Goal: Information Seeking & Learning: Learn about a topic

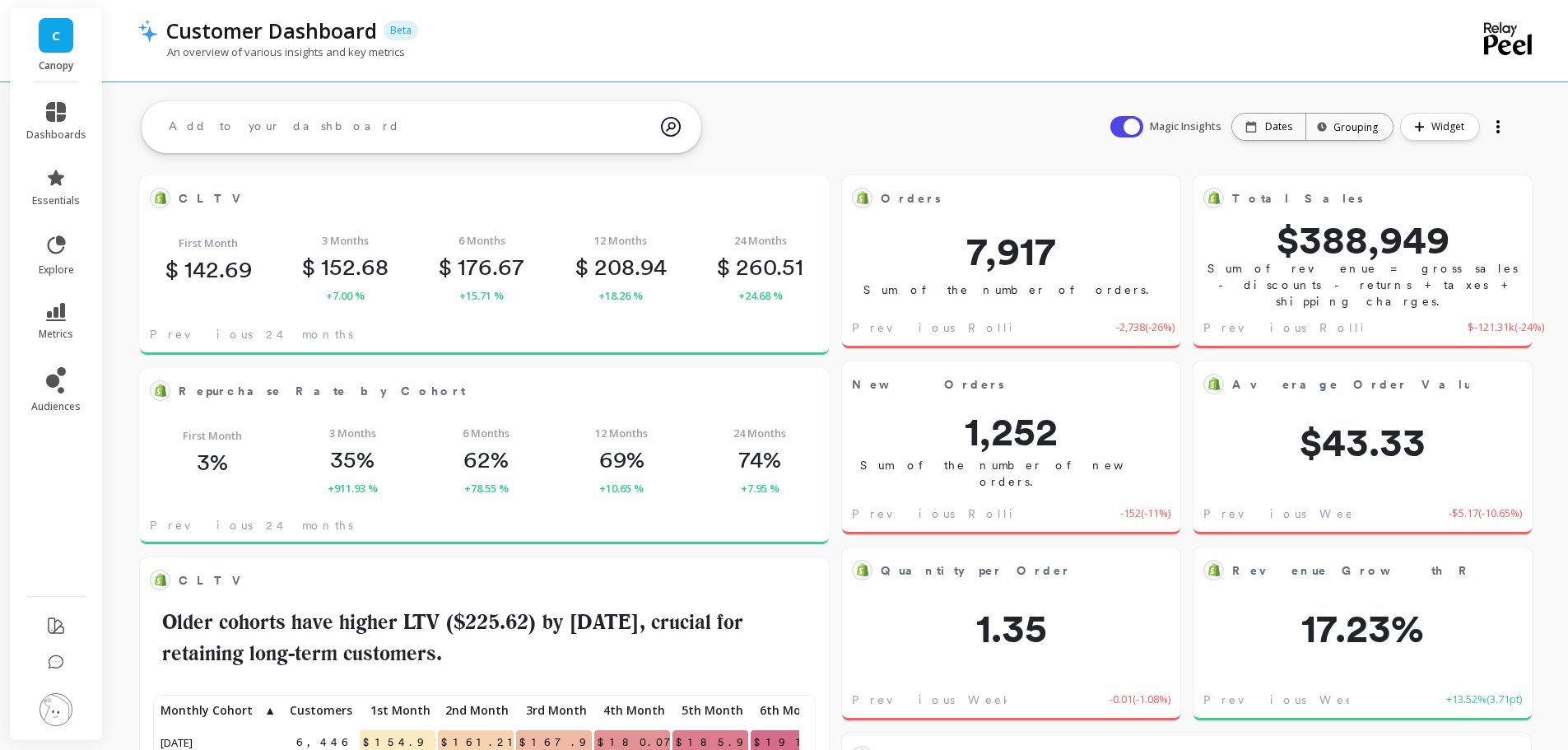
scroll to position [440, 630]
click at [52, 337] on span "metrics" at bounding box center [55, 334] width 35 height 13
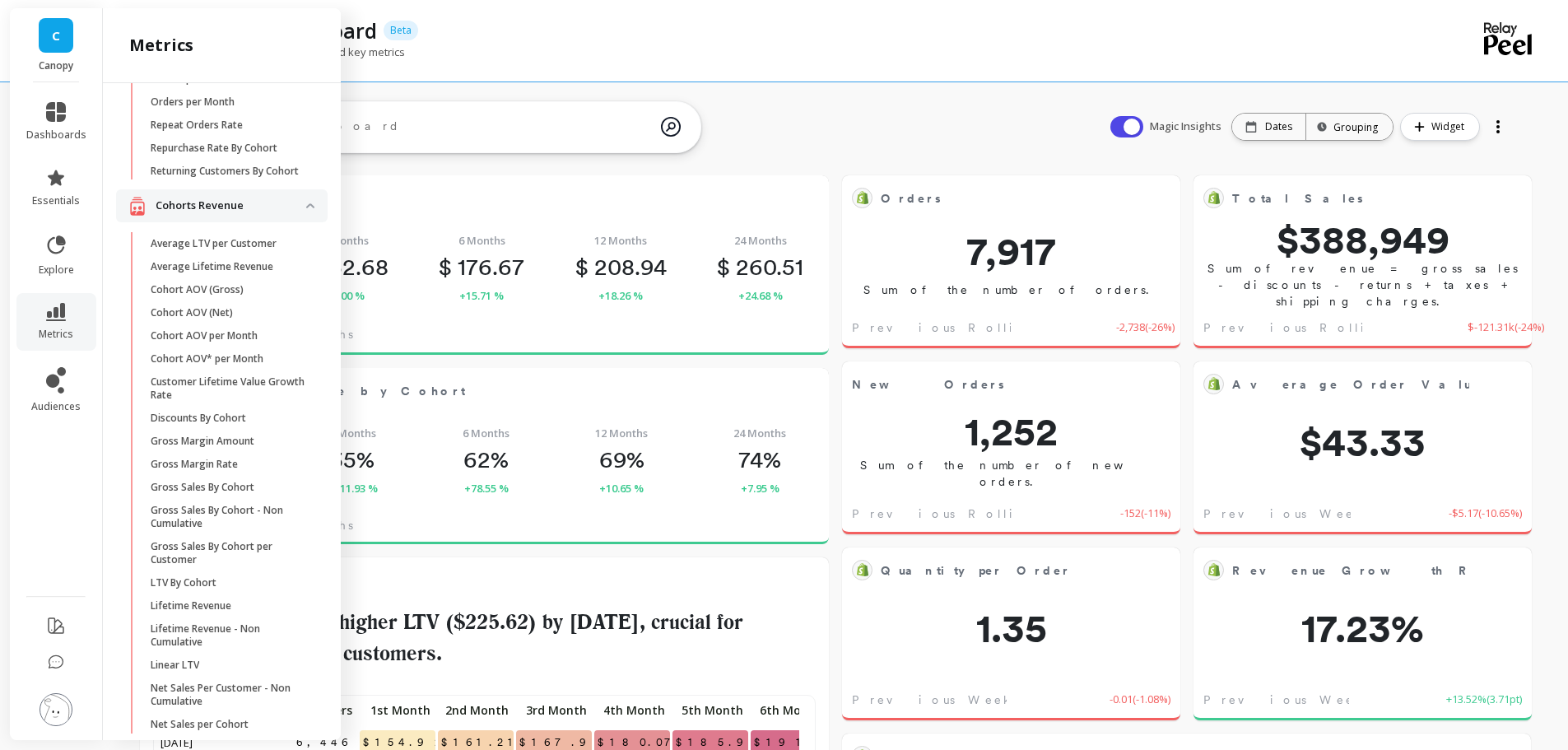
scroll to position [376, 0]
click at [480, 169] on div "CLTV Edit Widget & Insights First Month $ 142.69 3 Months $ 152.68 +7.00 % 6 Mo…" at bounding box center [483, 265] width 688 height 192
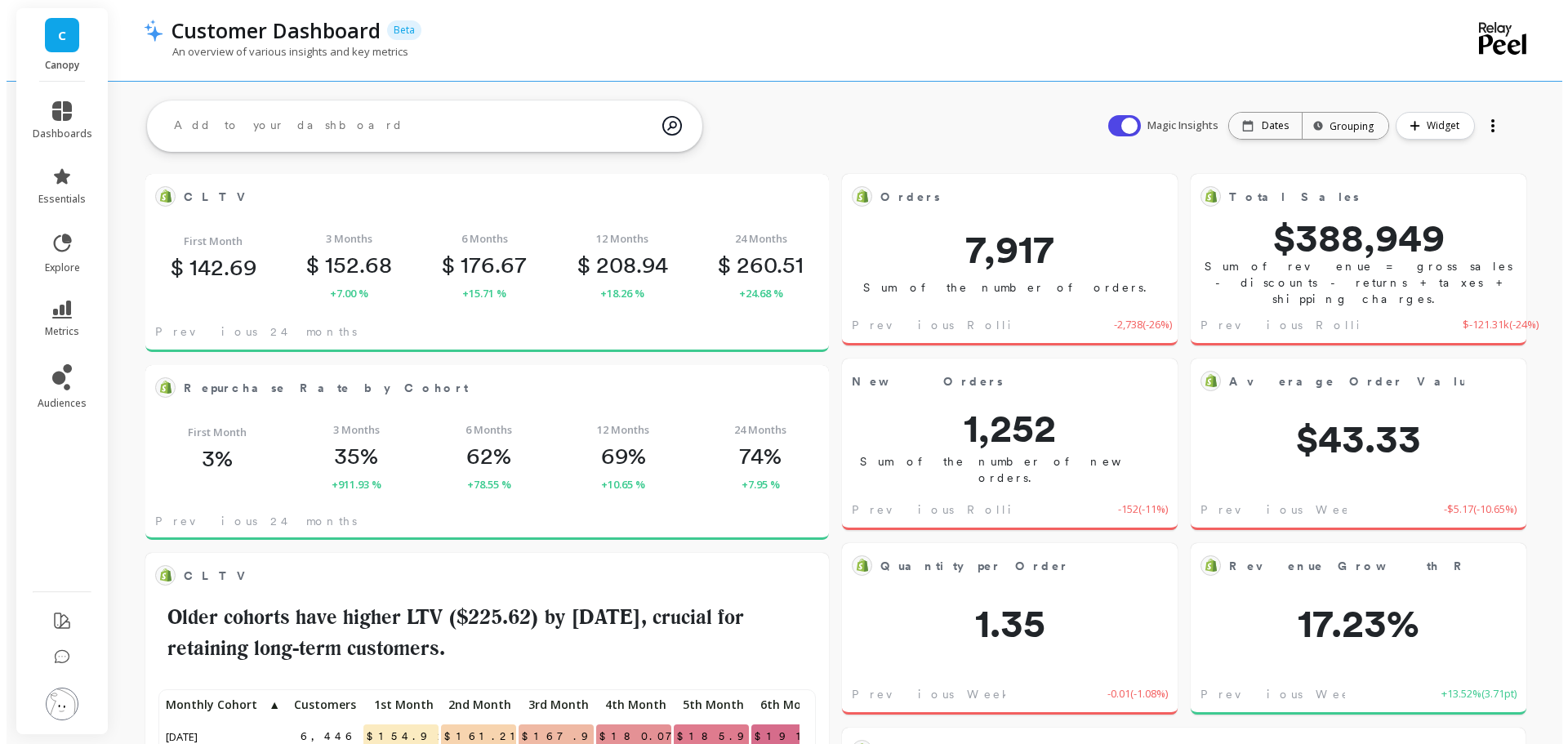
scroll to position [0, 0]
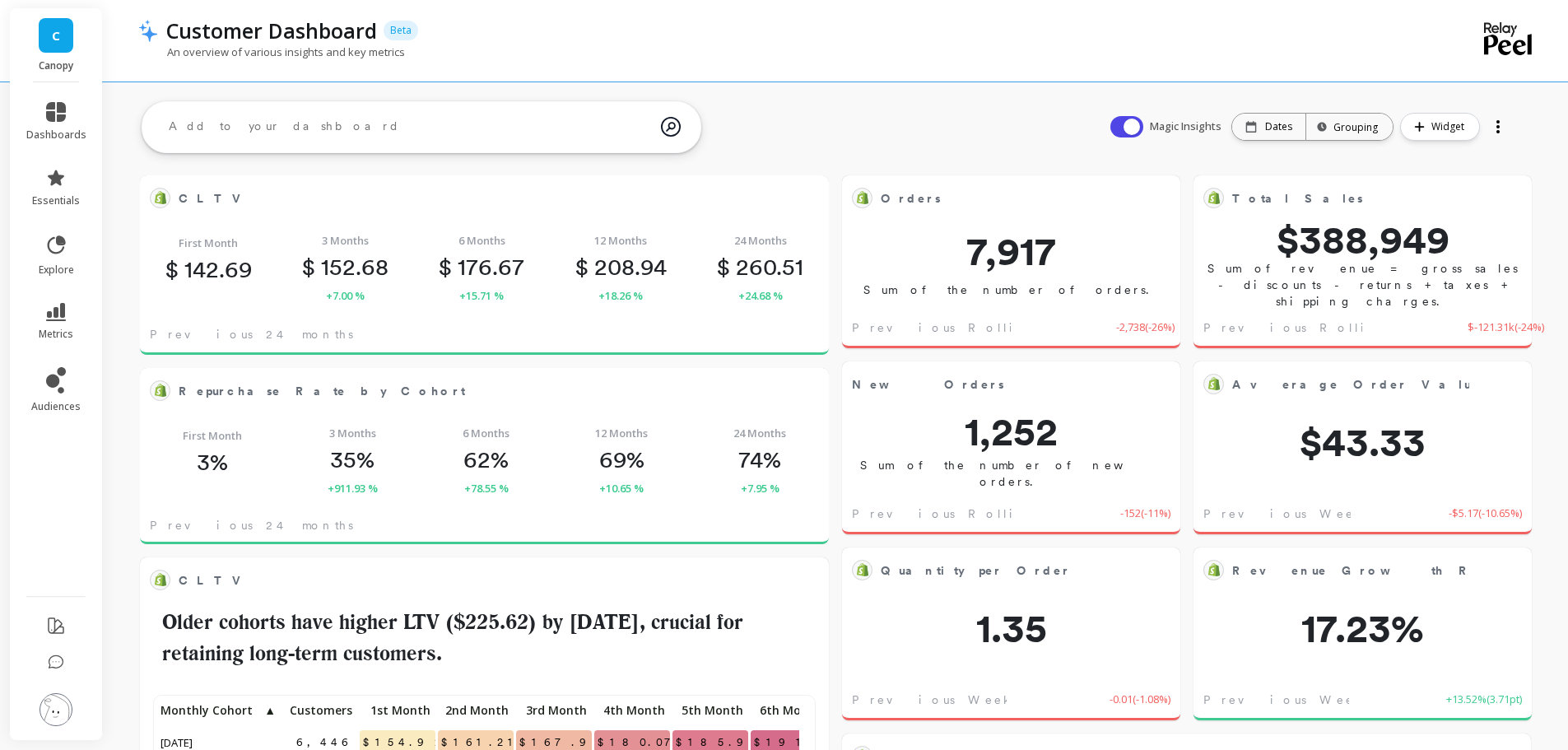
click at [799, 197] on button at bounding box center [809, 197] width 20 height 23
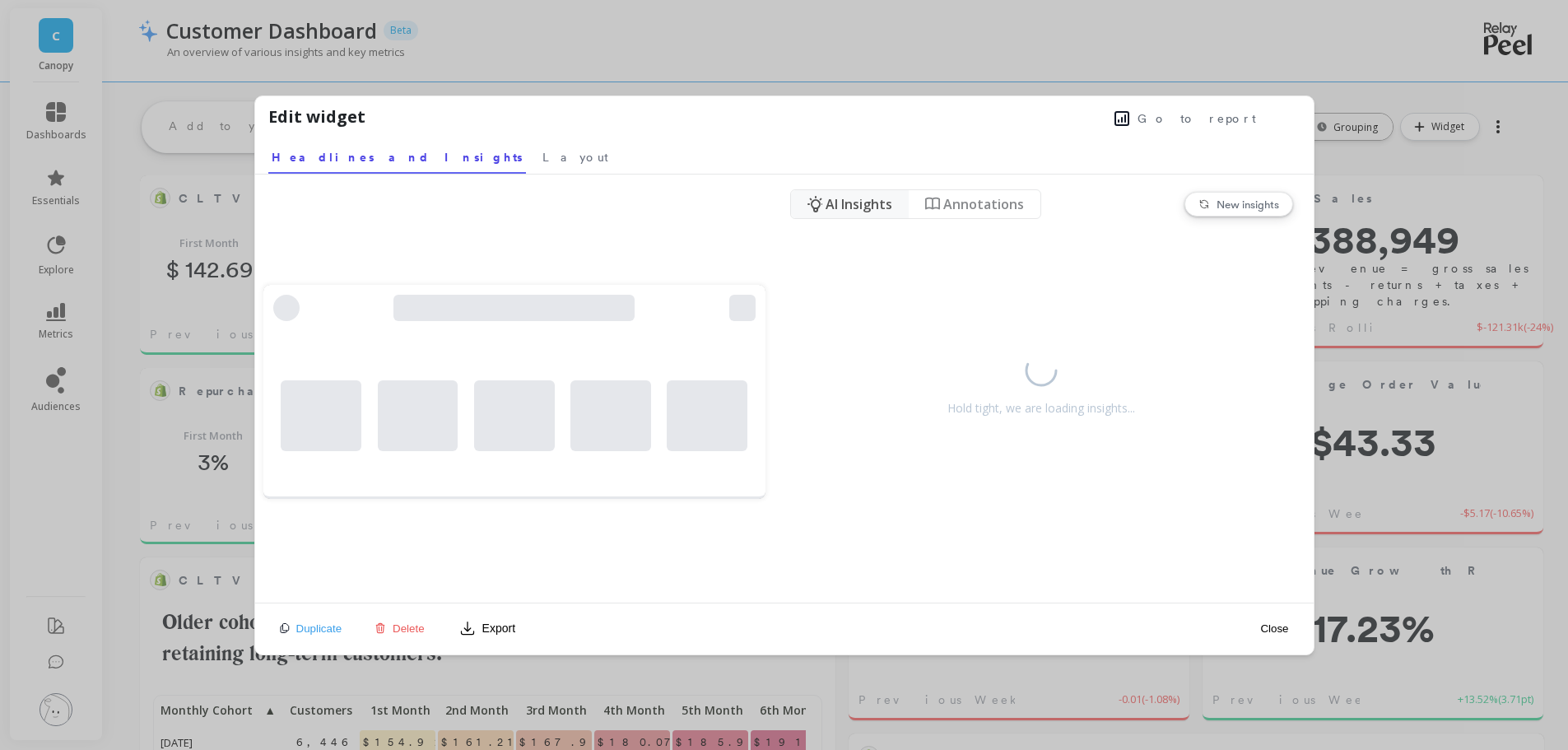
scroll to position [440, 636]
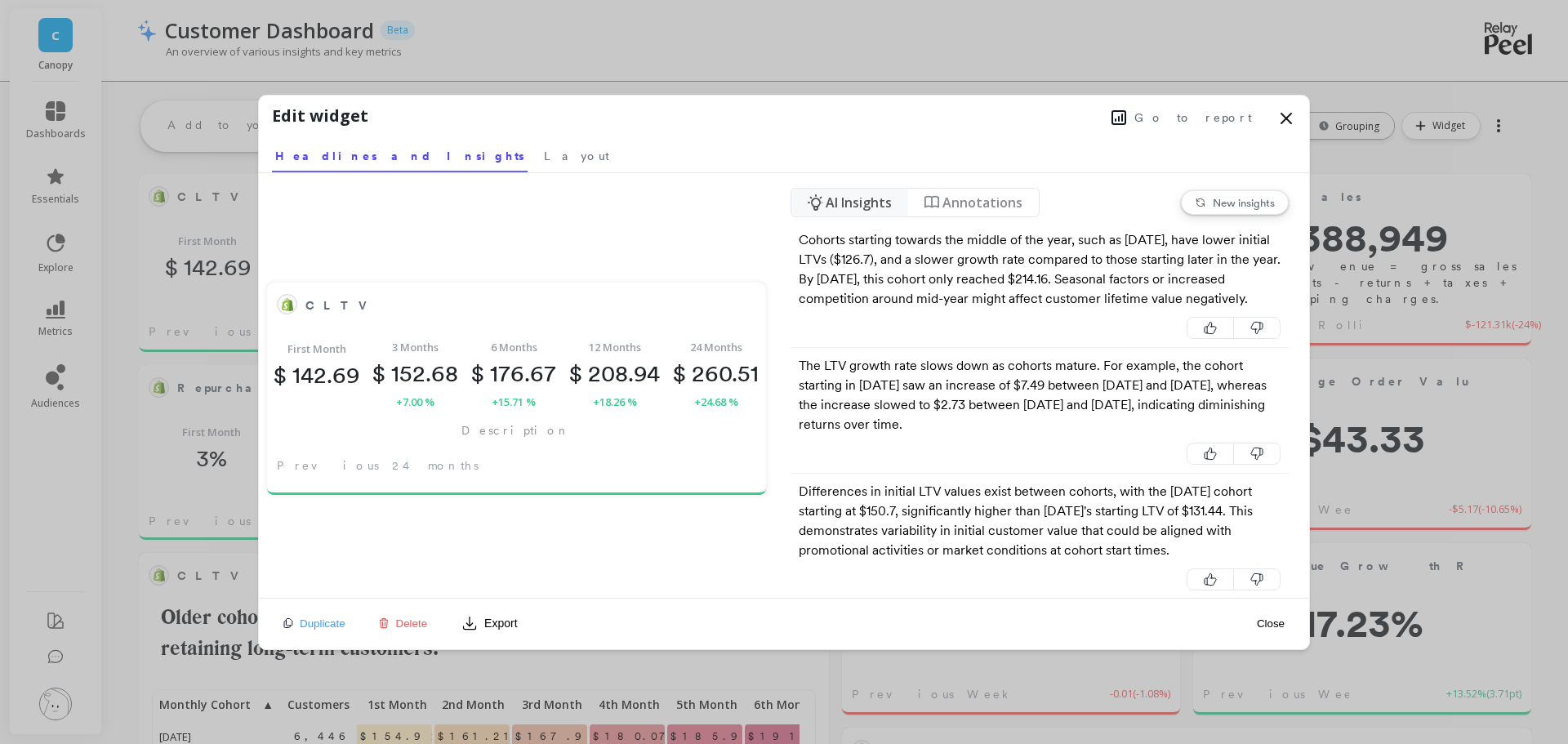
click at [1007, 203] on span "Annotations" at bounding box center [982, 202] width 80 height 20
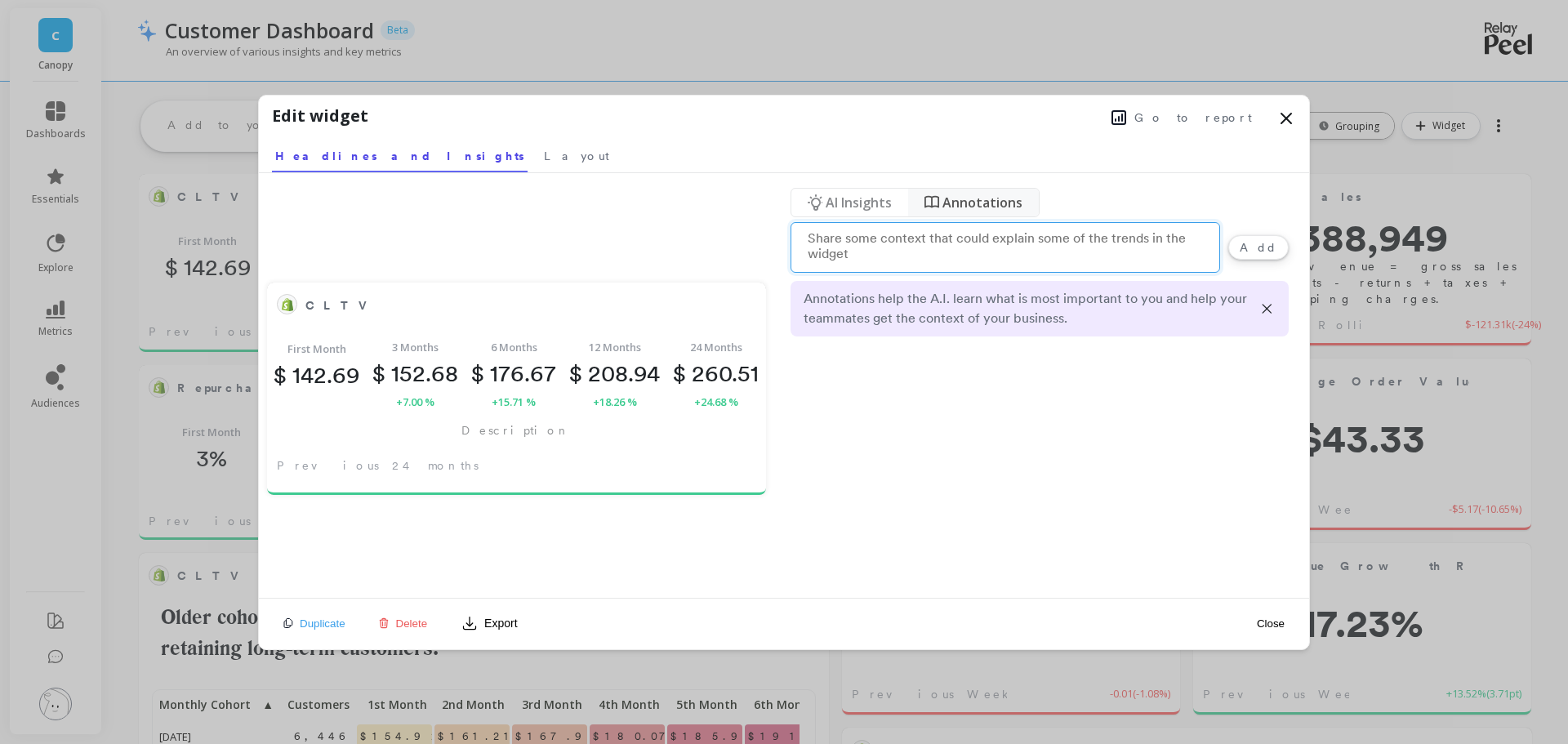
click at [868, 205] on span "AI Insights" at bounding box center [858, 202] width 66 height 20
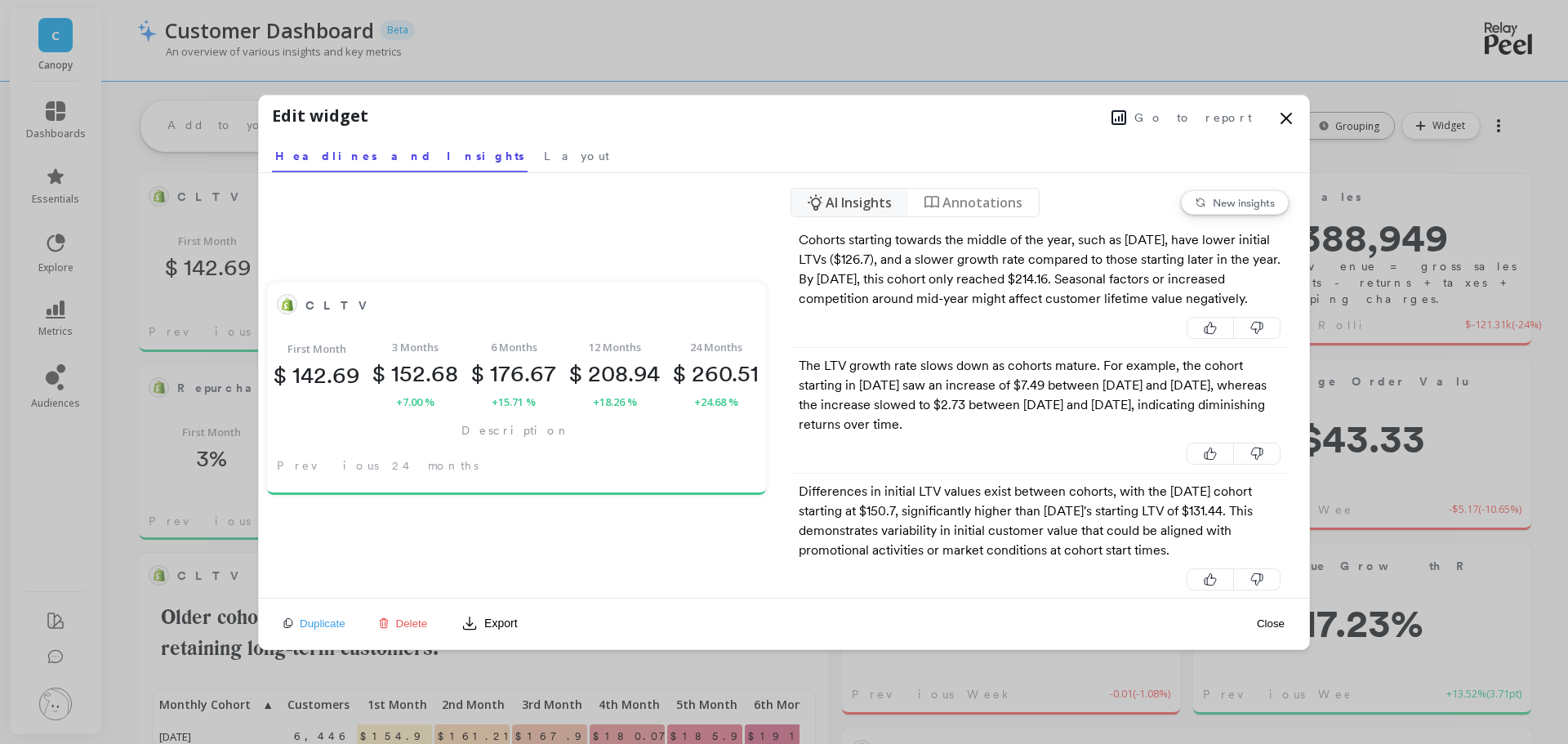
click at [1287, 117] on icon at bounding box center [1286, 118] width 10 height 10
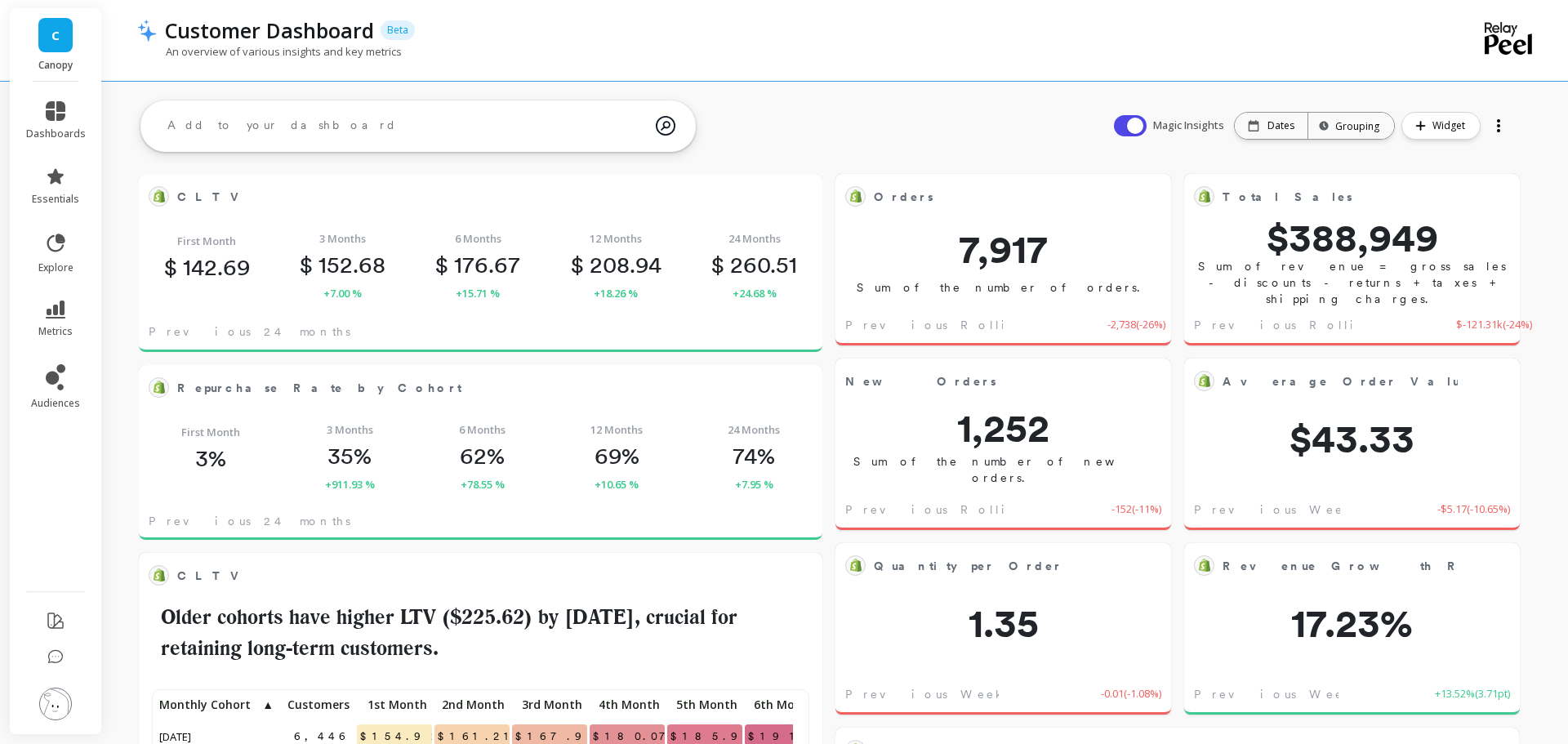
scroll to position [436, 625]
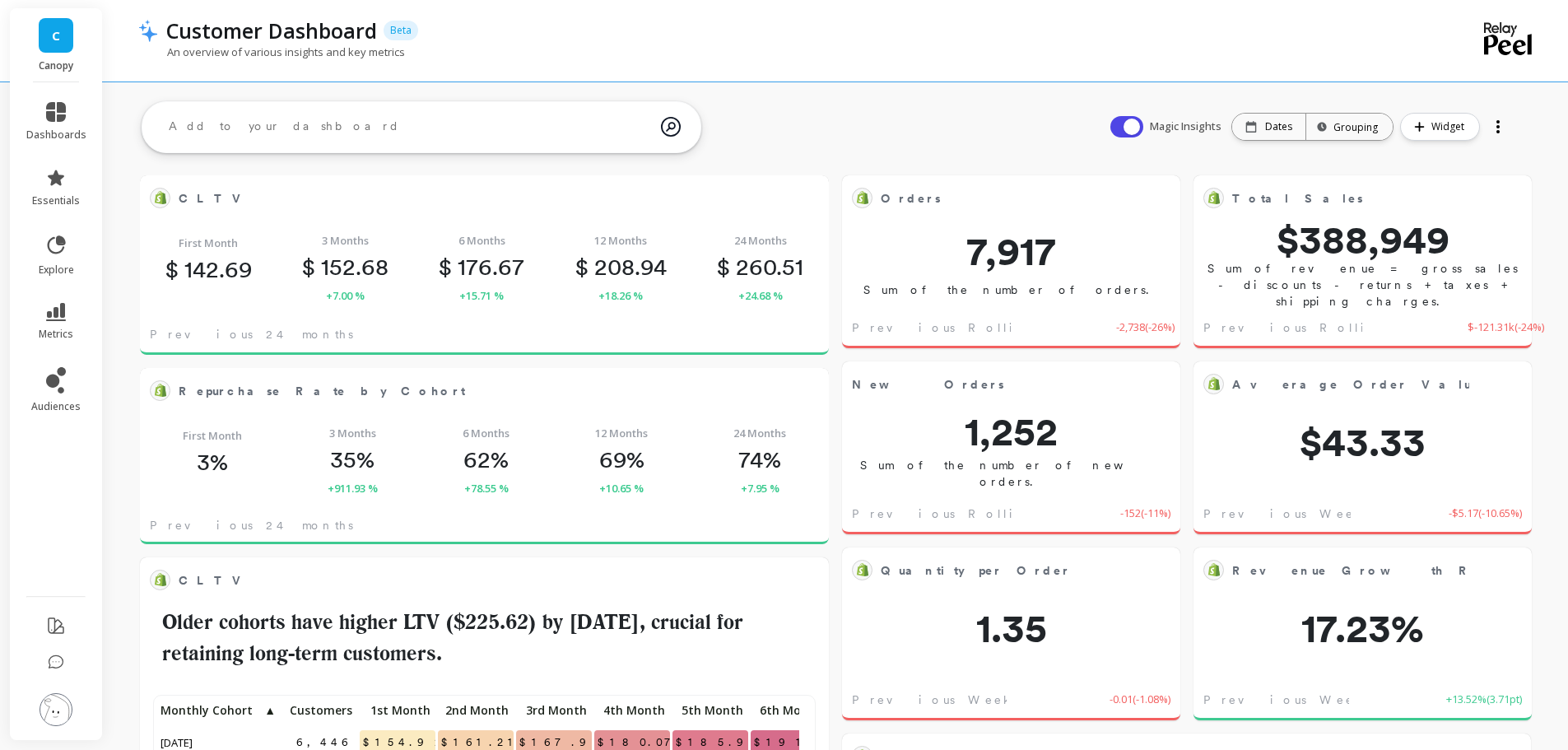
click at [829, 175] on div at bounding box center [829, 175] width 0 height 0
click at [812, 193] on button at bounding box center [809, 197] width 20 height 23
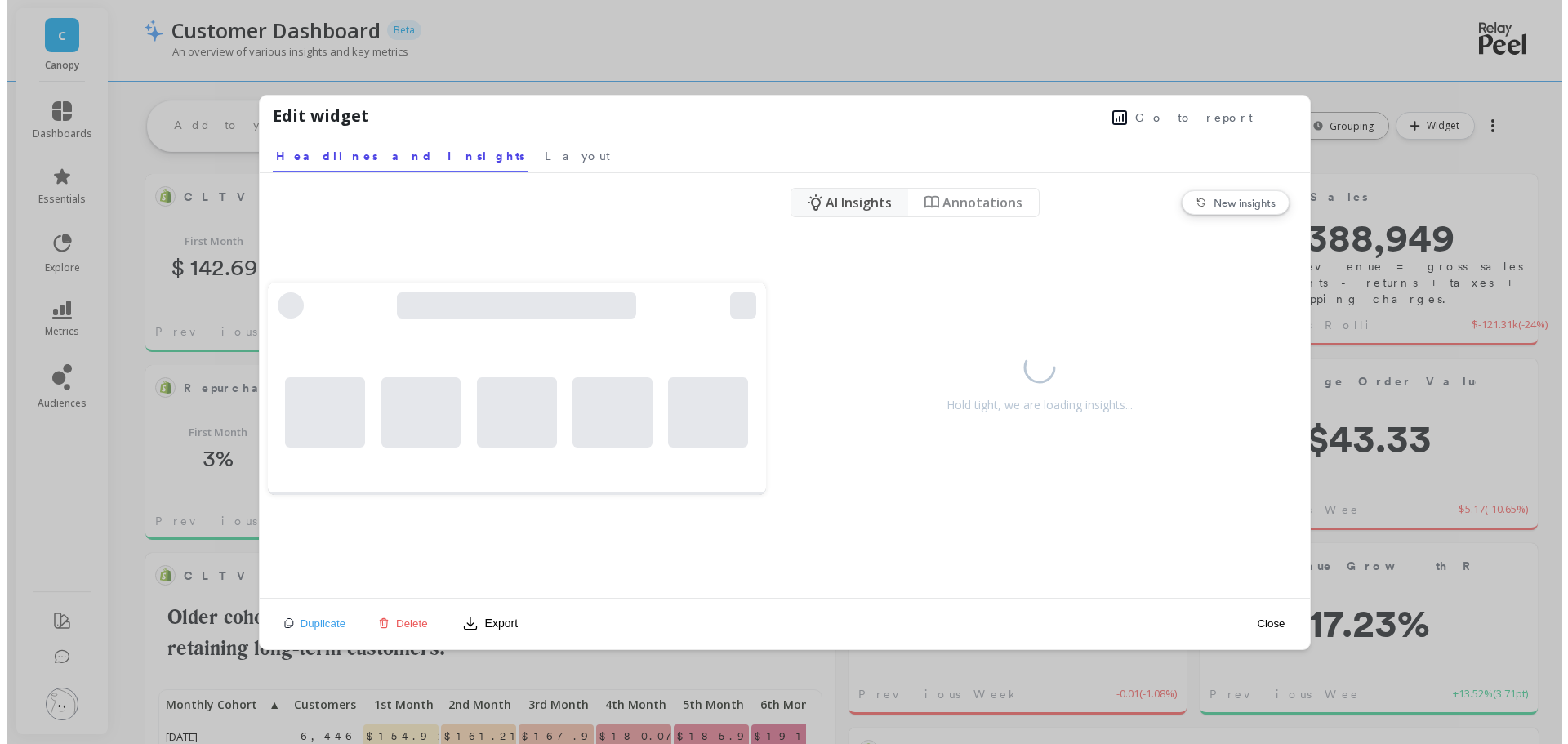
scroll to position [436, 631]
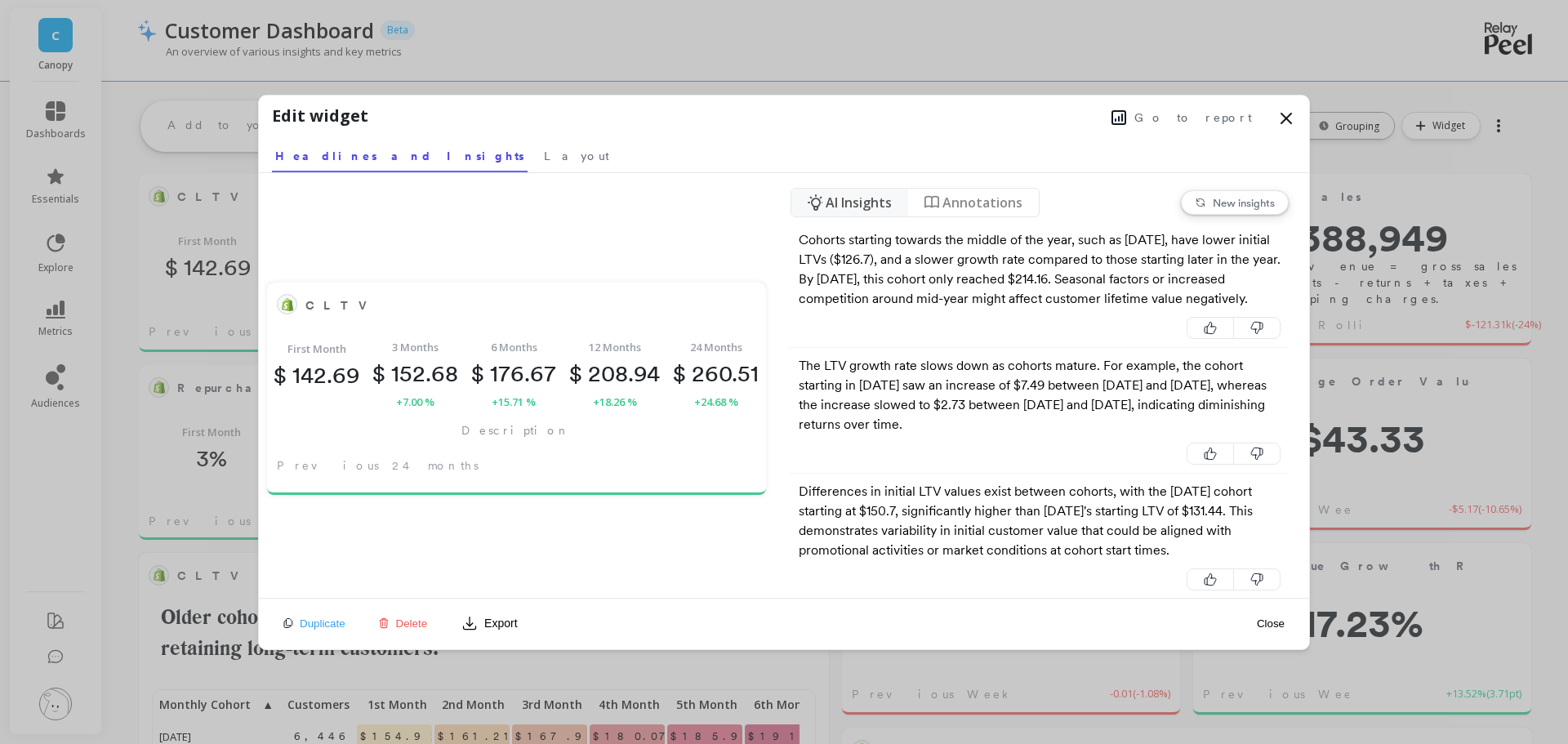
click at [1202, 113] on span "Go to report" at bounding box center [1193, 117] width 118 height 17
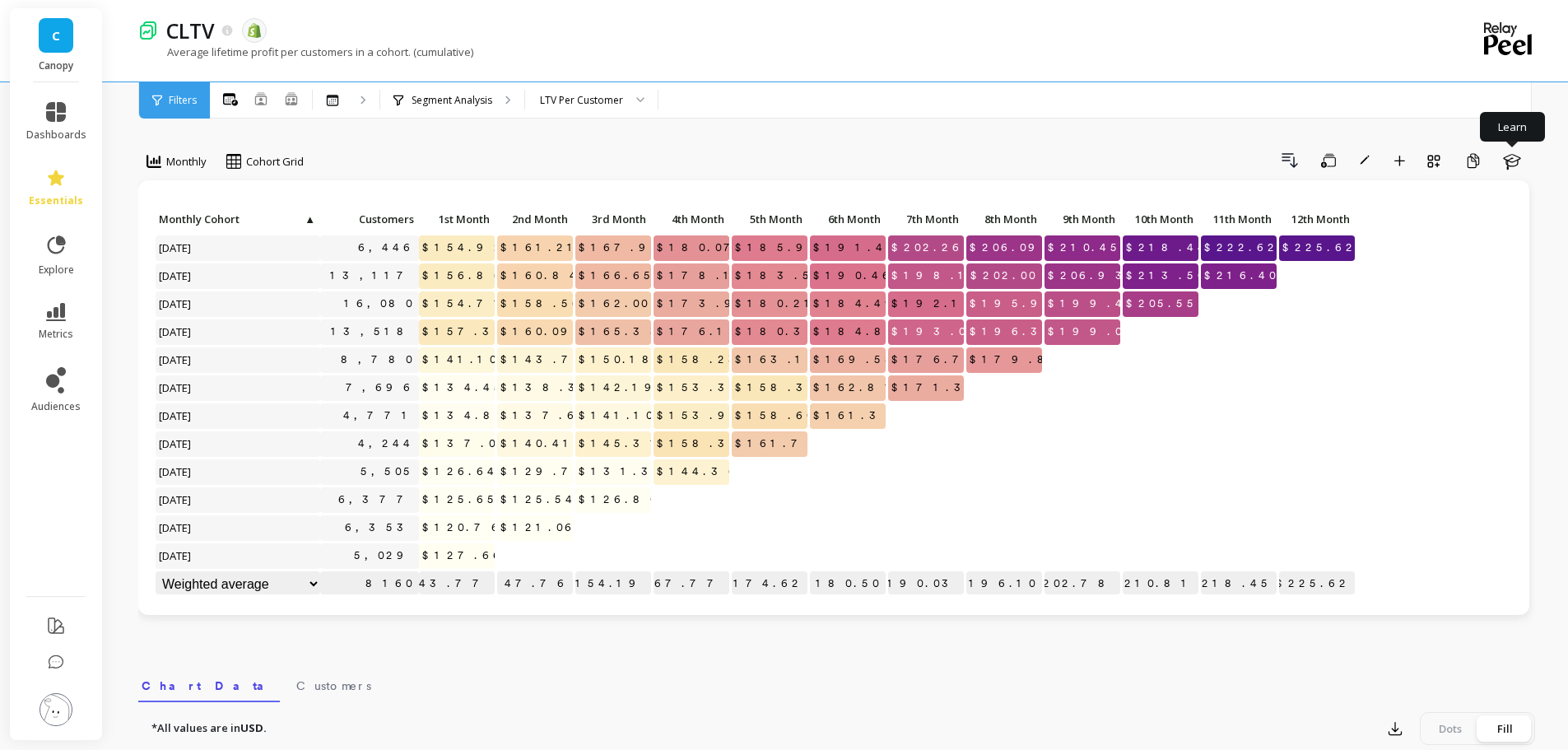
click at [1522, 165] on button "Learn" at bounding box center [1512, 161] width 37 height 27
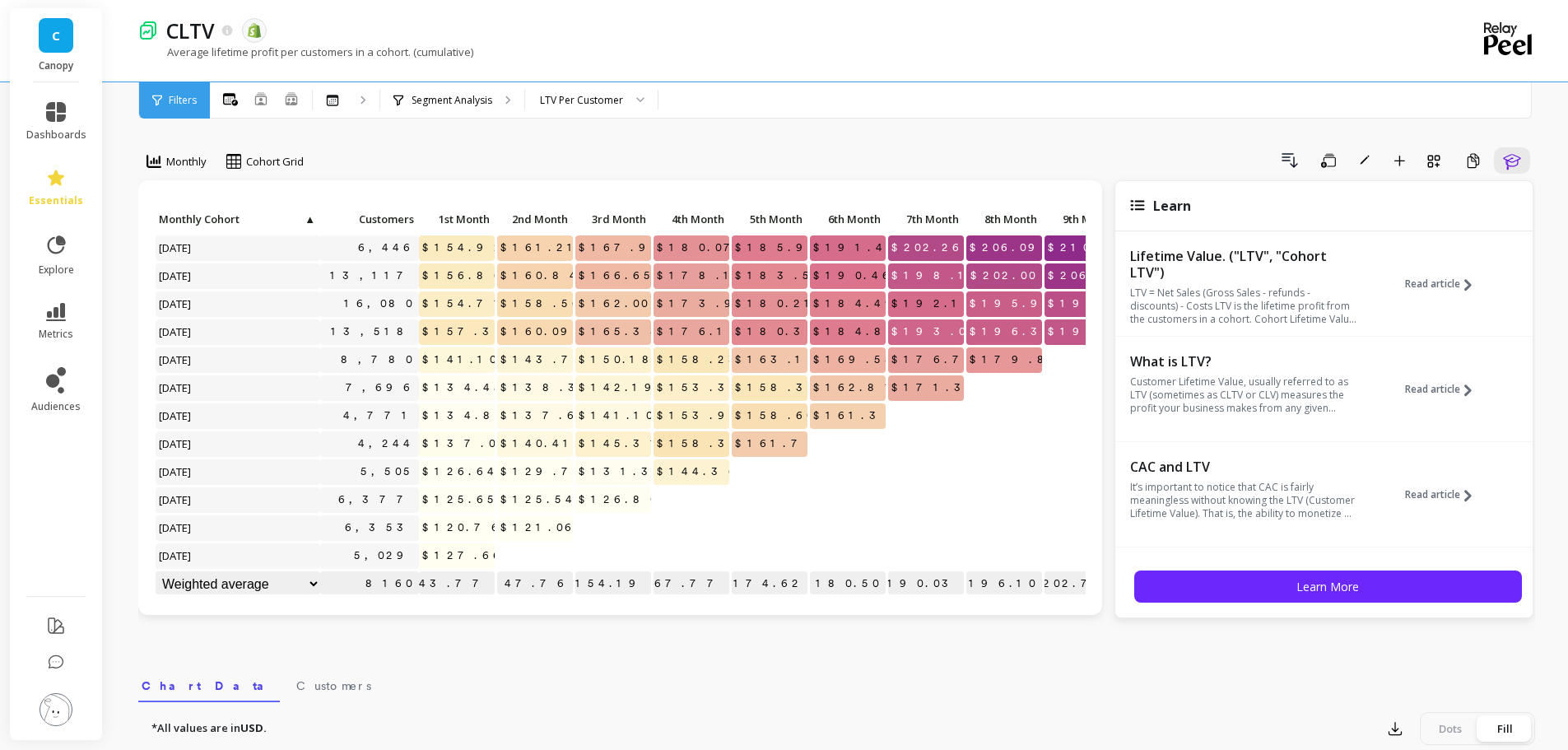
click at [1439, 285] on span "Read article" at bounding box center [1432, 283] width 55 height 13
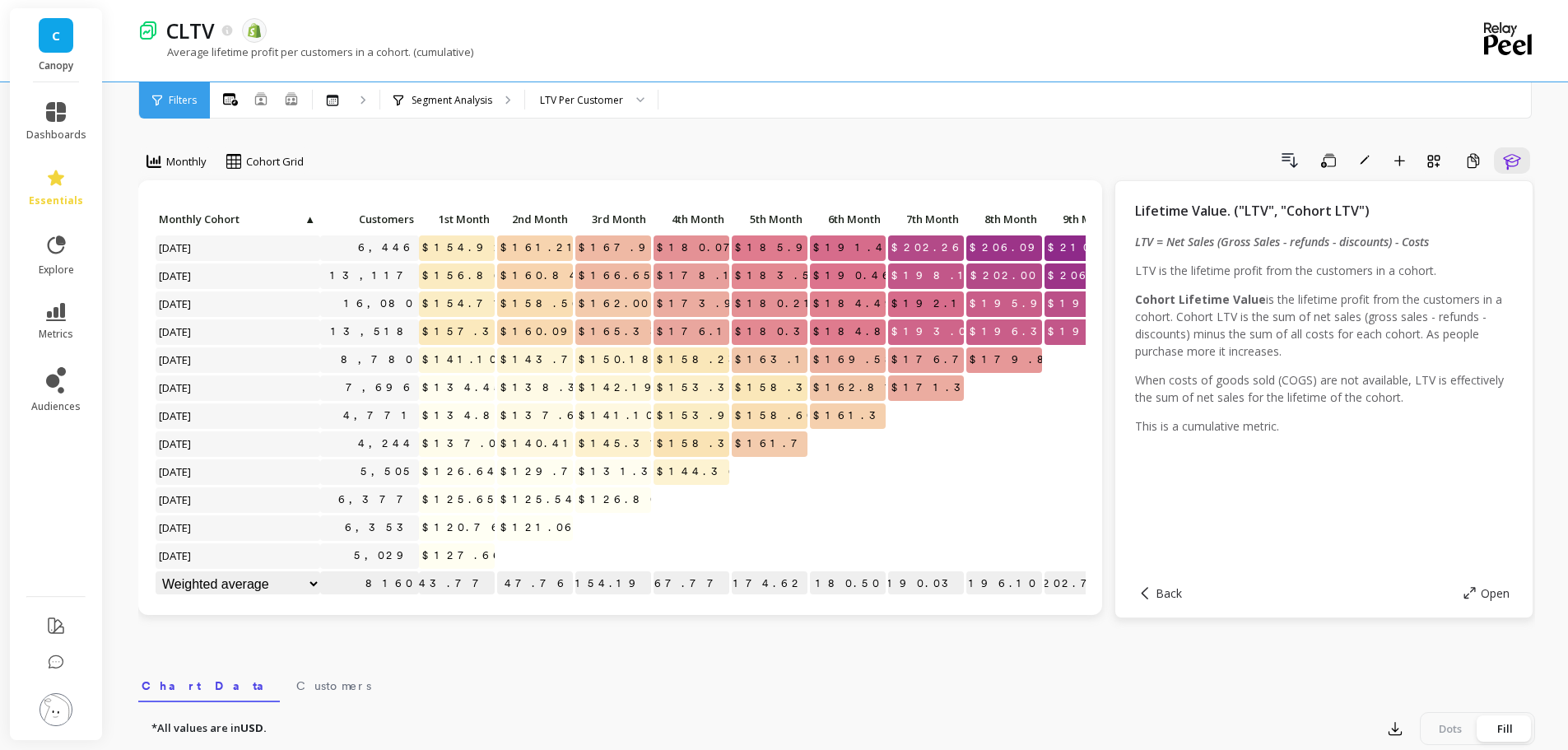
click at [340, 105] on div at bounding box center [337, 101] width 22 height 12
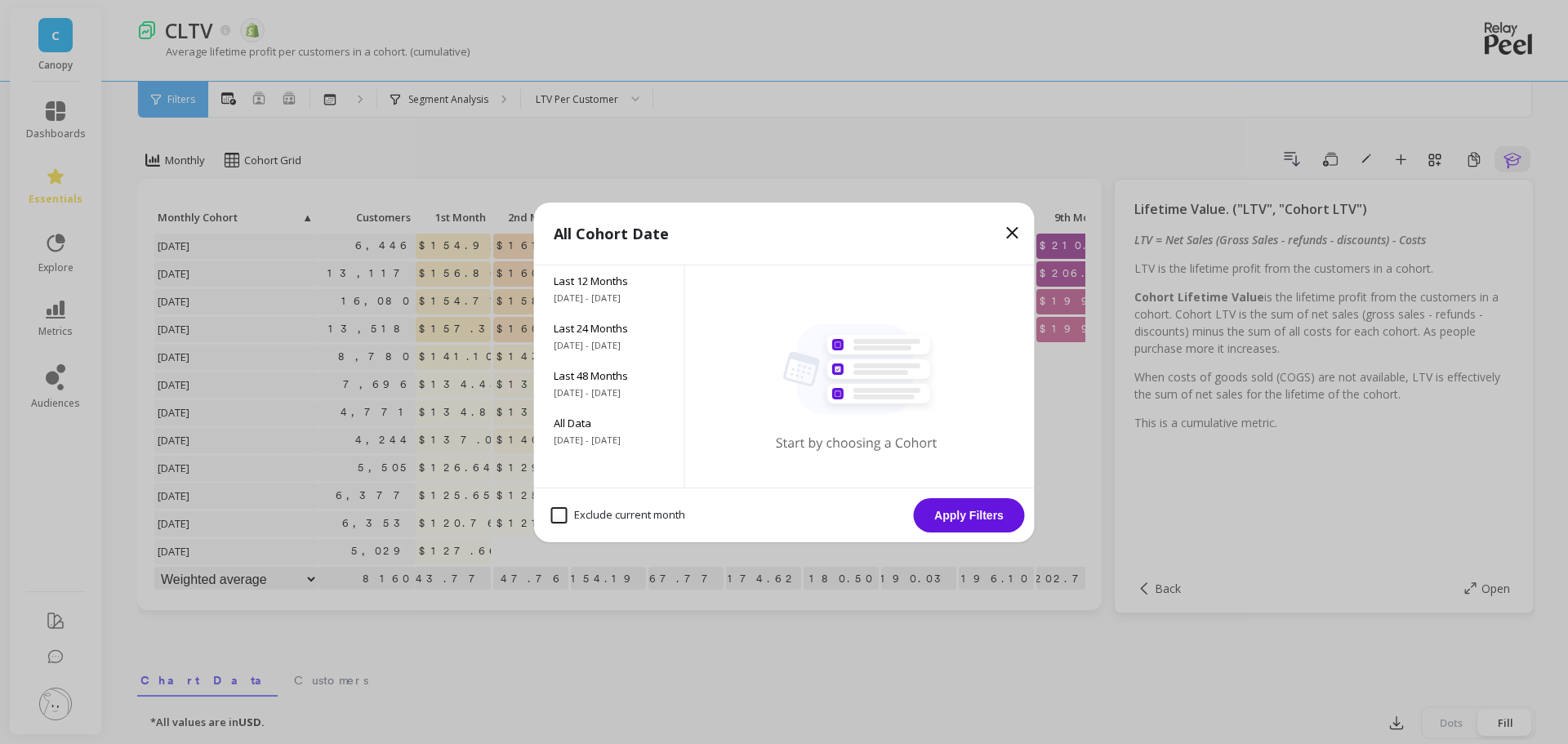
click at [644, 345] on span "9/26/2023 - 9/26/2025" at bounding box center [609, 345] width 111 height 13
click at [1003, 532] on div "Exclude current month Apply Filters" at bounding box center [784, 515] width 500 height 55
click at [1000, 523] on button "Apply Filters" at bounding box center [969, 515] width 111 height 34
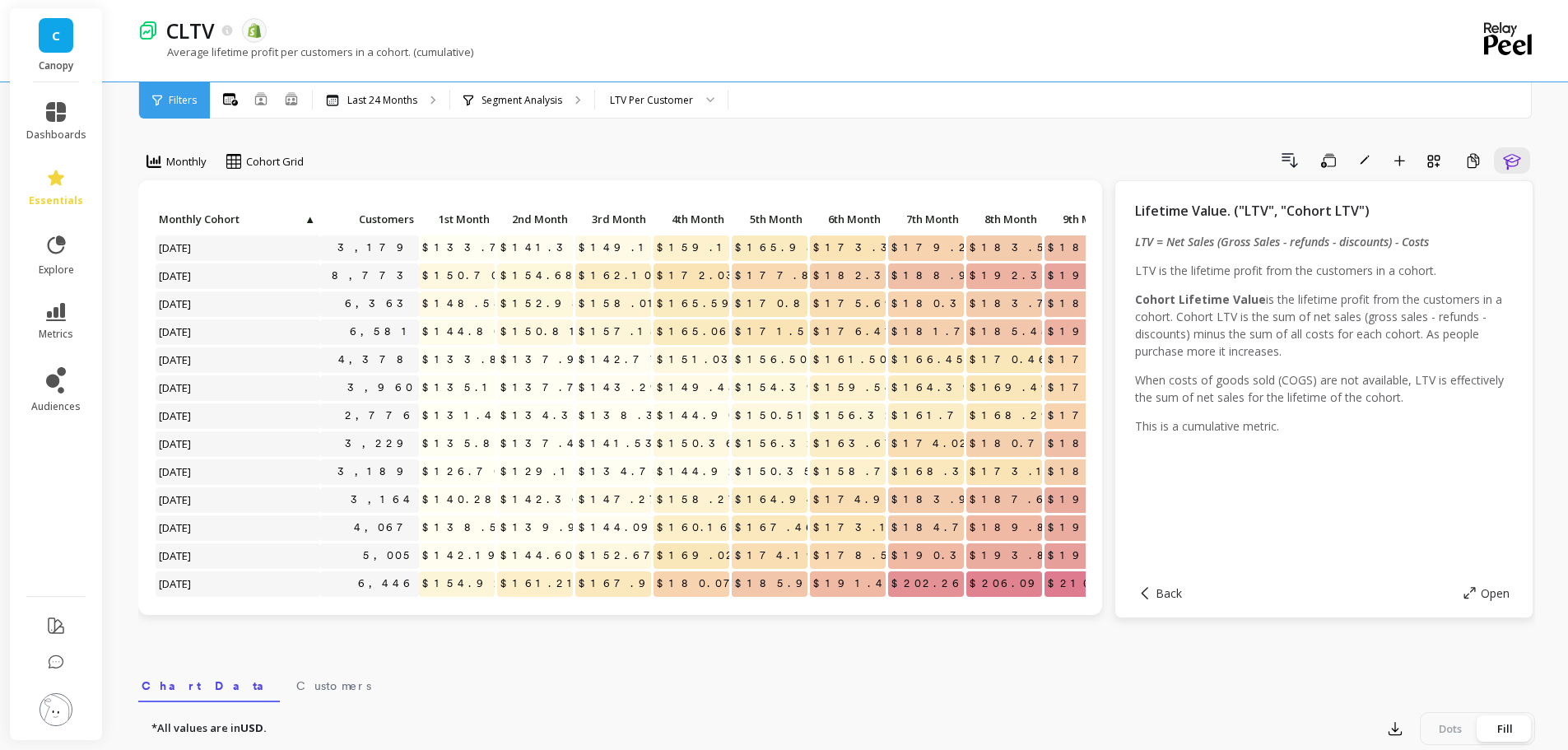
click at [836, 165] on div "Drill Down Save Rename Add to Dashboard Create a Copy Learn" at bounding box center [924, 161] width 1219 height 27
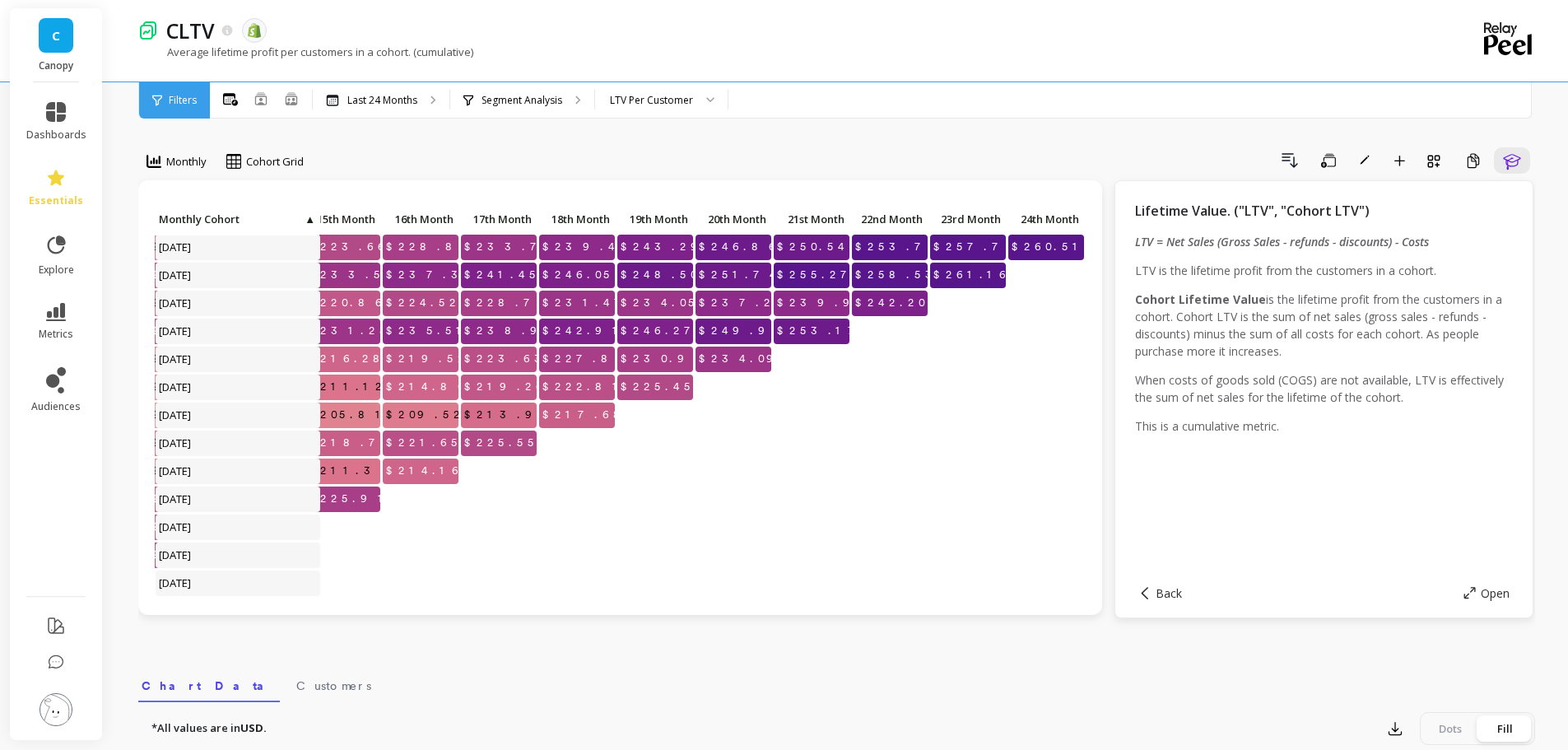
scroll to position [0, 1221]
drag, startPoint x: 1170, startPoint y: 241, endPoint x: 1459, endPoint y: 239, distance: 289.0
click at [1459, 239] on p "LTV = Net Sales (Gross Sales - refunds - discounts) - Costs" at bounding box center [1323, 241] width 377 height 17
click at [1370, 244] on em "LTV = Net Sales (Gross Sales - refunds - discounts) - Costs" at bounding box center [1282, 242] width 294 height 16
drag, startPoint x: 1169, startPoint y: 242, endPoint x: 1446, endPoint y: 240, distance: 277.0
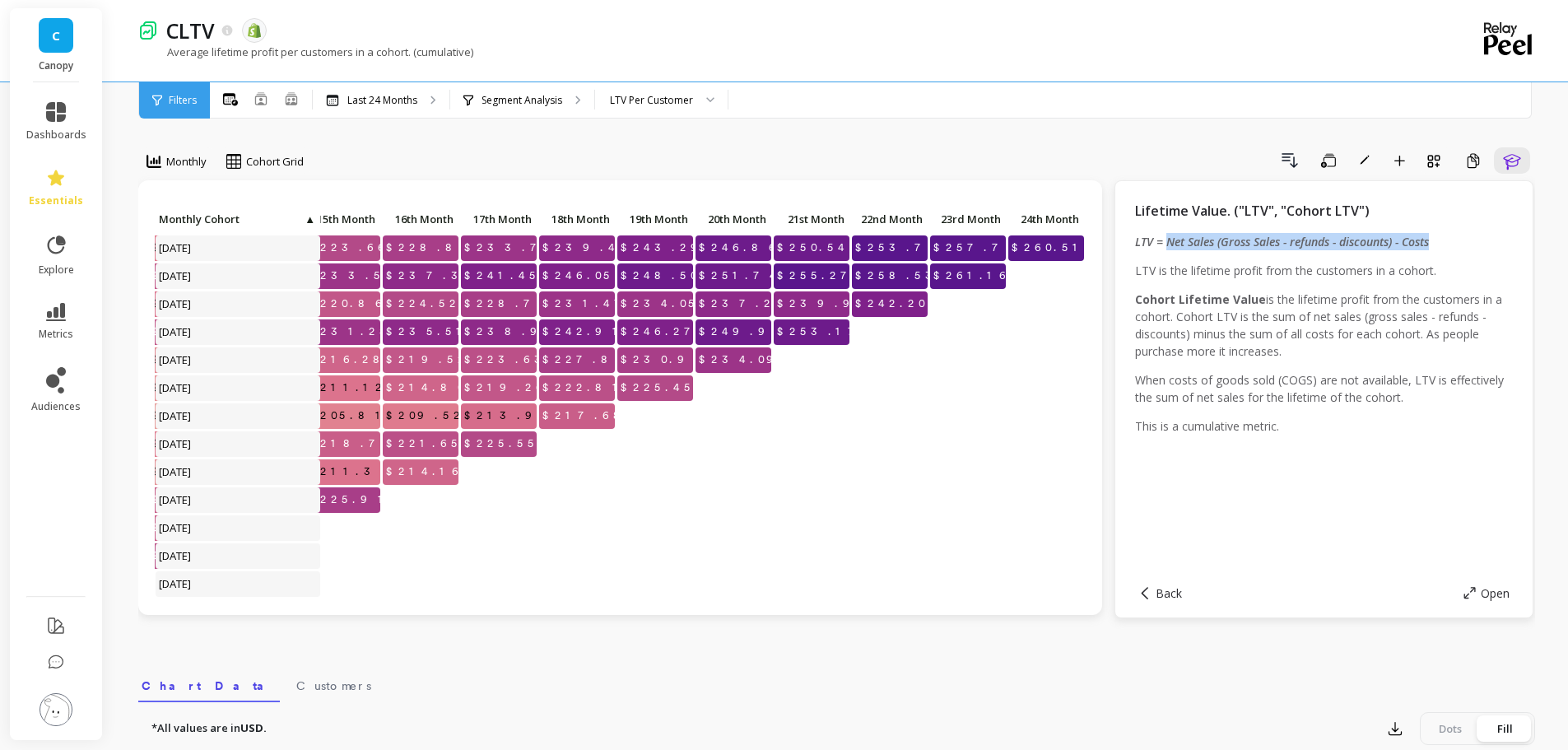
click at [1446, 240] on p "LTV = Net Sales (Gross Sales - refunds - discounts) - Costs" at bounding box center [1323, 241] width 377 height 17
copy em "Net Sales (Gross Sales - refunds - discounts) - Costs"
click at [1519, 161] on icon "button" at bounding box center [1512, 161] width 20 height 20
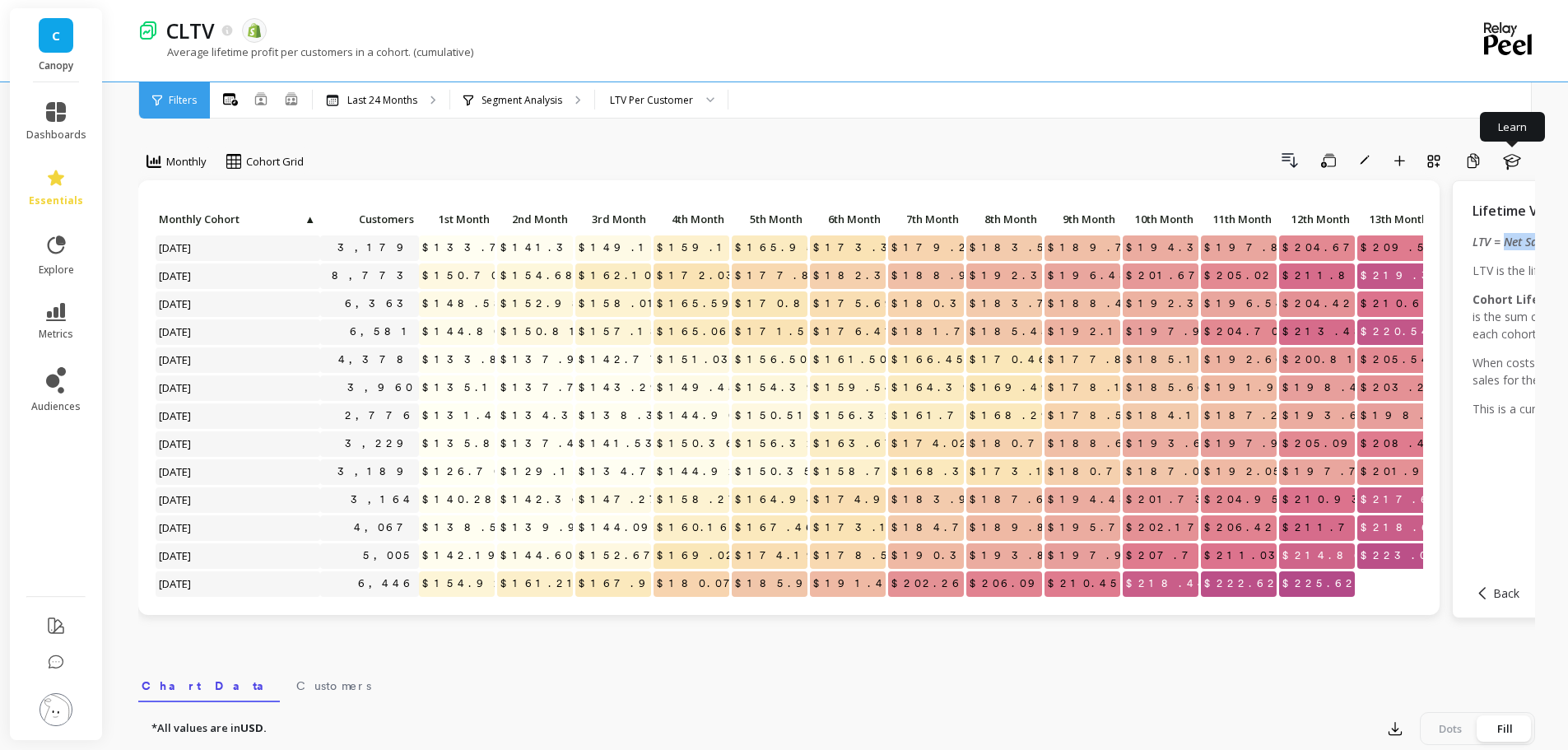
click at [1514, 162] on icon "button" at bounding box center [1512, 161] width 20 height 20
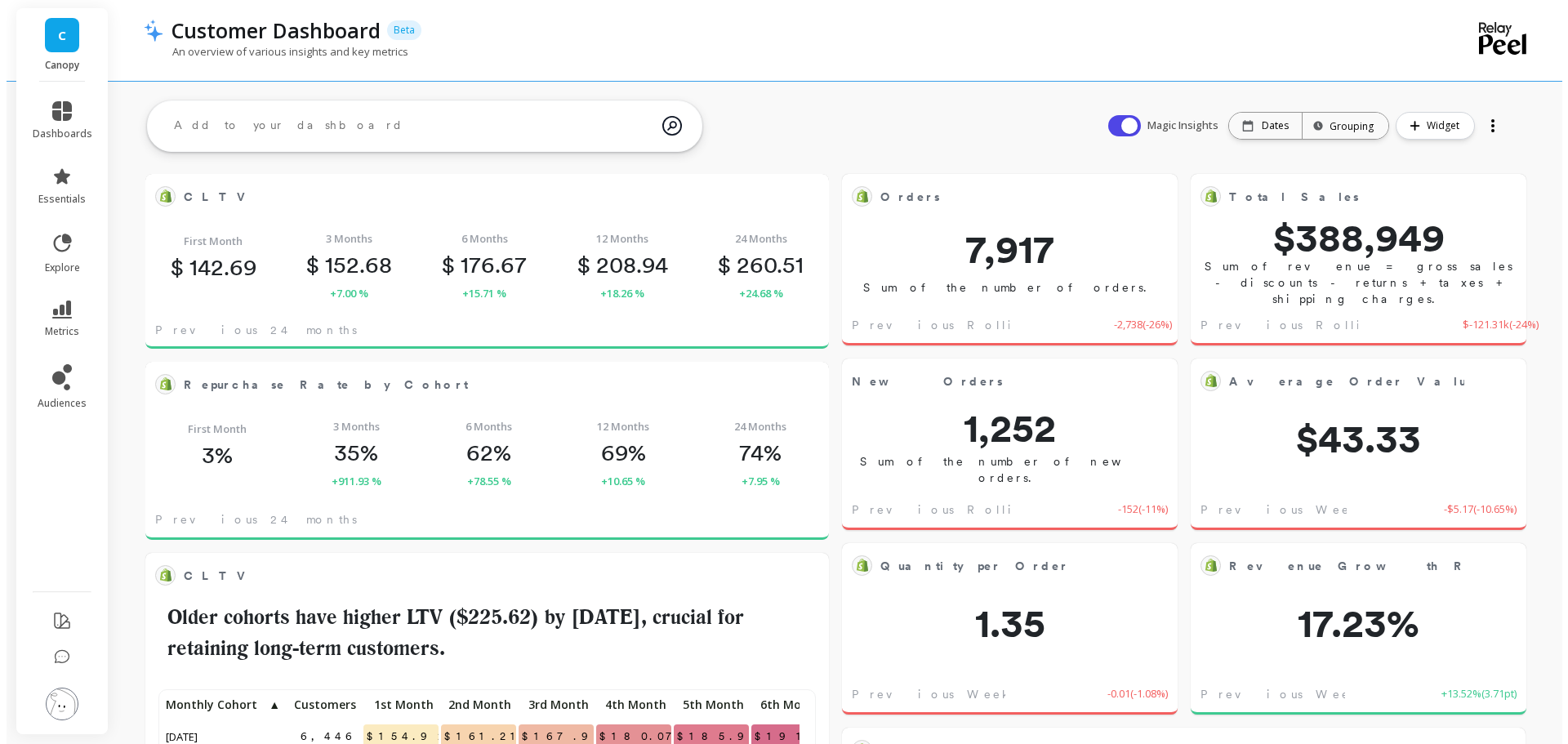
scroll to position [436, 625]
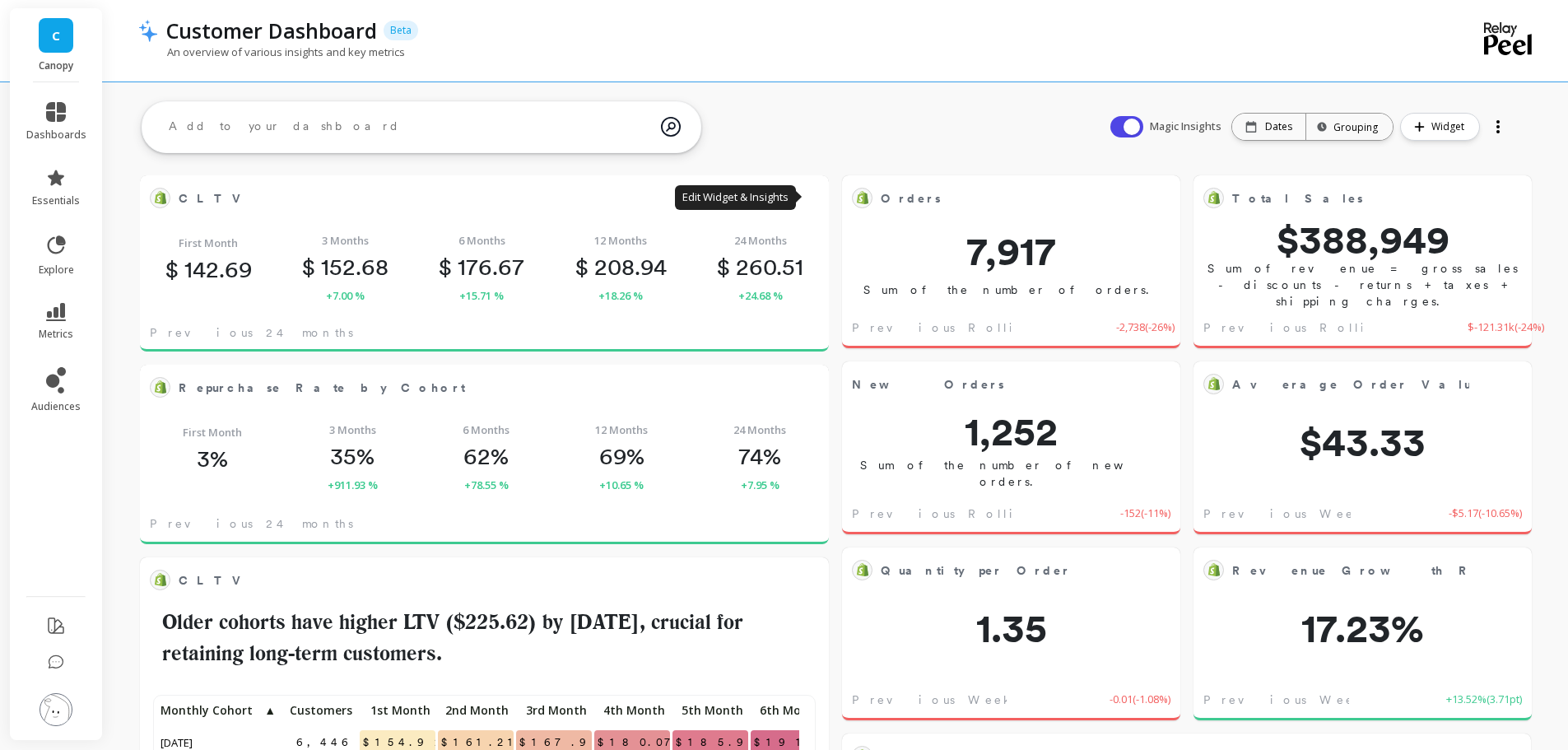
click at [804, 196] on button at bounding box center [809, 197] width 20 height 23
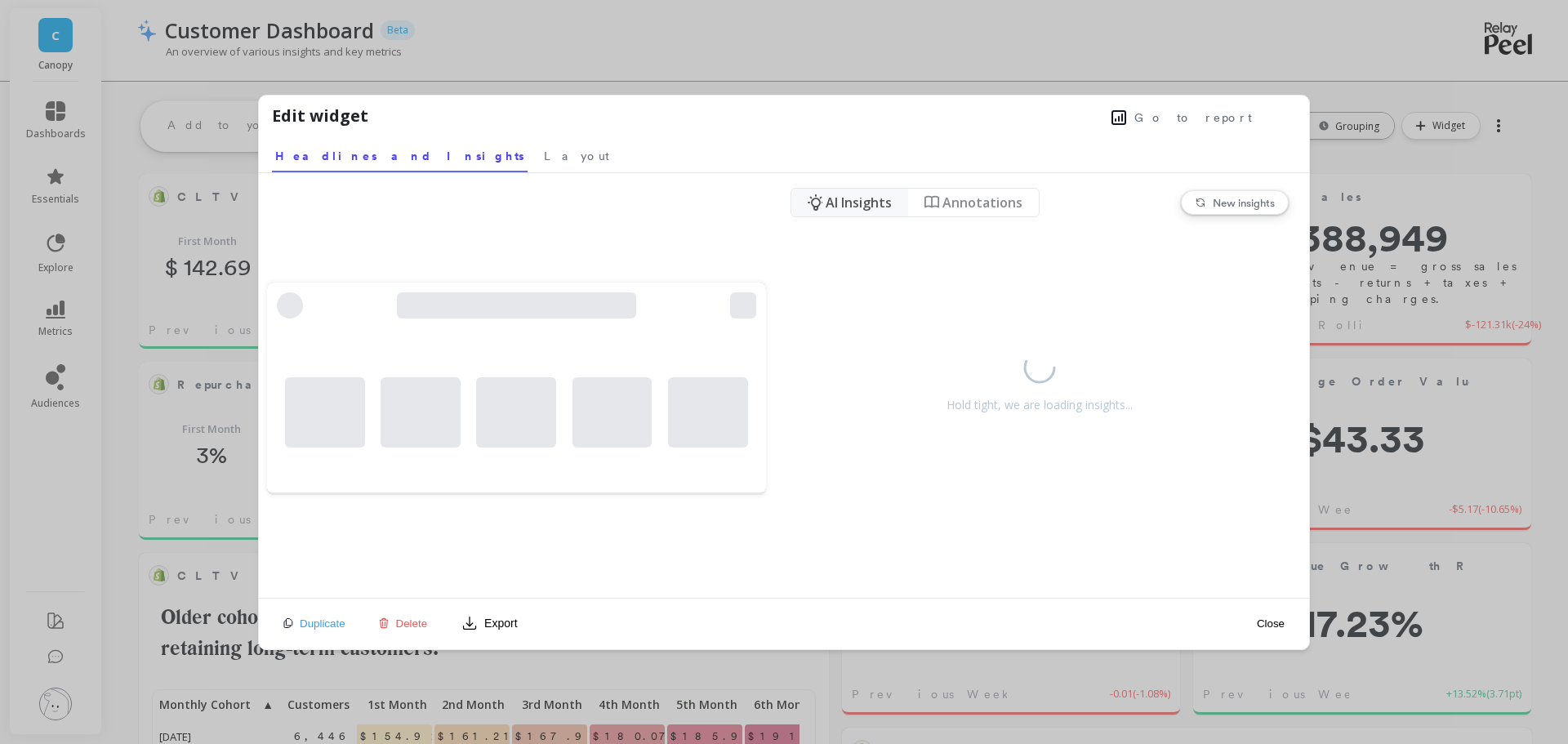
scroll to position [436, 631]
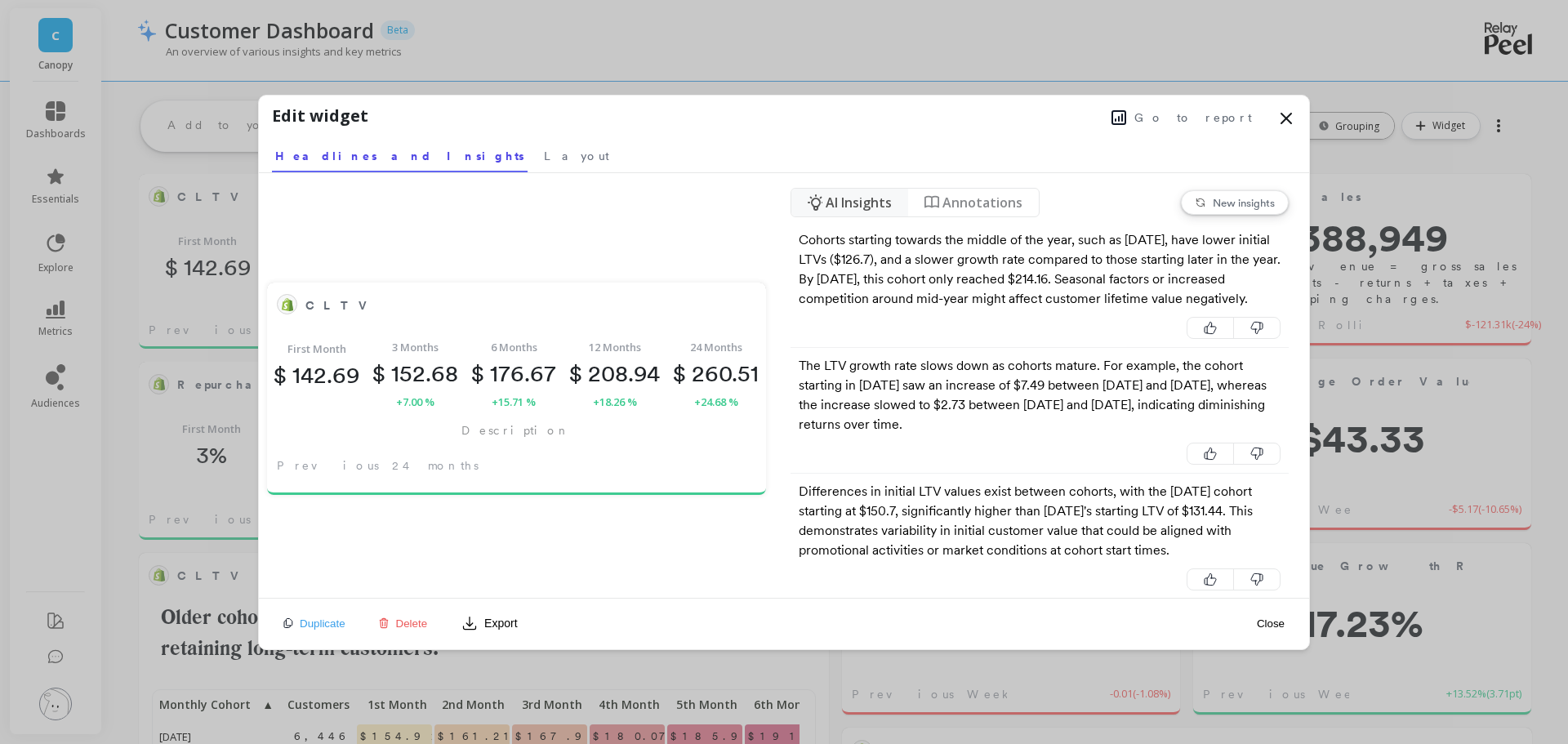
click at [1243, 118] on span "Go to report" at bounding box center [1193, 117] width 118 height 17
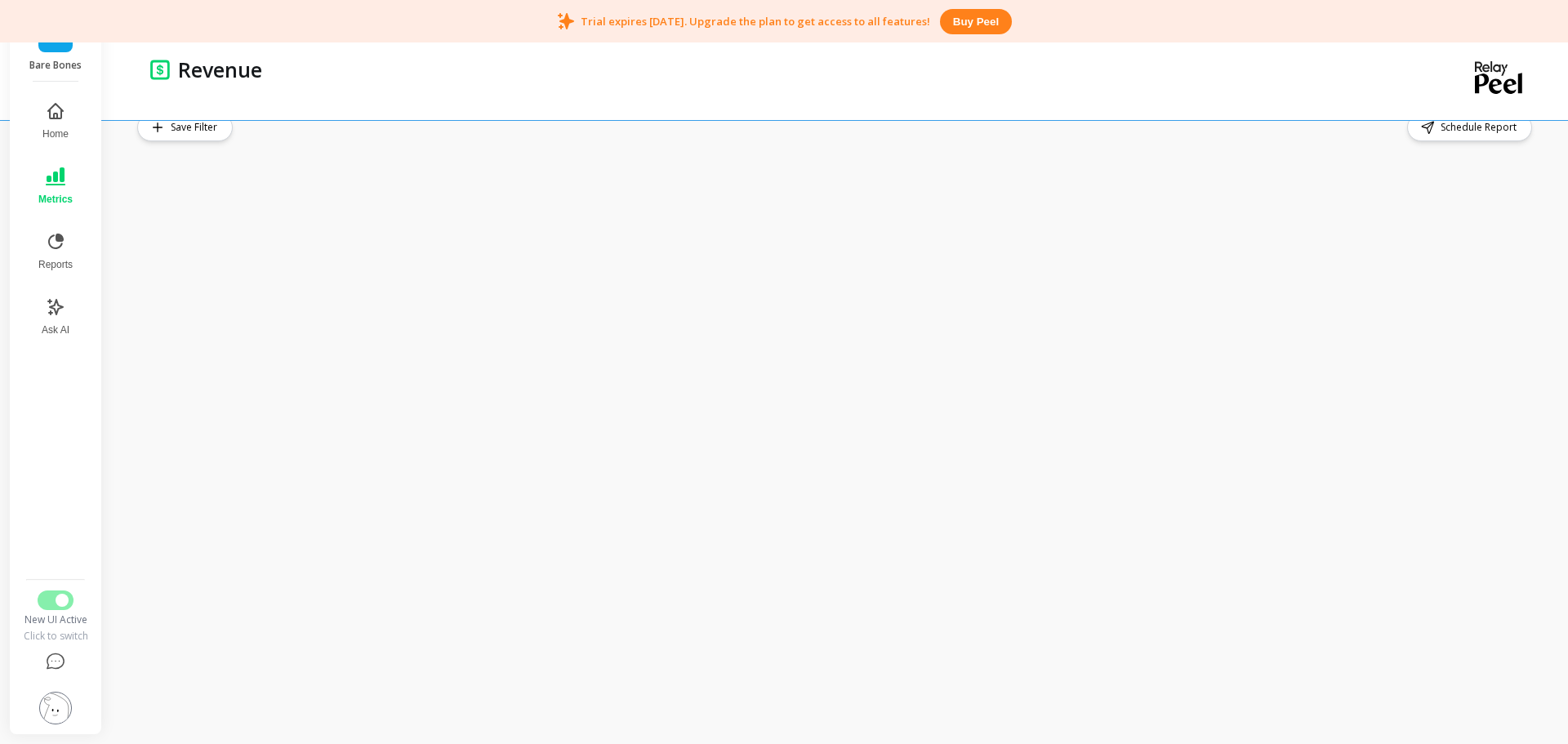
click at [676, 83] on div "Revenue" at bounding box center [781, 69] width 1222 height 28
click at [305, 141] on div "Save Filter Schedule Report" at bounding box center [837, 127] width 1398 height 28
click at [318, 110] on div "Revenue" at bounding box center [771, 80] width 1242 height 81
click at [58, 248] on icon at bounding box center [56, 242] width 16 height 16
click at [67, 169] on button "Metrics" at bounding box center [54, 187] width 56 height 59
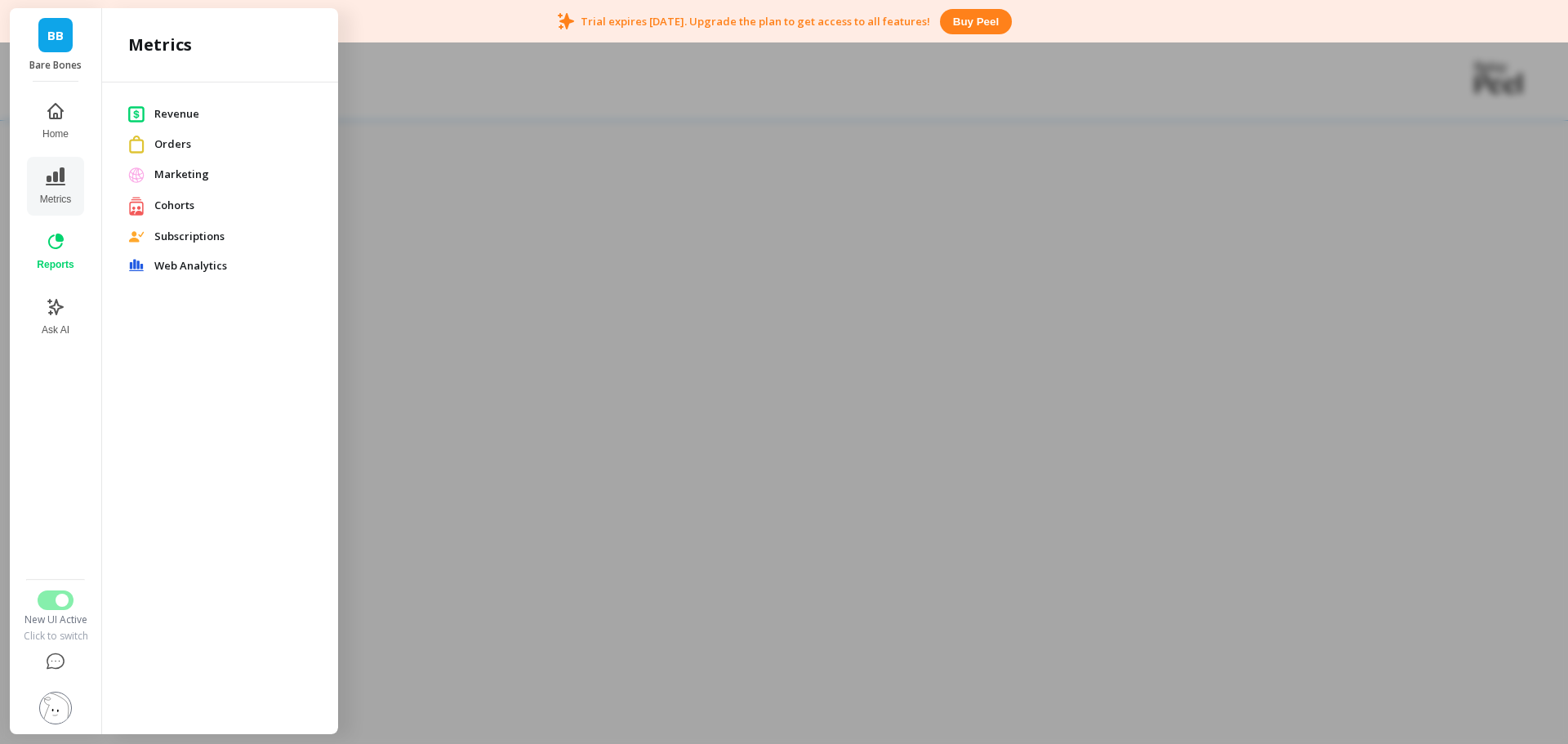
click at [182, 113] on span "Revenue" at bounding box center [233, 114] width 157 height 17
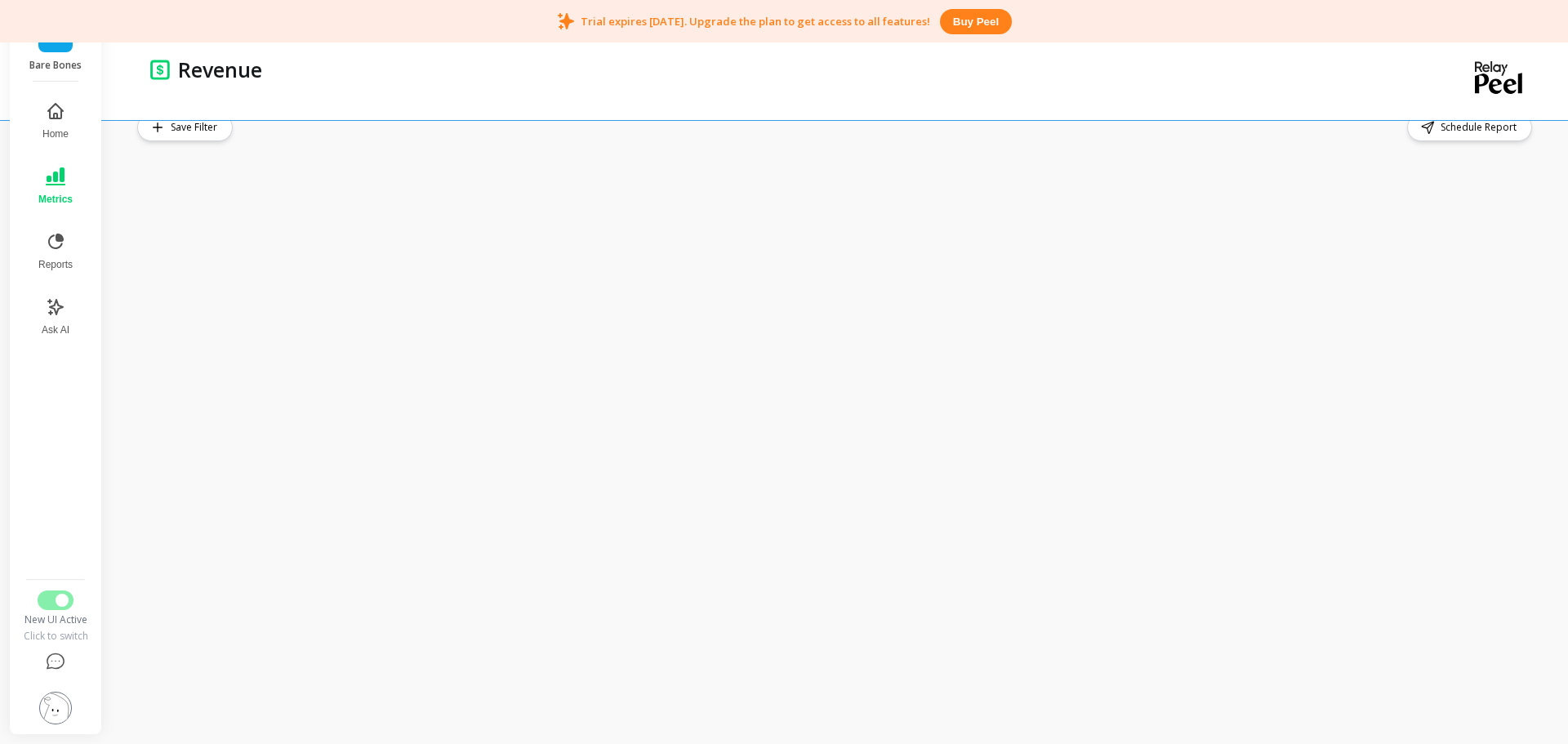
click at [1459, 128] on span "Schedule Report" at bounding box center [1481, 127] width 81 height 17
click at [581, 143] on div "Save Filter Schedule Report" at bounding box center [837, 412] width 1398 height 598
drag, startPoint x: 204, startPoint y: 72, endPoint x: 272, endPoint y: 73, distance: 68.0
click at [272, 73] on div "Revenue" at bounding box center [781, 69] width 1222 height 28
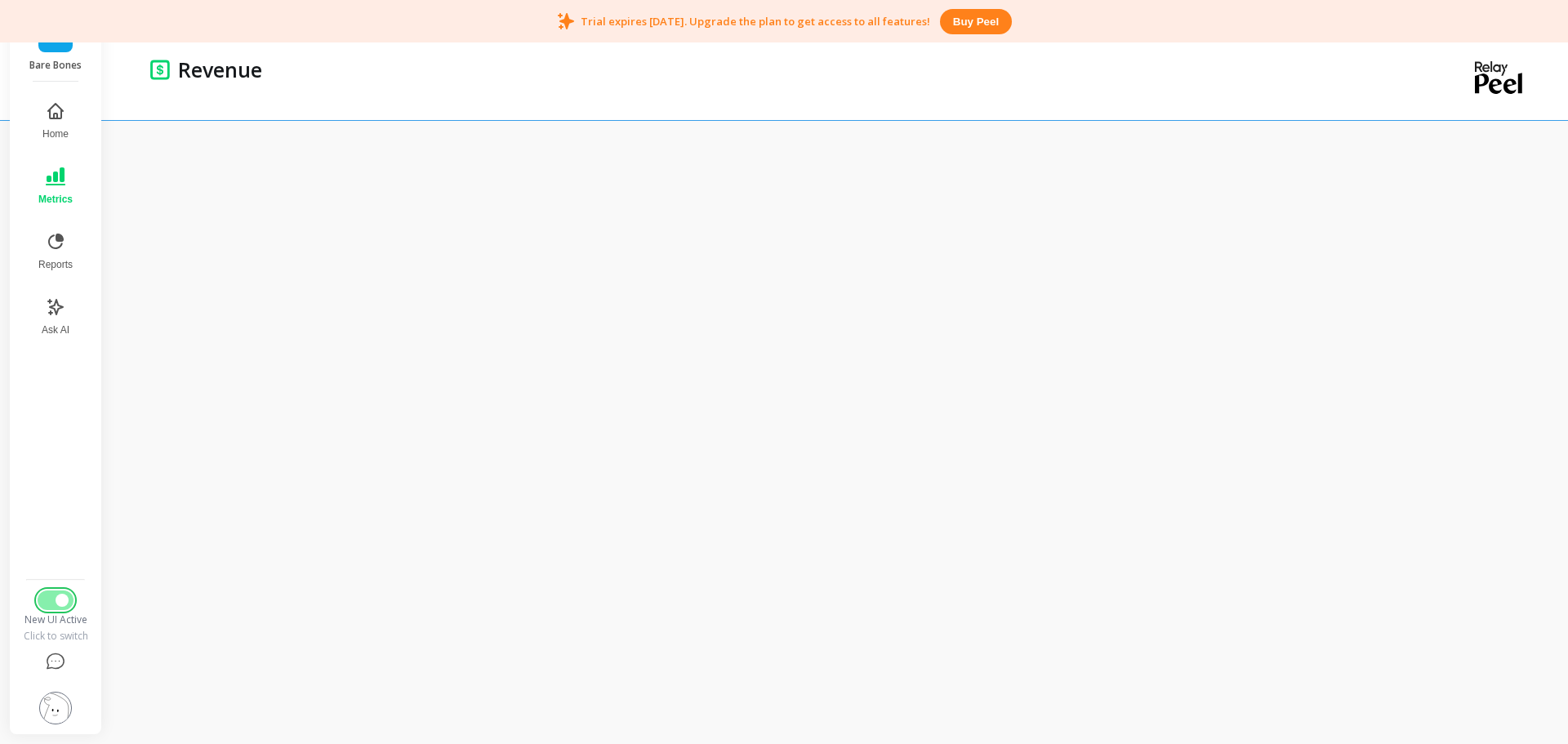
click at [61, 601] on span "Switch to Legacy UI" at bounding box center [61, 600] width 13 height 13
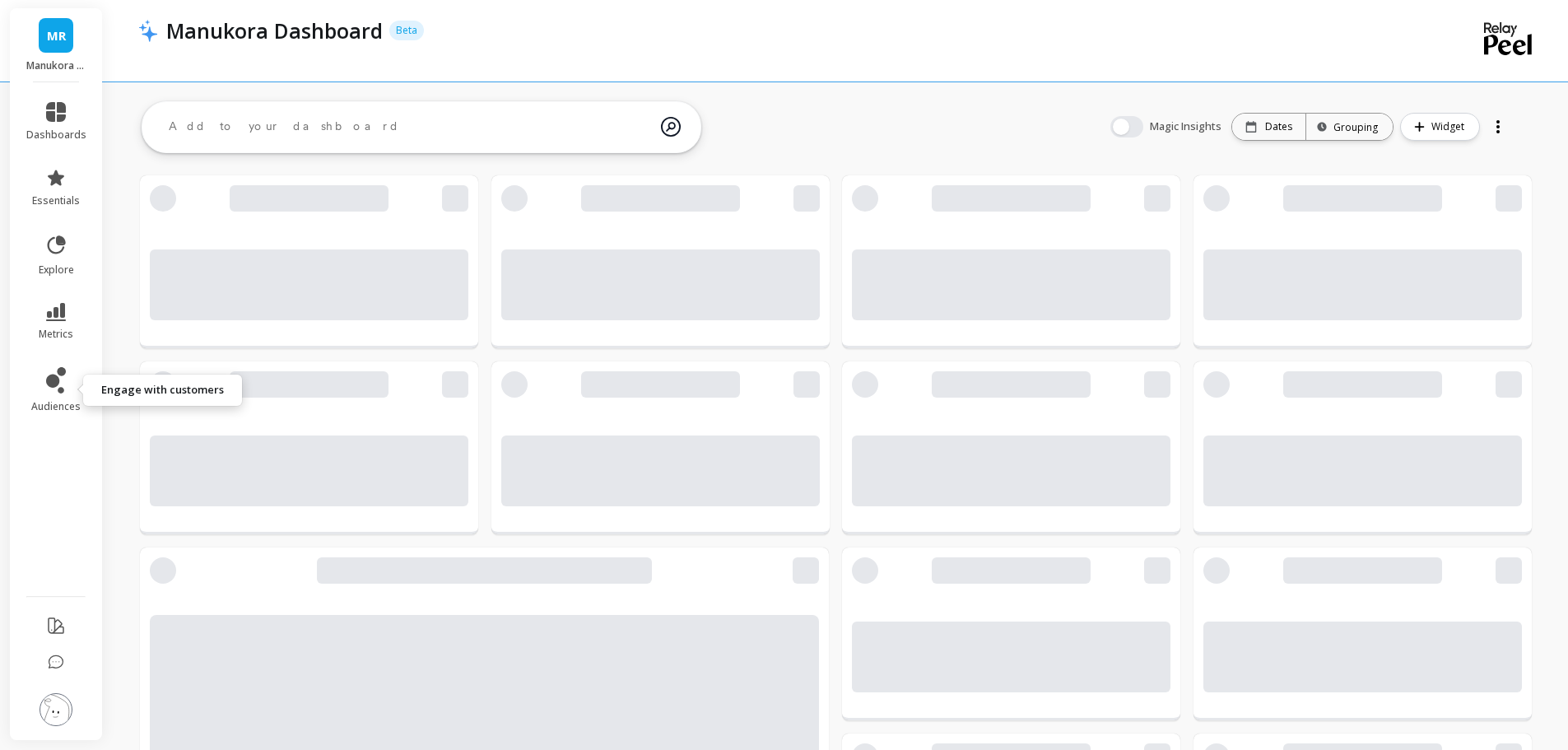
click at [48, 376] on icon at bounding box center [56, 380] width 20 height 27
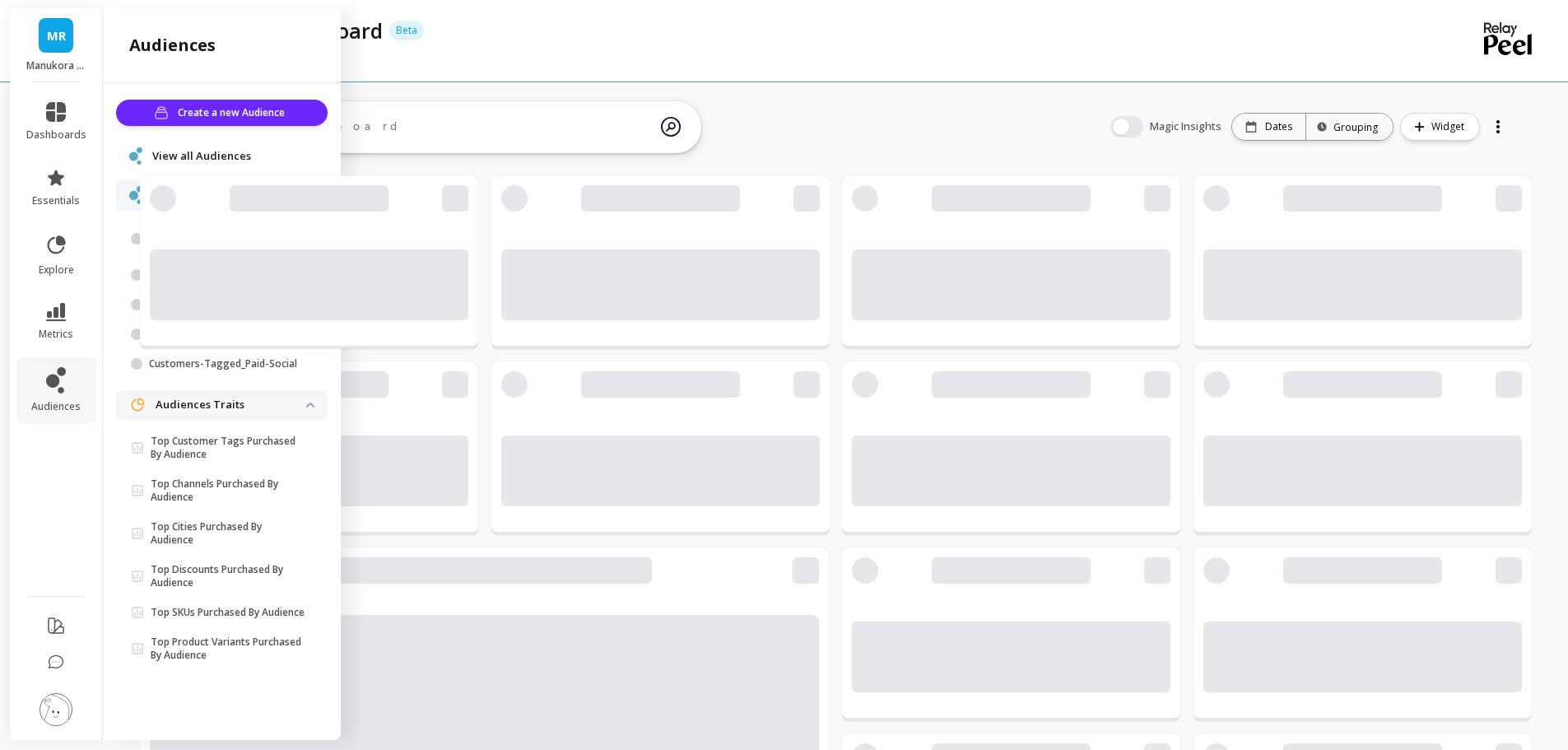
scroll to position [440, 630]
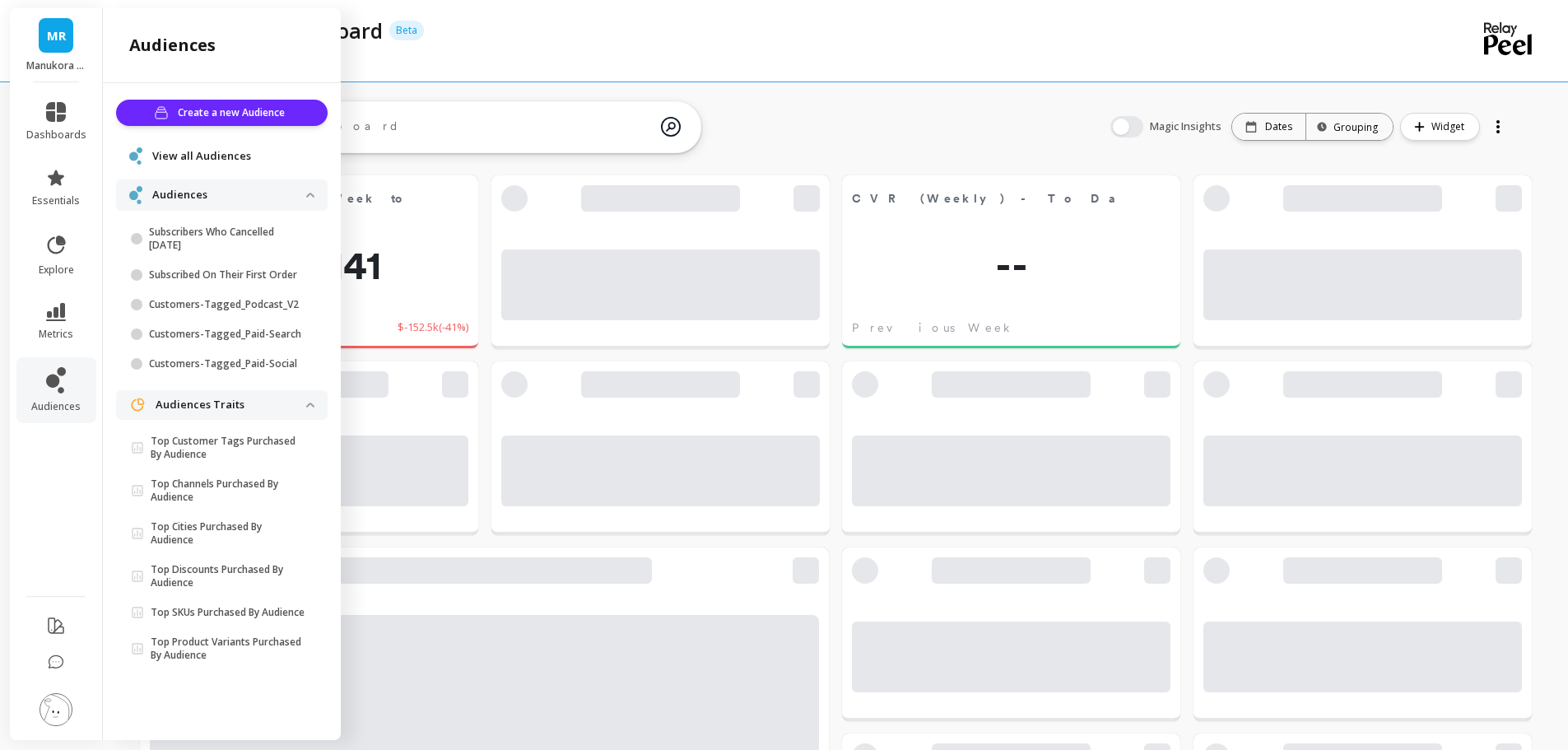
click at [52, 311] on icon at bounding box center [56, 312] width 20 height 18
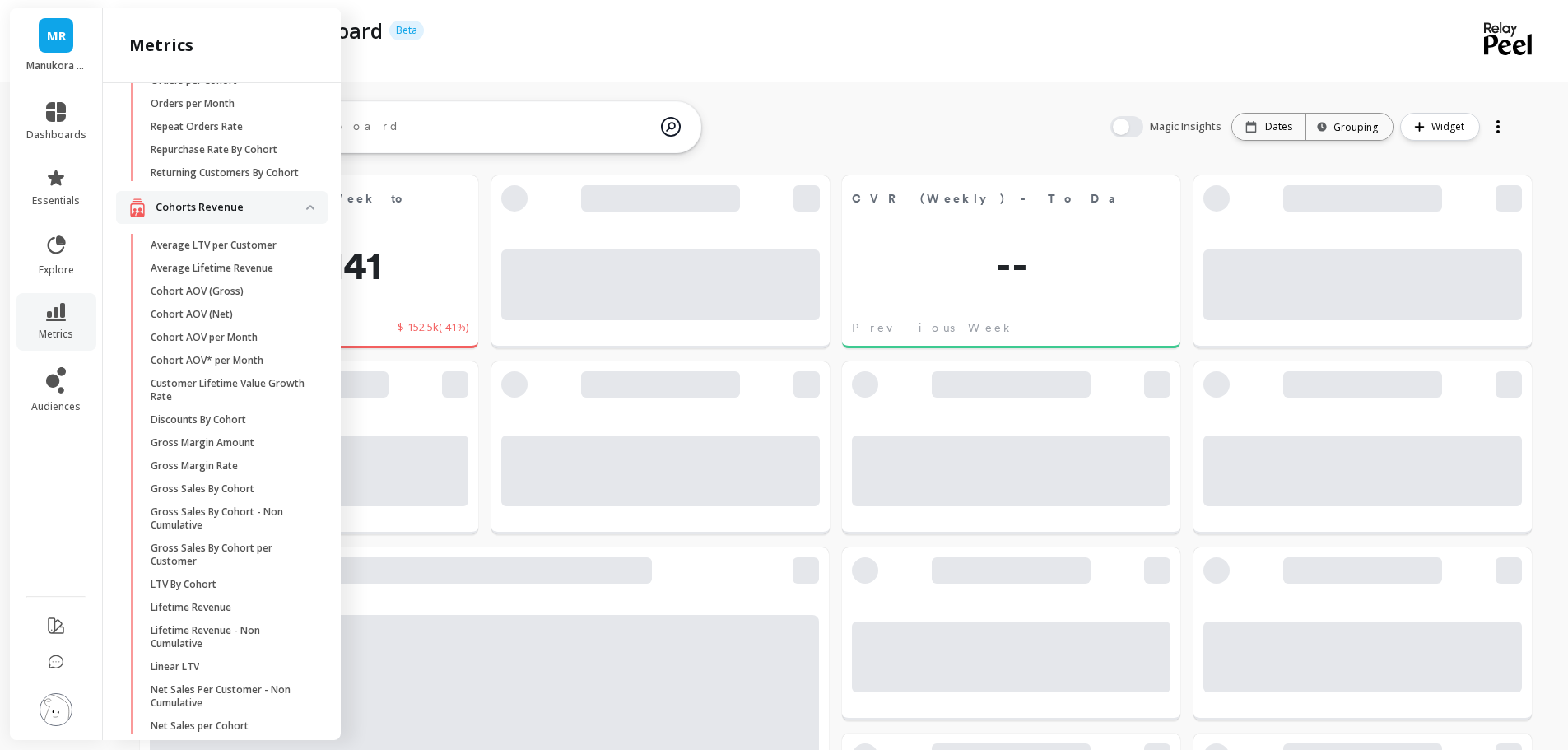
click at [60, 256] on link "explore" at bounding box center [56, 255] width 60 height 43
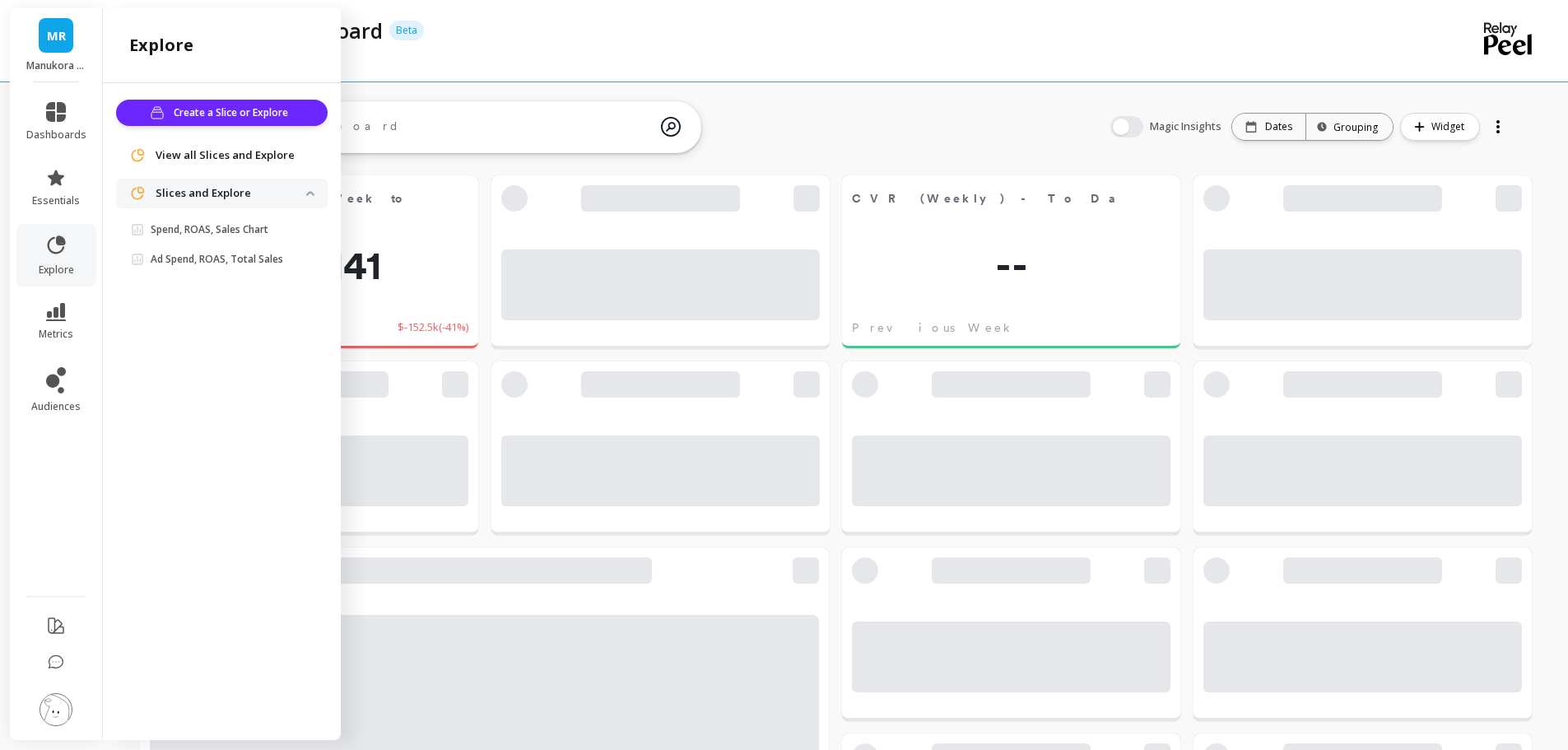
scroll to position [0, 0]
click at [66, 196] on span "essentials" at bounding box center [55, 200] width 48 height 13
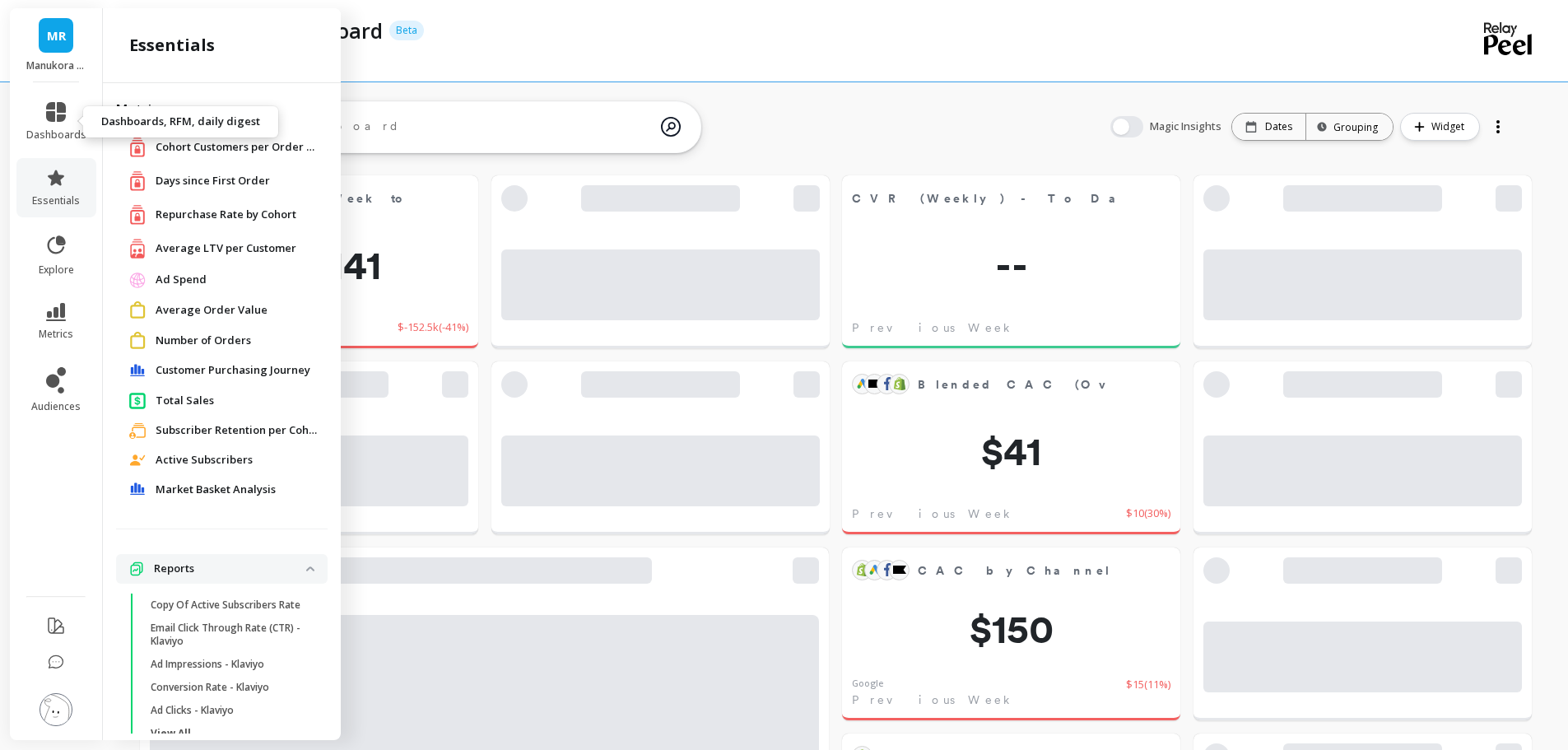
scroll to position [440, 630]
click at [53, 124] on link "dashboards" at bounding box center [56, 122] width 60 height 40
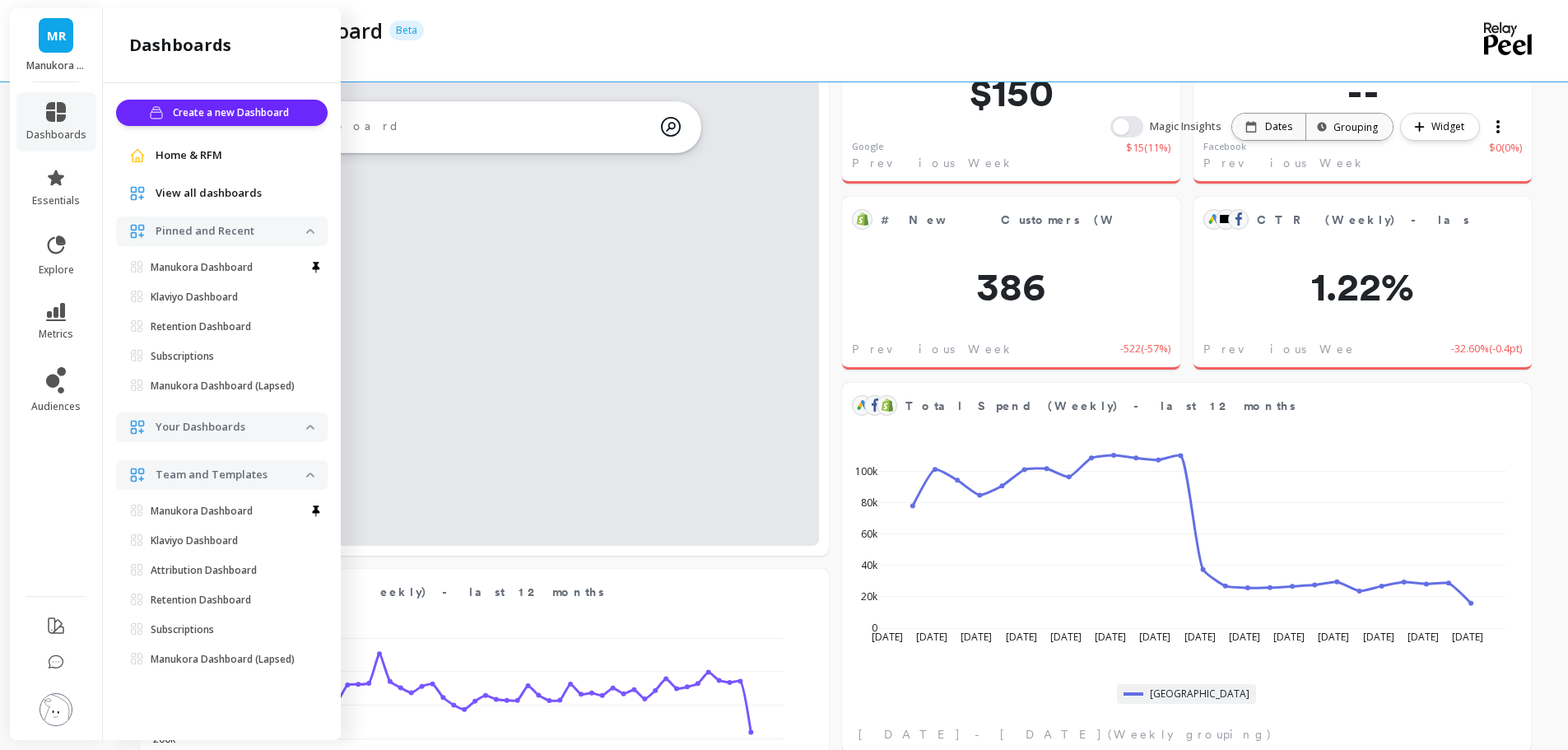
scroll to position [0, 0]
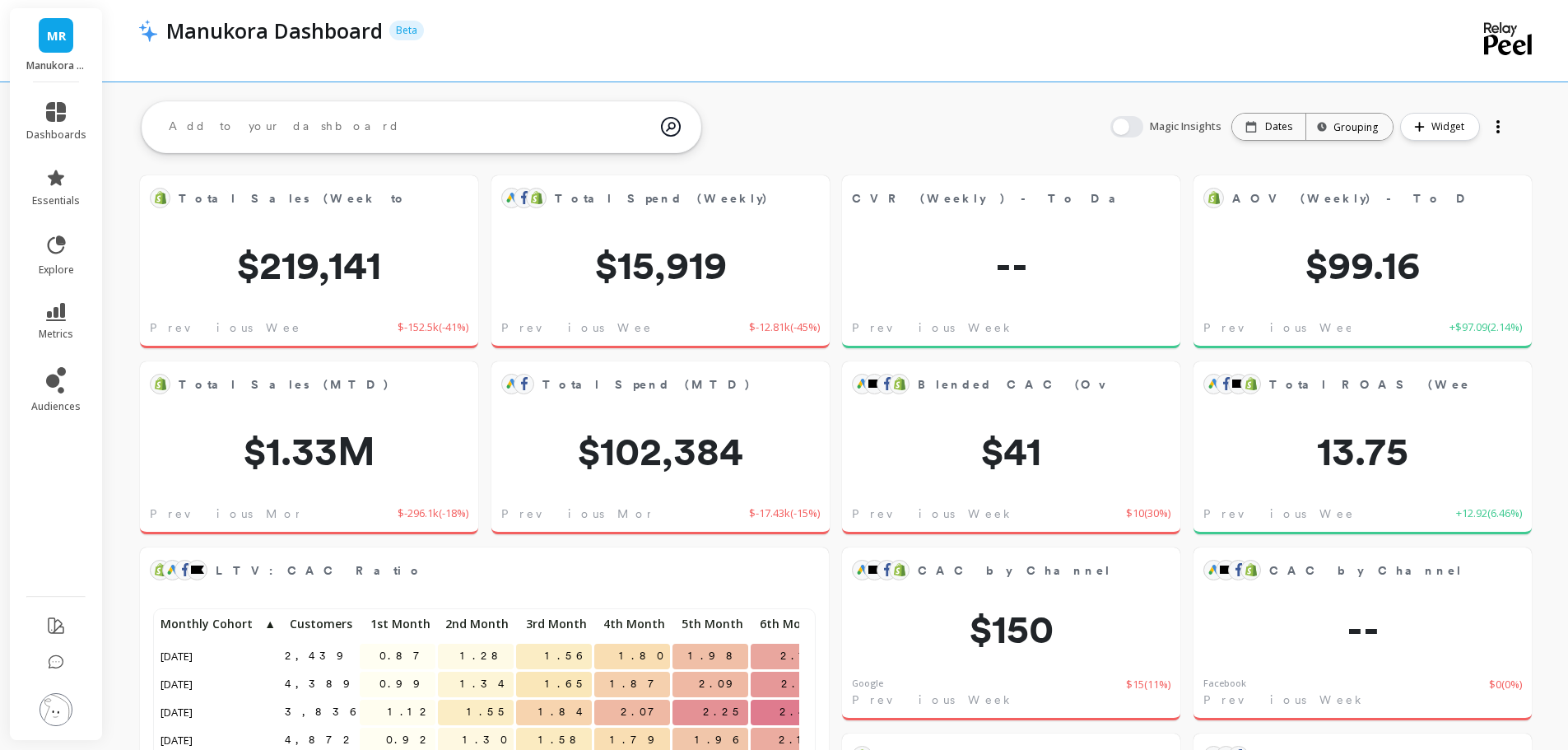
click at [47, 134] on span "dashboards" at bounding box center [56, 135] width 60 height 13
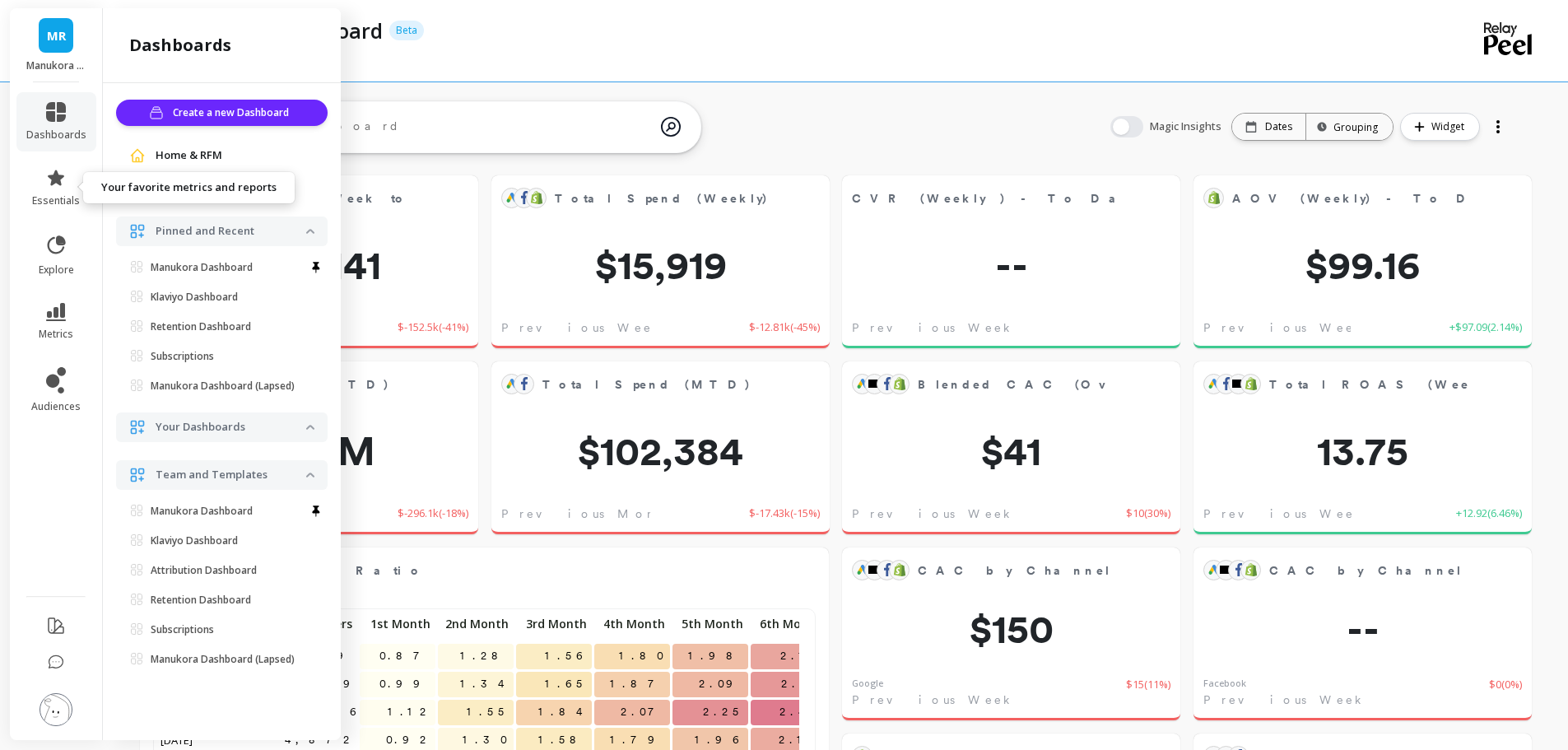
click at [50, 177] on icon at bounding box center [55, 177] width 17 height 16
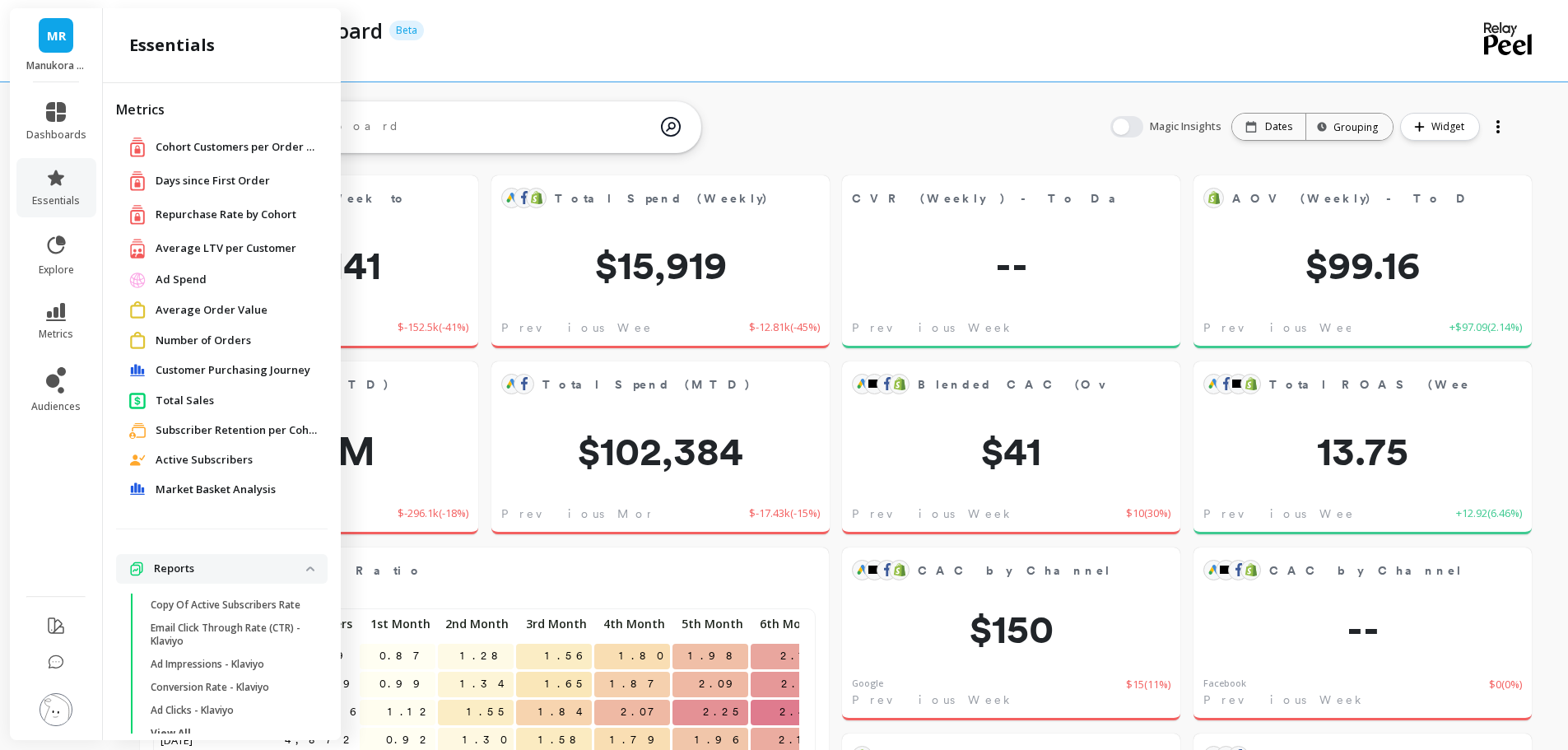
click at [200, 338] on span "Number of Orders" at bounding box center [203, 341] width 95 height 17
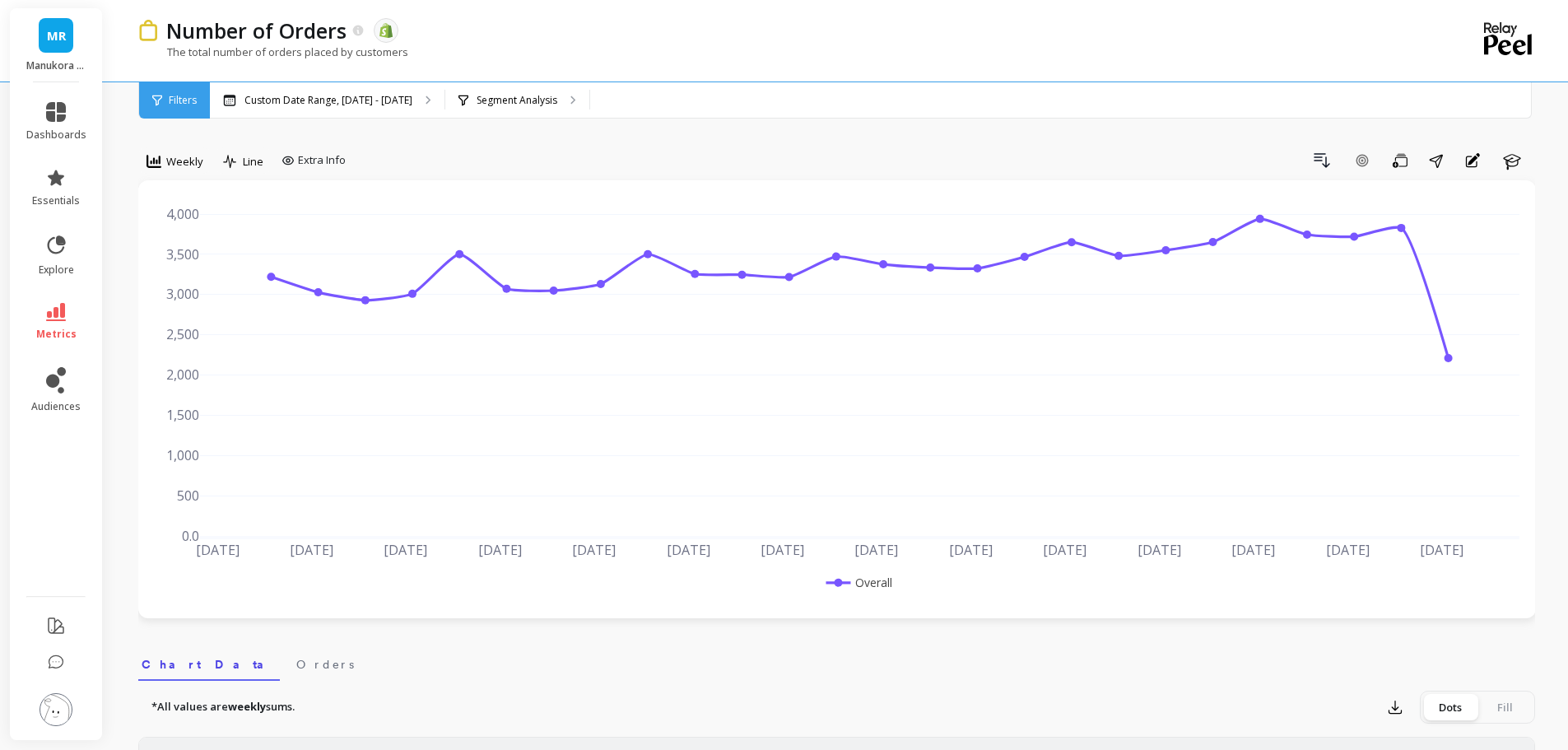
click at [163, 164] on div "Weekly" at bounding box center [174, 161] width 56 height 20
click at [208, 285] on div "Monthly" at bounding box center [199, 292] width 94 height 16
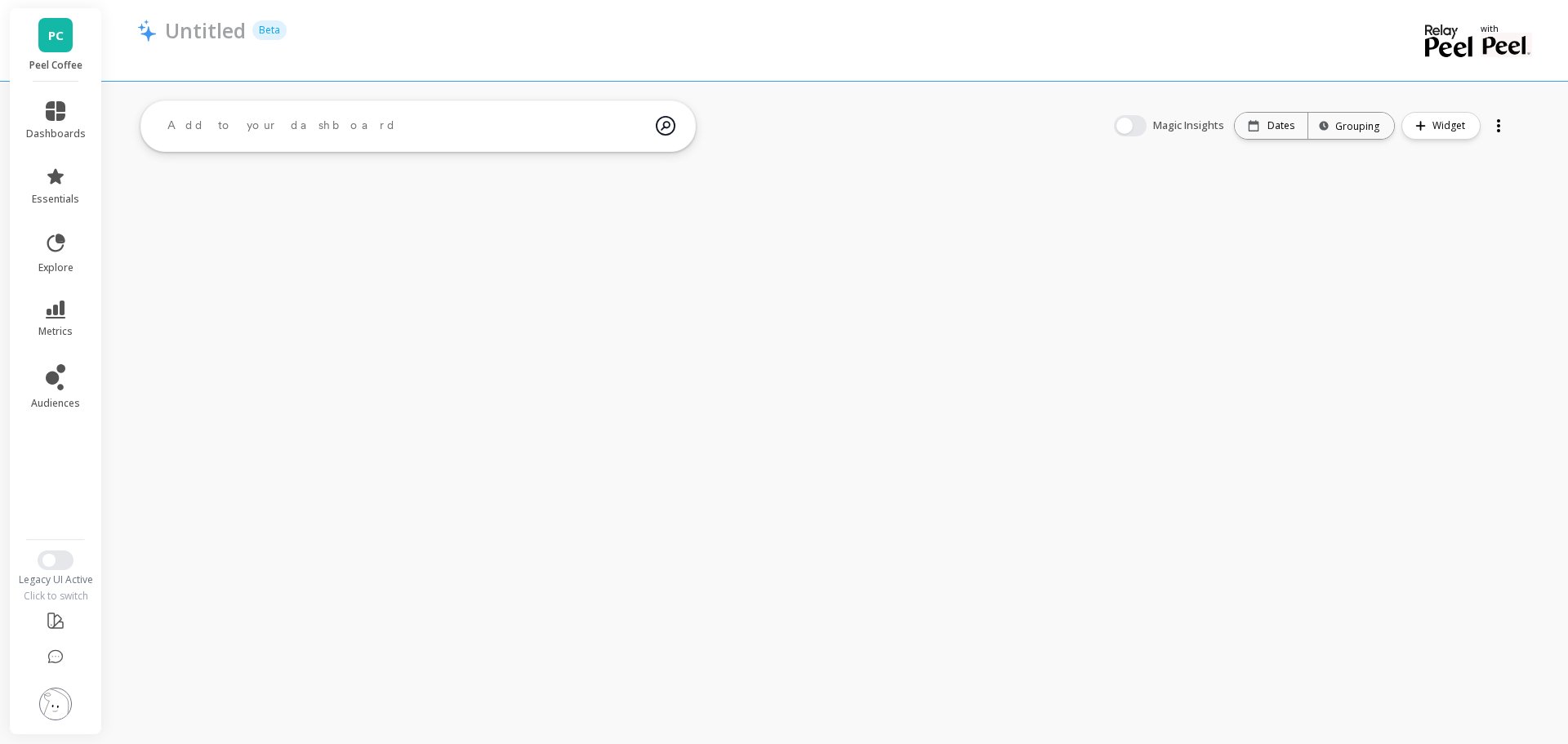
click at [63, 297] on li "metrics" at bounding box center [56, 319] width 80 height 57
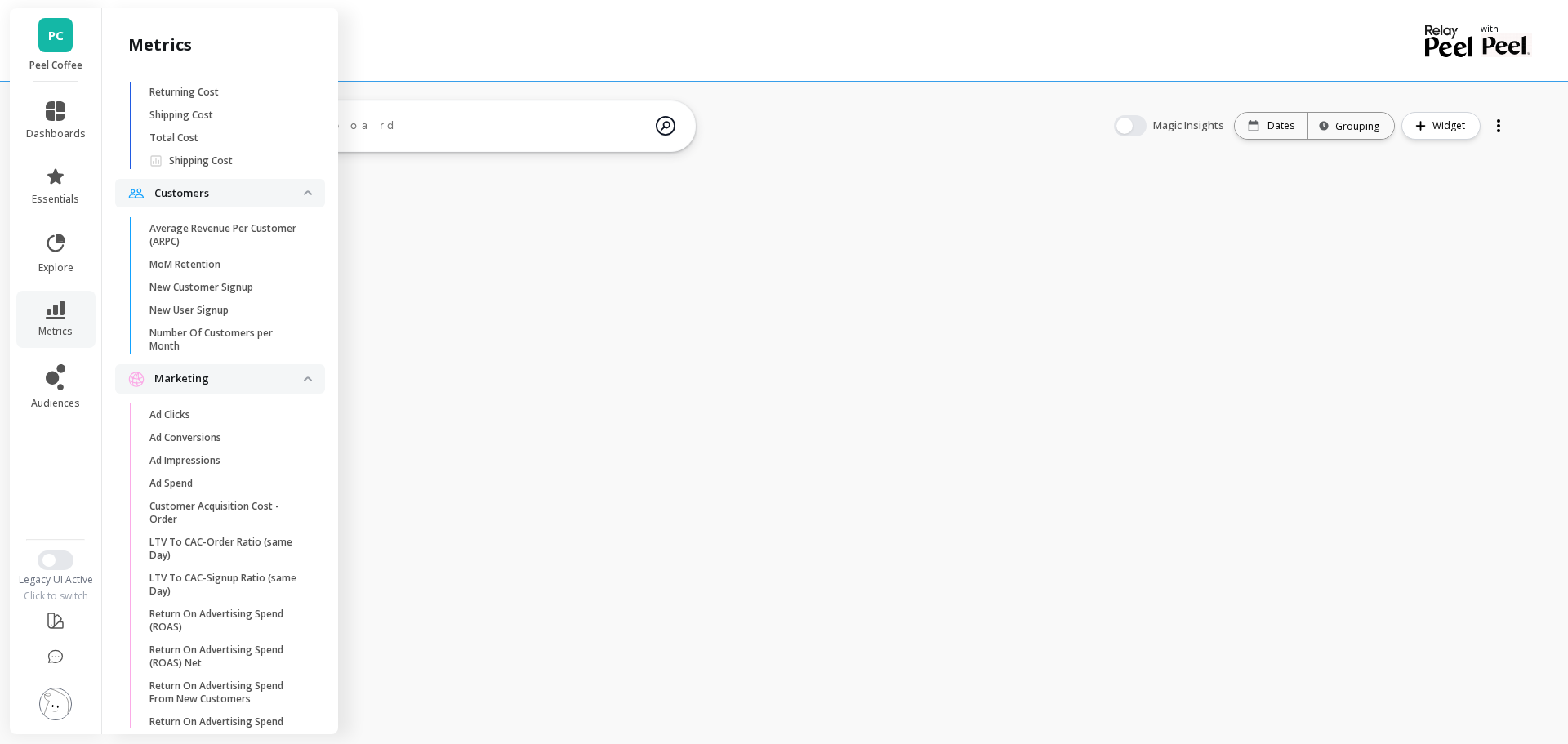
scroll to position [3263, 0]
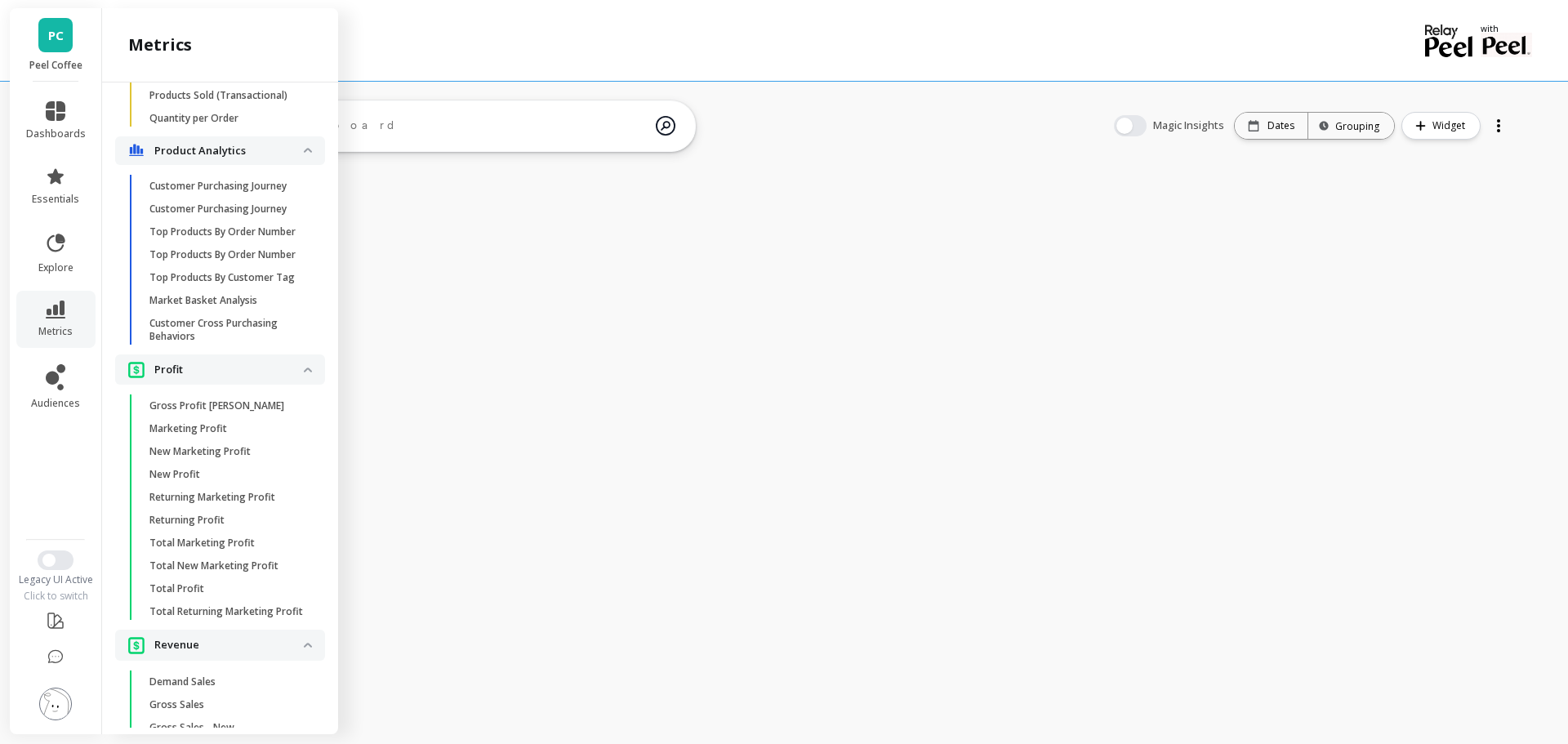
click at [233, 307] on p "Market Basket Analysis" at bounding box center [203, 300] width 108 height 13
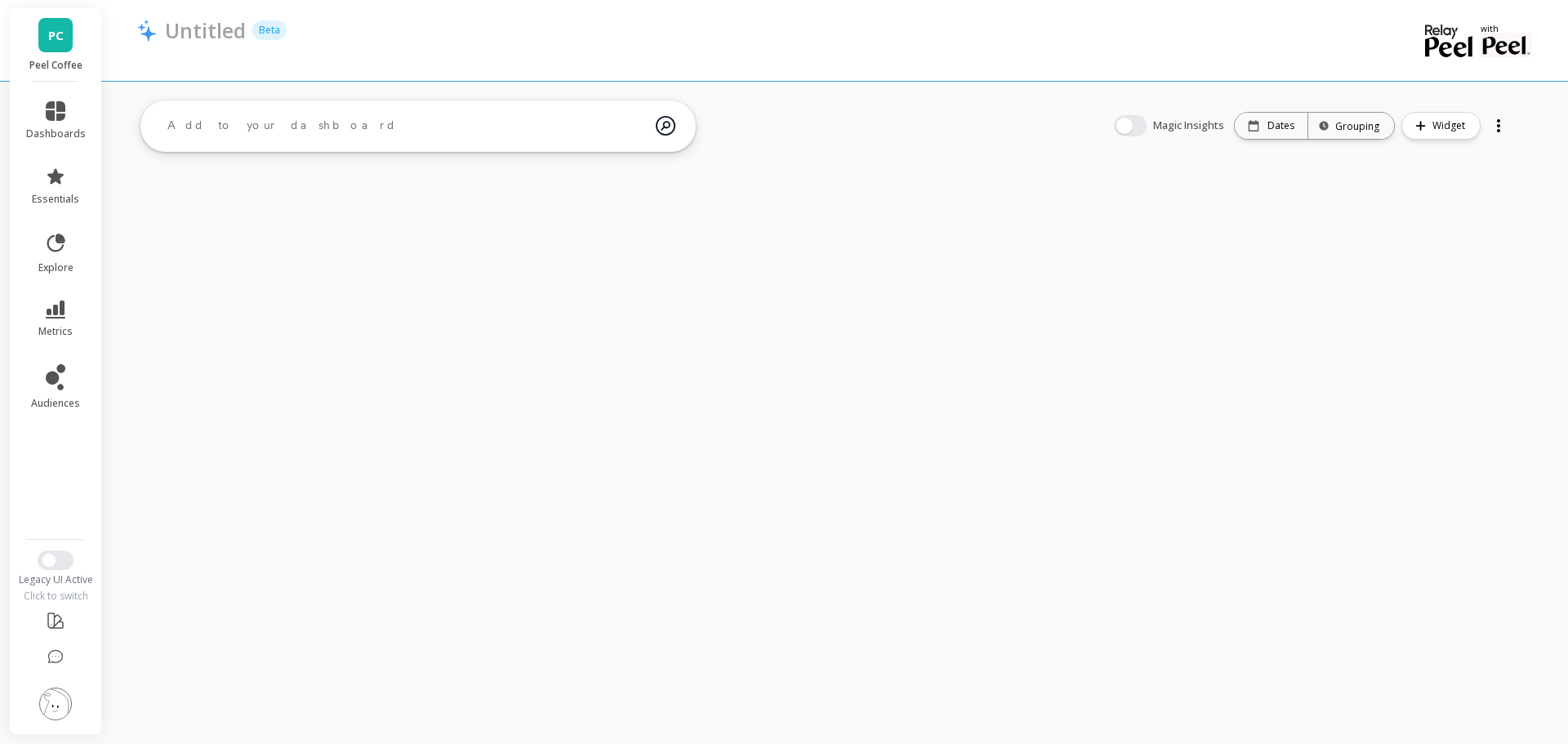
scroll to position [0, 0]
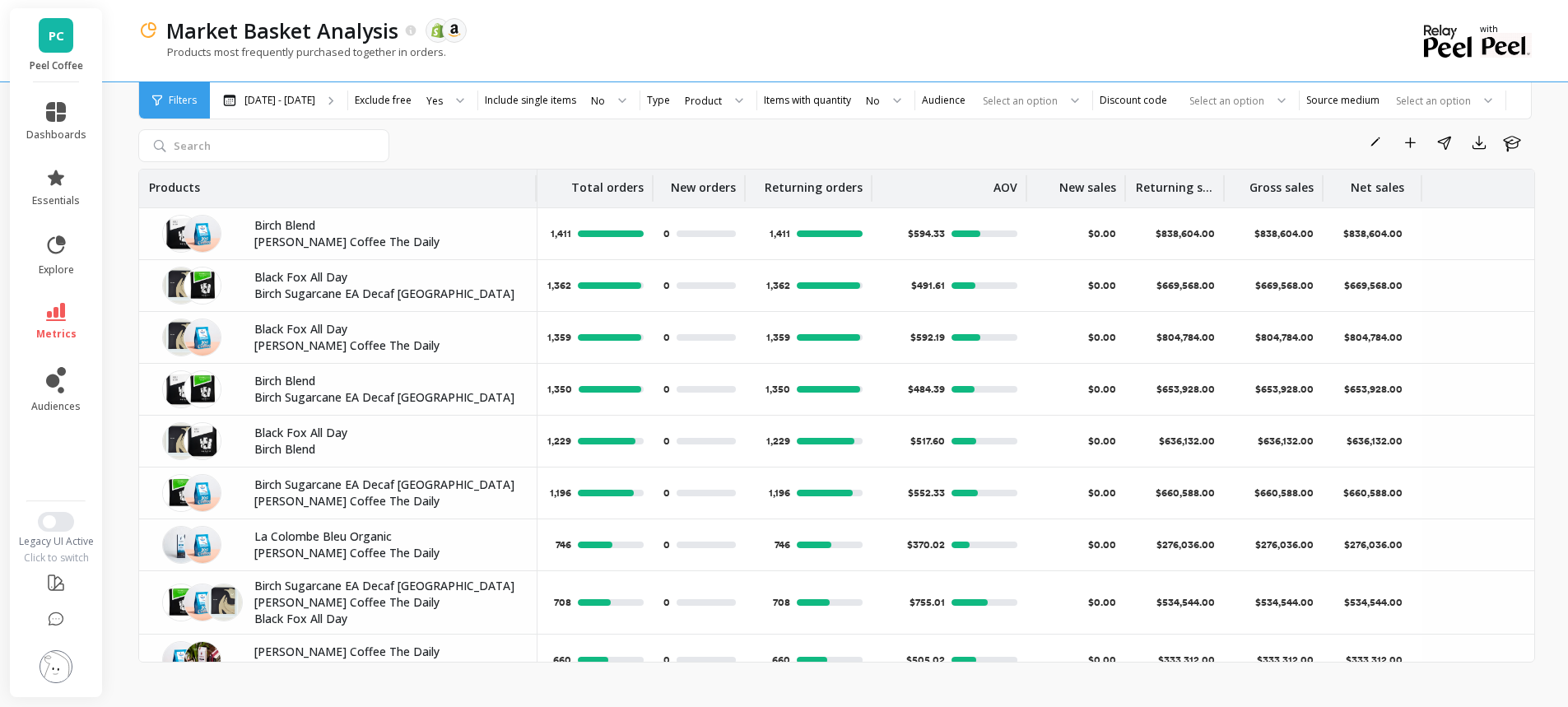
scroll to position [59, 0]
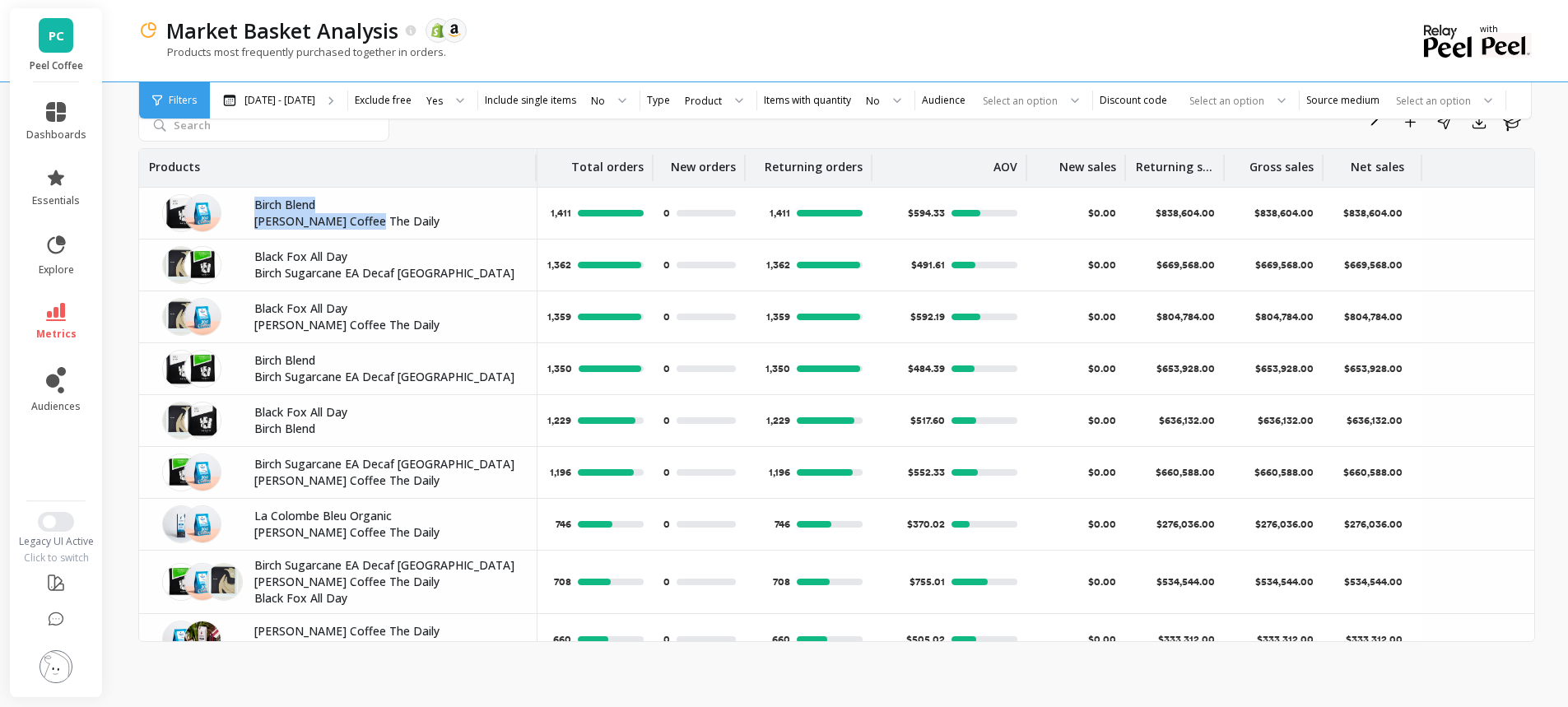
drag, startPoint x: 253, startPoint y: 202, endPoint x: 361, endPoint y: 227, distance: 110.9
click at [361, 227] on div "Birch Blend Joe Coffee The Daily" at bounding box center [390, 213] width 292 height 33
click at [370, 220] on p "Joe Coffee The Daily" at bounding box center [385, 221] width 262 height 17
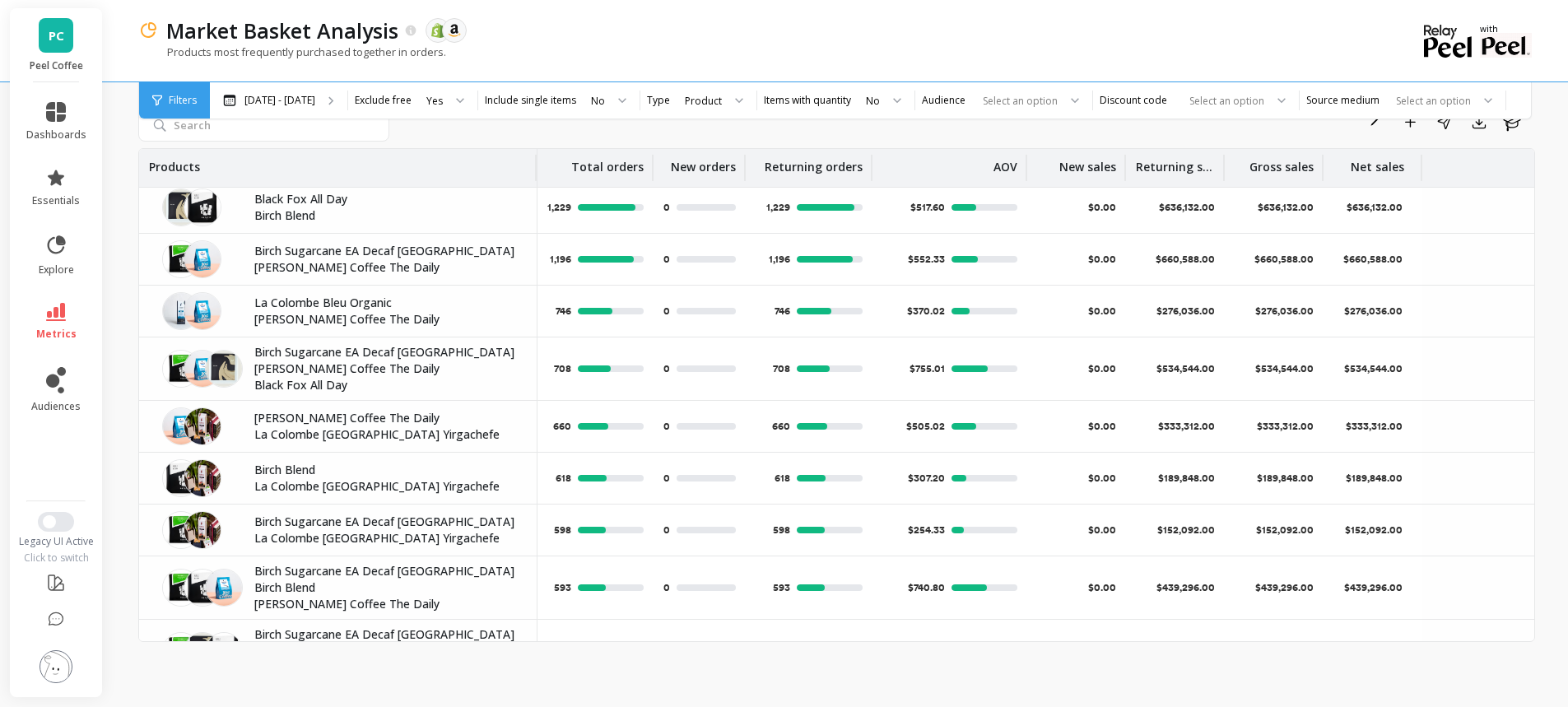
scroll to position [241, 0]
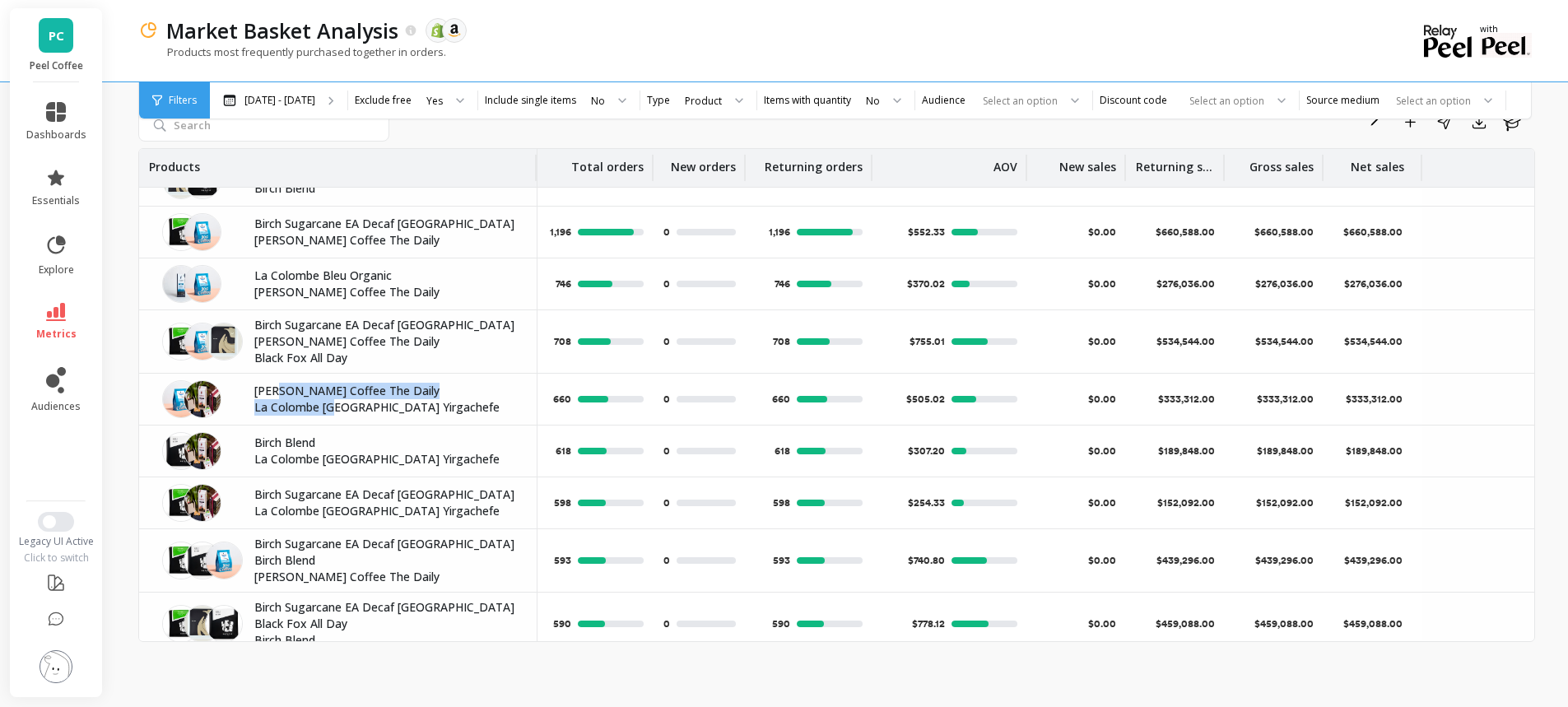
drag, startPoint x: 274, startPoint y: 396, endPoint x: 333, endPoint y: 401, distance: 59.2
click at [333, 400] on div "Joe Coffee The Daily La Colombe Ethiopia Yirgachefe" at bounding box center [390, 398] width 292 height 33
click at [333, 404] on p "La Colombe Ethiopia Yirgachefe" at bounding box center [385, 407] width 262 height 17
drag, startPoint x: 295, startPoint y: 411, endPoint x: 345, endPoint y: 411, distance: 50.0
click at [345, 411] on p "La Colombe Ethiopia Yirgachefe" at bounding box center [385, 407] width 262 height 17
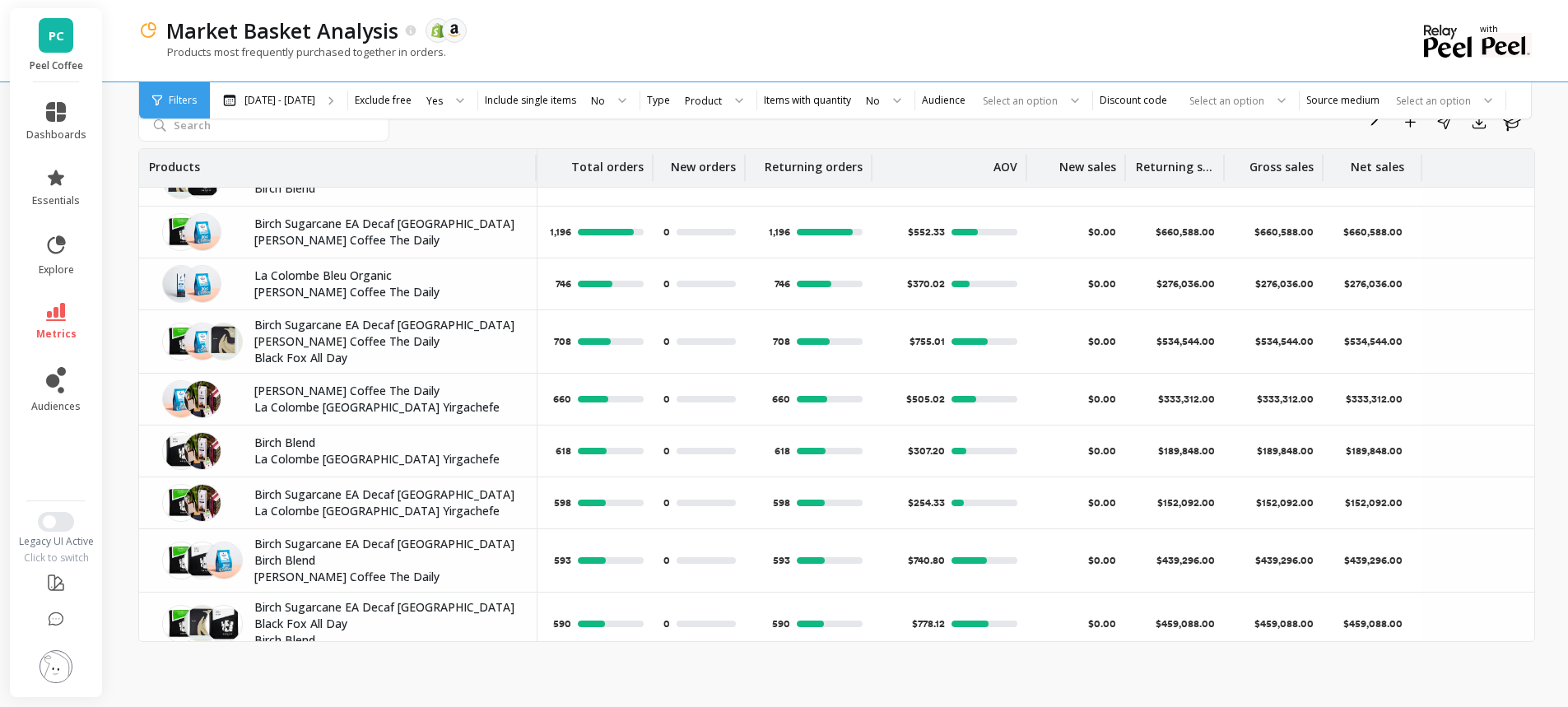
click at [371, 406] on p "La Colombe Ethiopia Yirgachefe" at bounding box center [385, 407] width 262 height 17
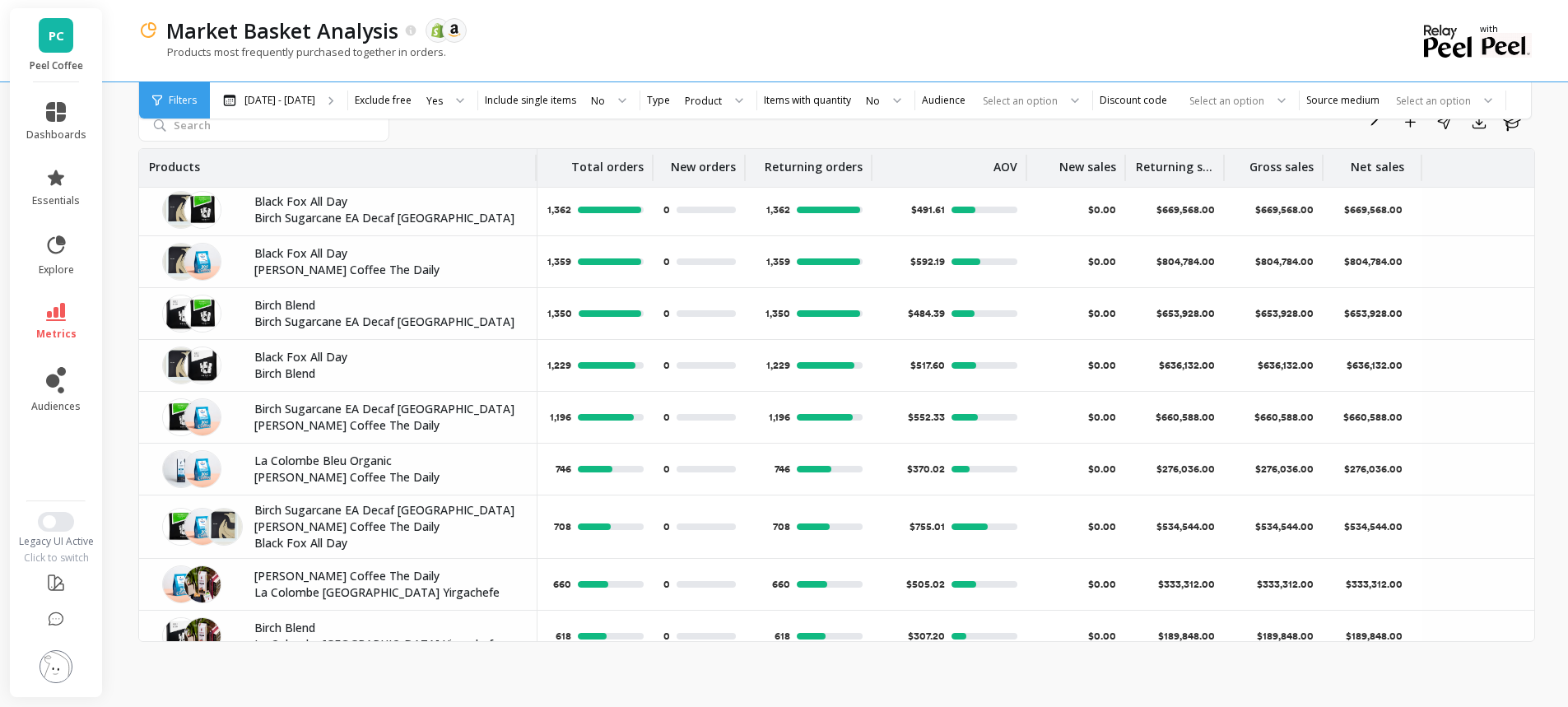
scroll to position [0, 0]
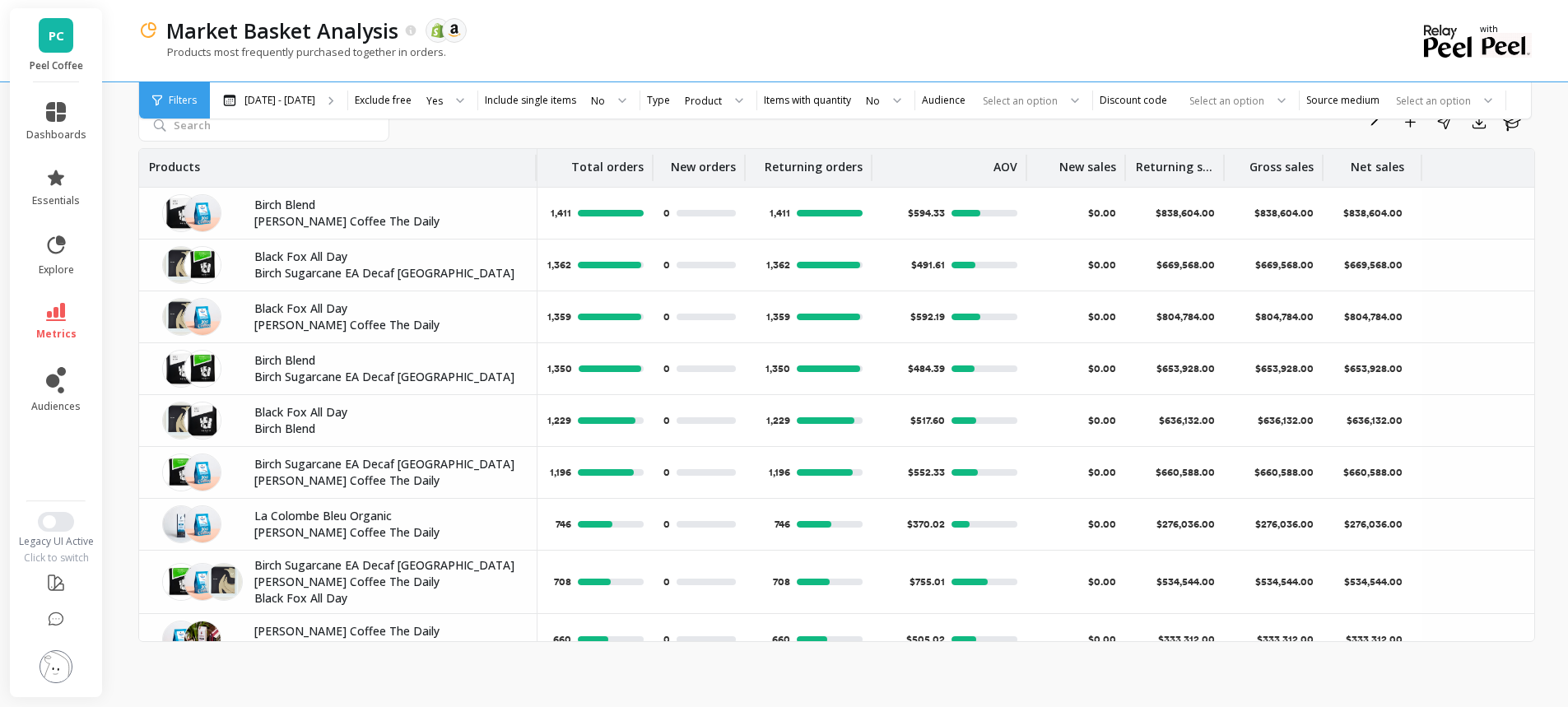
click at [719, 107] on div "Product" at bounding box center [703, 100] width 41 height 19
click at [863, 55] on div "Products most frequently purchased together in orders." at bounding box center [770, 60] width 1262 height 32
click at [1357, 102] on div "Select an option" at bounding box center [1392, 100] width 159 height 19
click at [1252, 55] on div "Products most frequently purchased together in orders." at bounding box center [770, 60] width 1262 height 32
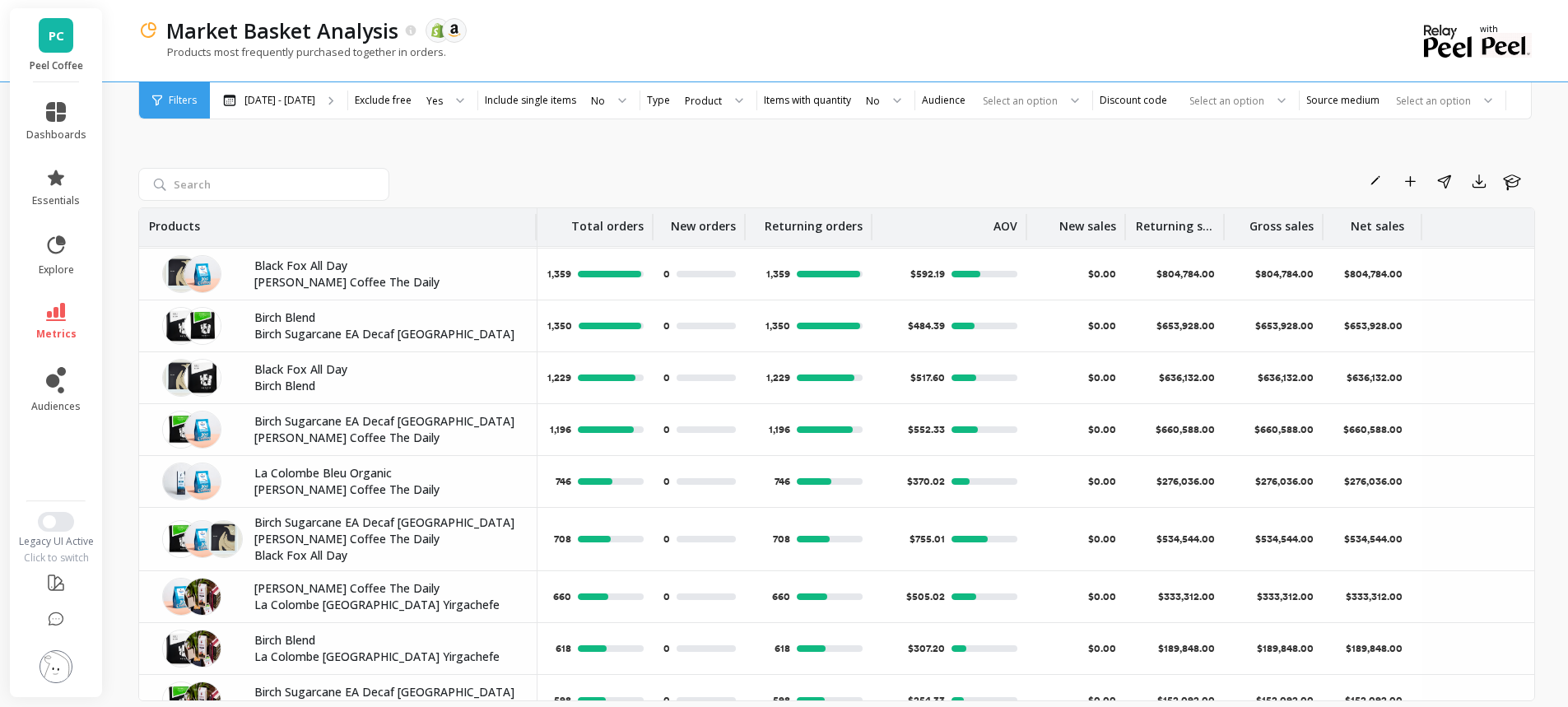
scroll to position [83, 0]
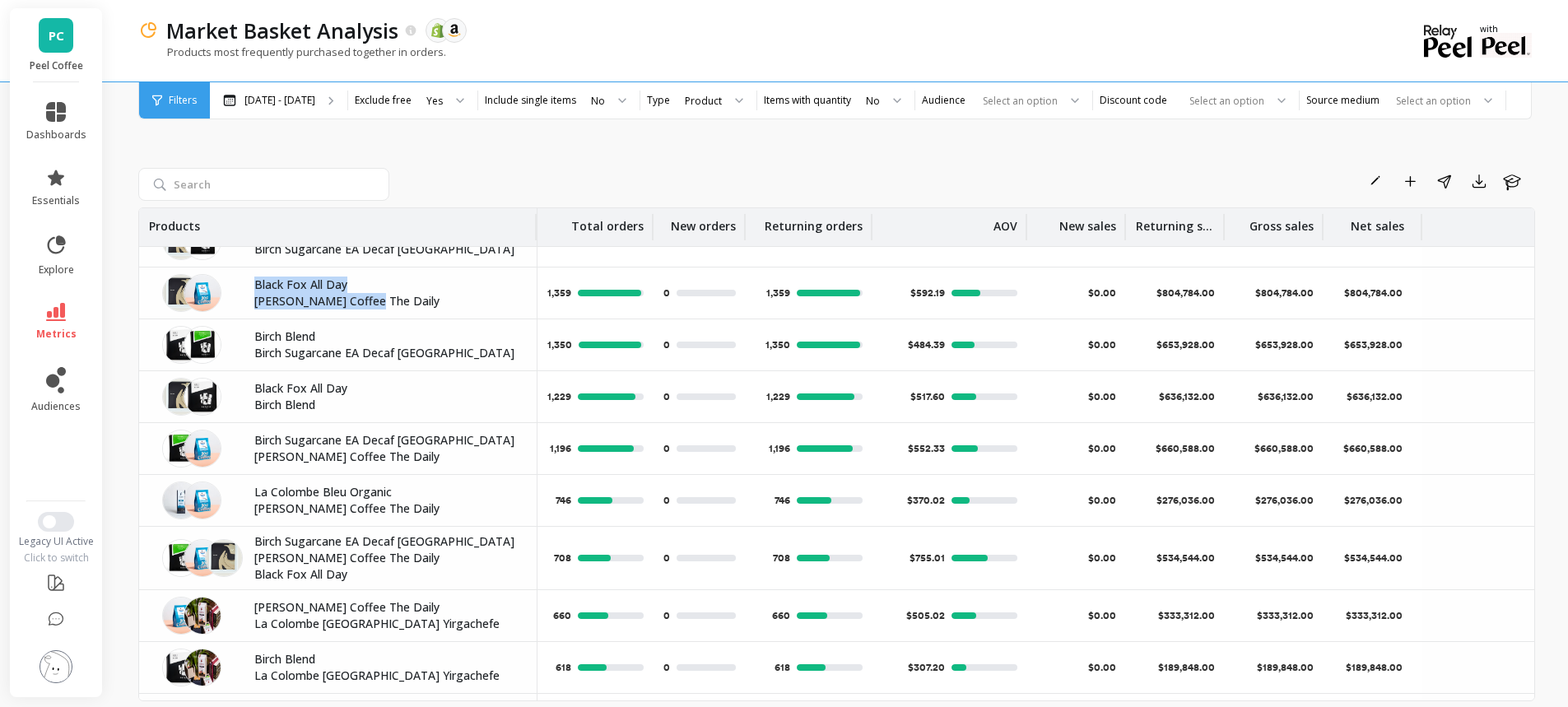
drag, startPoint x: 248, startPoint y: 278, endPoint x: 379, endPoint y: 298, distance: 132.5
click at [379, 298] on div "Black Fox All Day Joe Coffee The Daily" at bounding box center [390, 292] width 292 height 33
click at [382, 293] on p "Joe Coffee The Daily" at bounding box center [385, 301] width 262 height 17
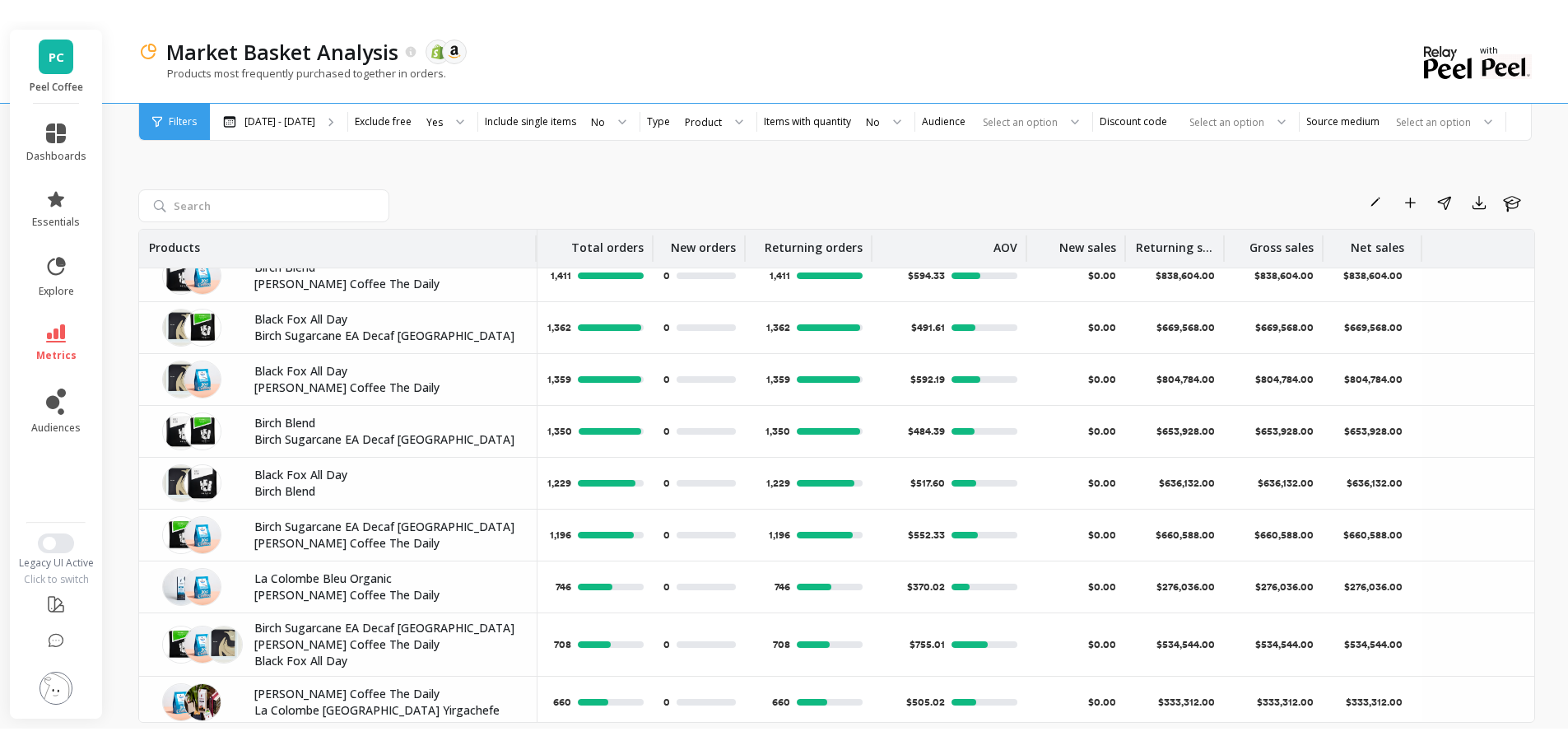
scroll to position [0, 0]
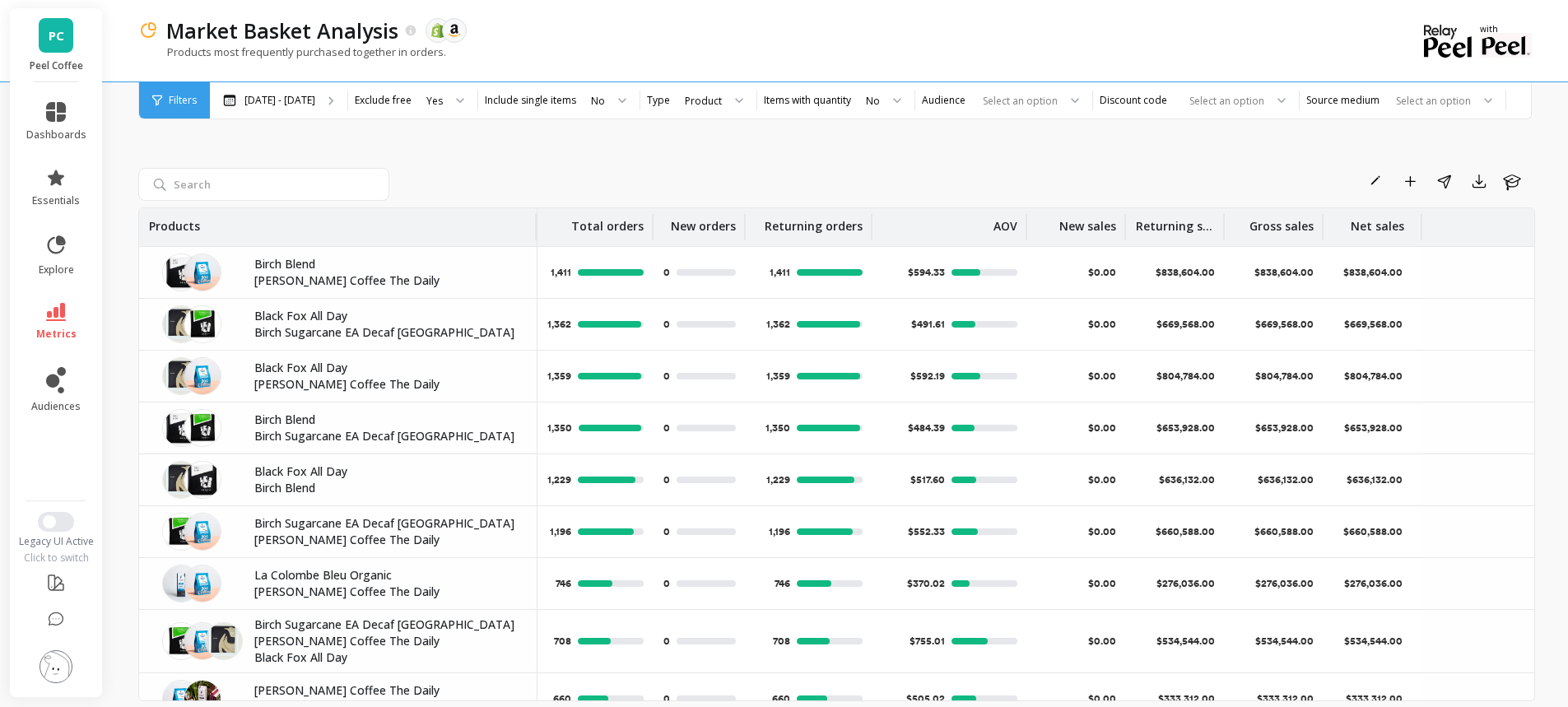
click at [699, 110] on div "Product" at bounding box center [712, 100] width 86 height 37
click at [800, 170] on div "Rename Add to Dashboard Share Export Learn" at bounding box center [966, 180] width 1139 height 27
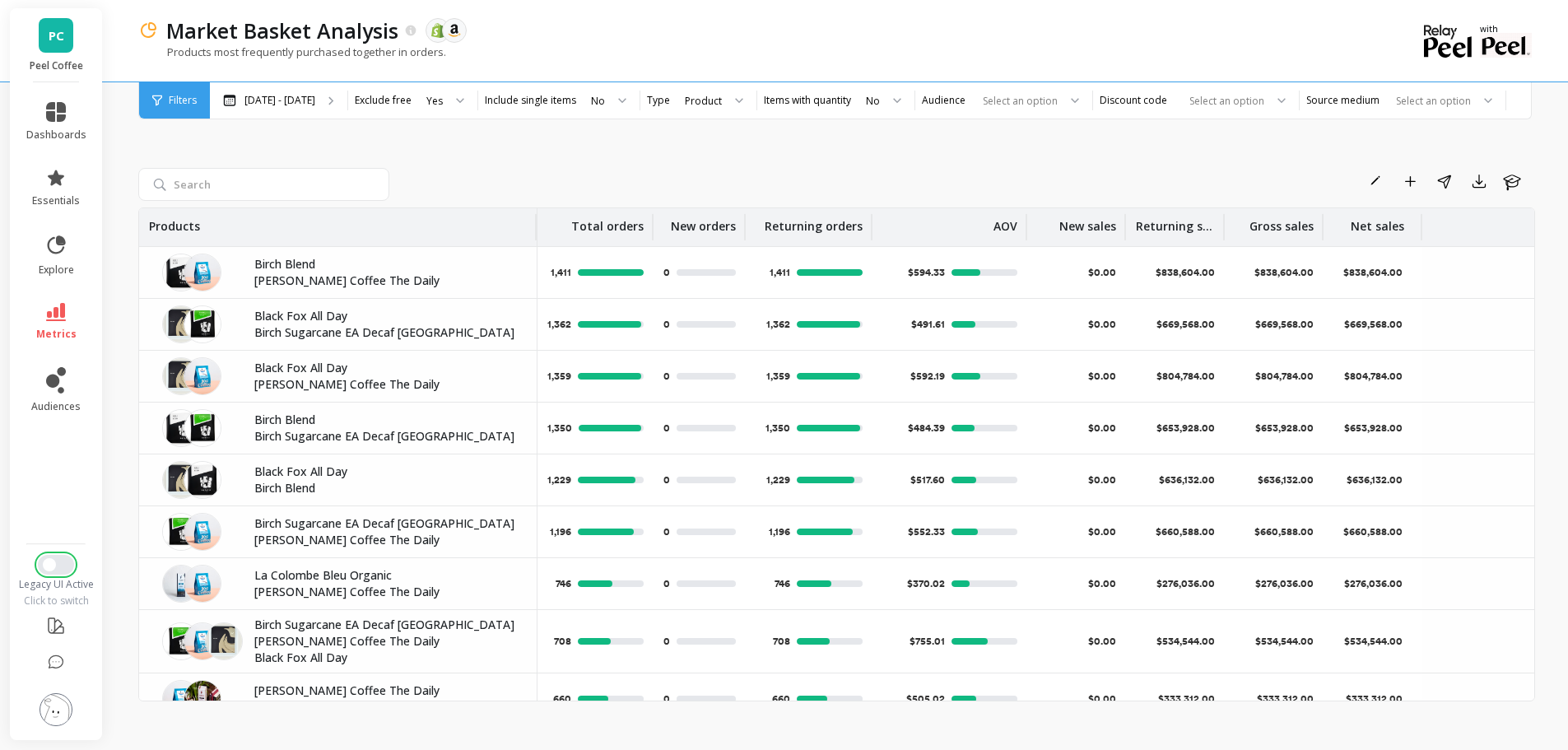
click at [55, 567] on button "Switch to New UI" at bounding box center [55, 565] width 37 height 20
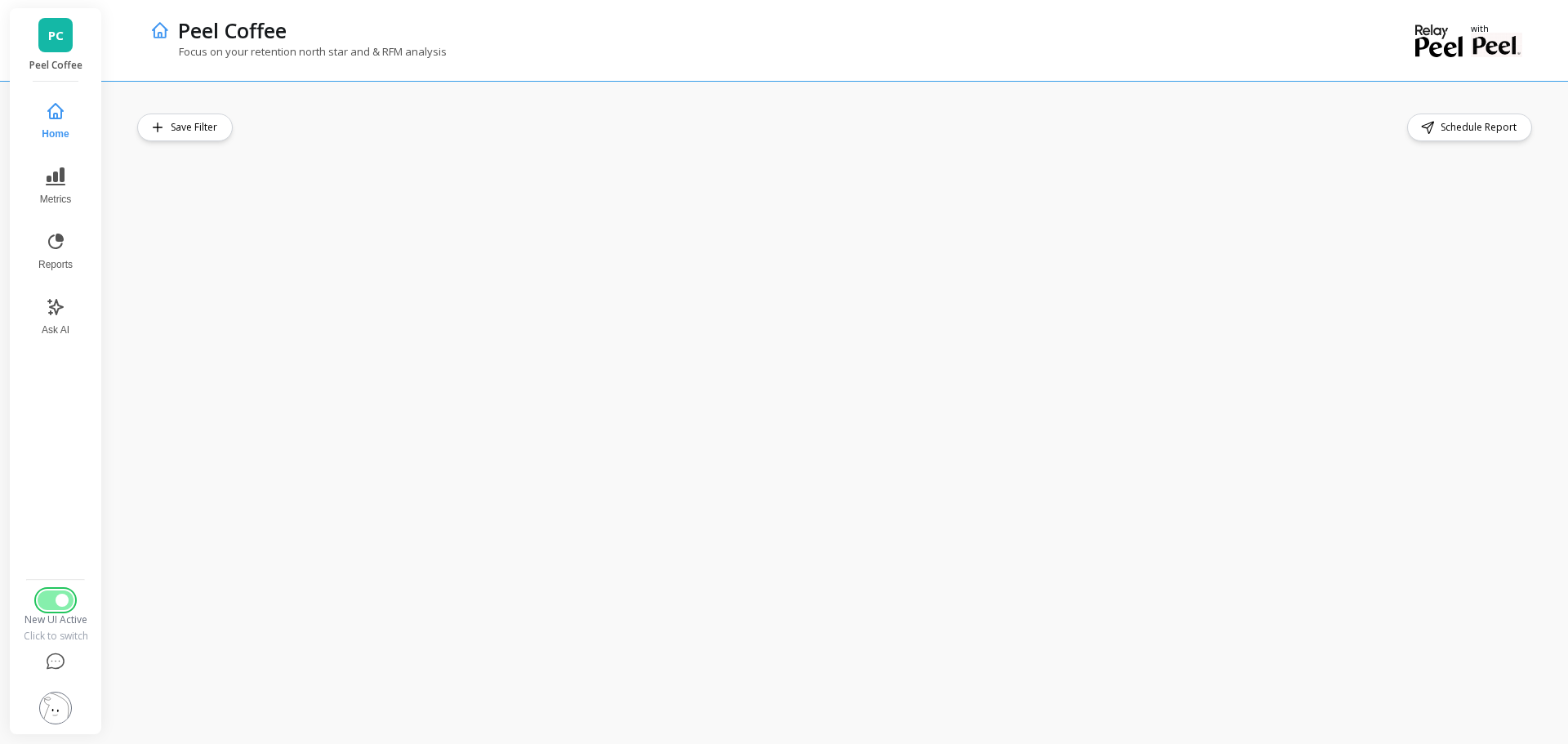
click at [59, 596] on span "Switch to Legacy UI" at bounding box center [61, 600] width 13 height 13
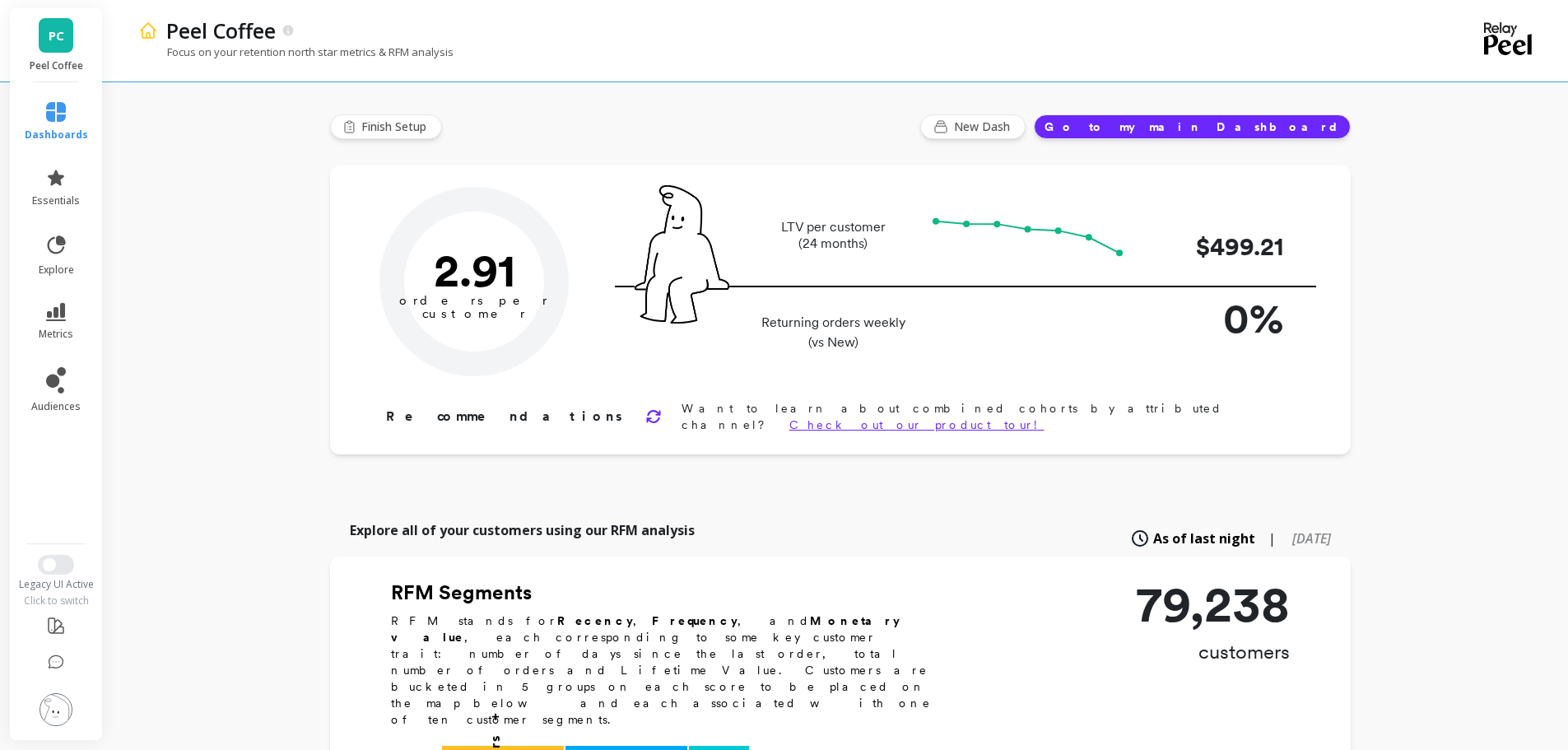
type input "Champions"
type input "8986"
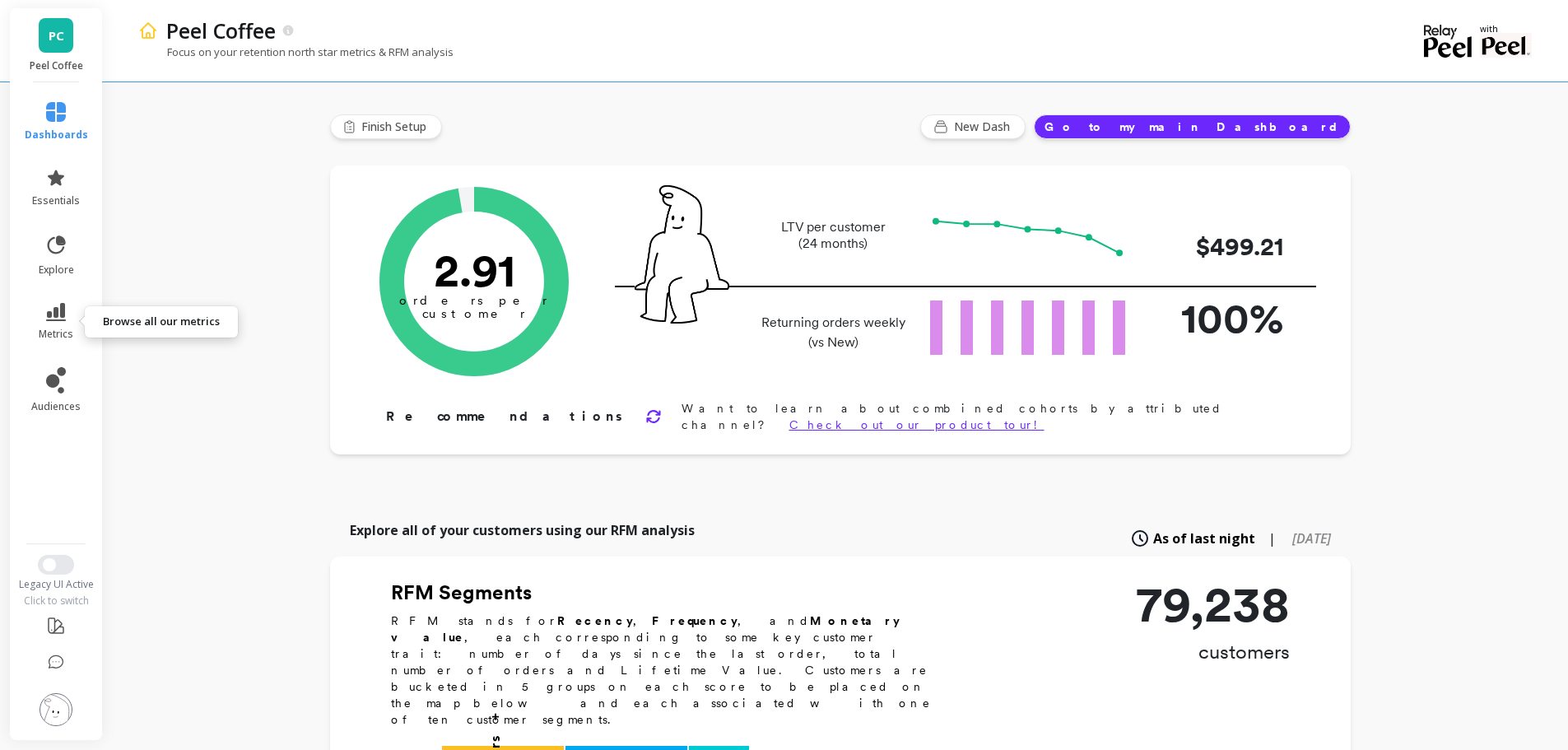
click at [62, 309] on icon at bounding box center [56, 312] width 20 height 18
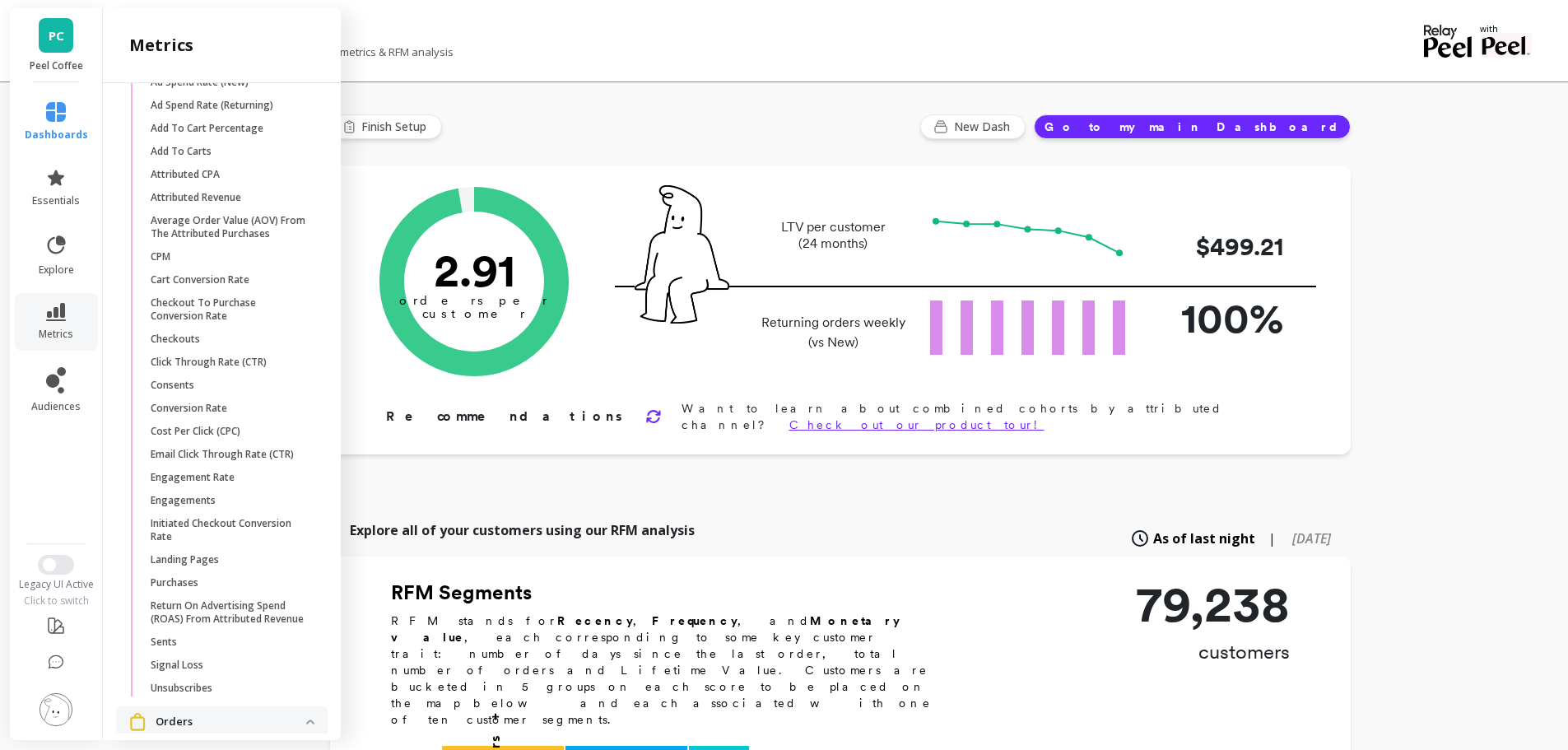
scroll to position [2181, 0]
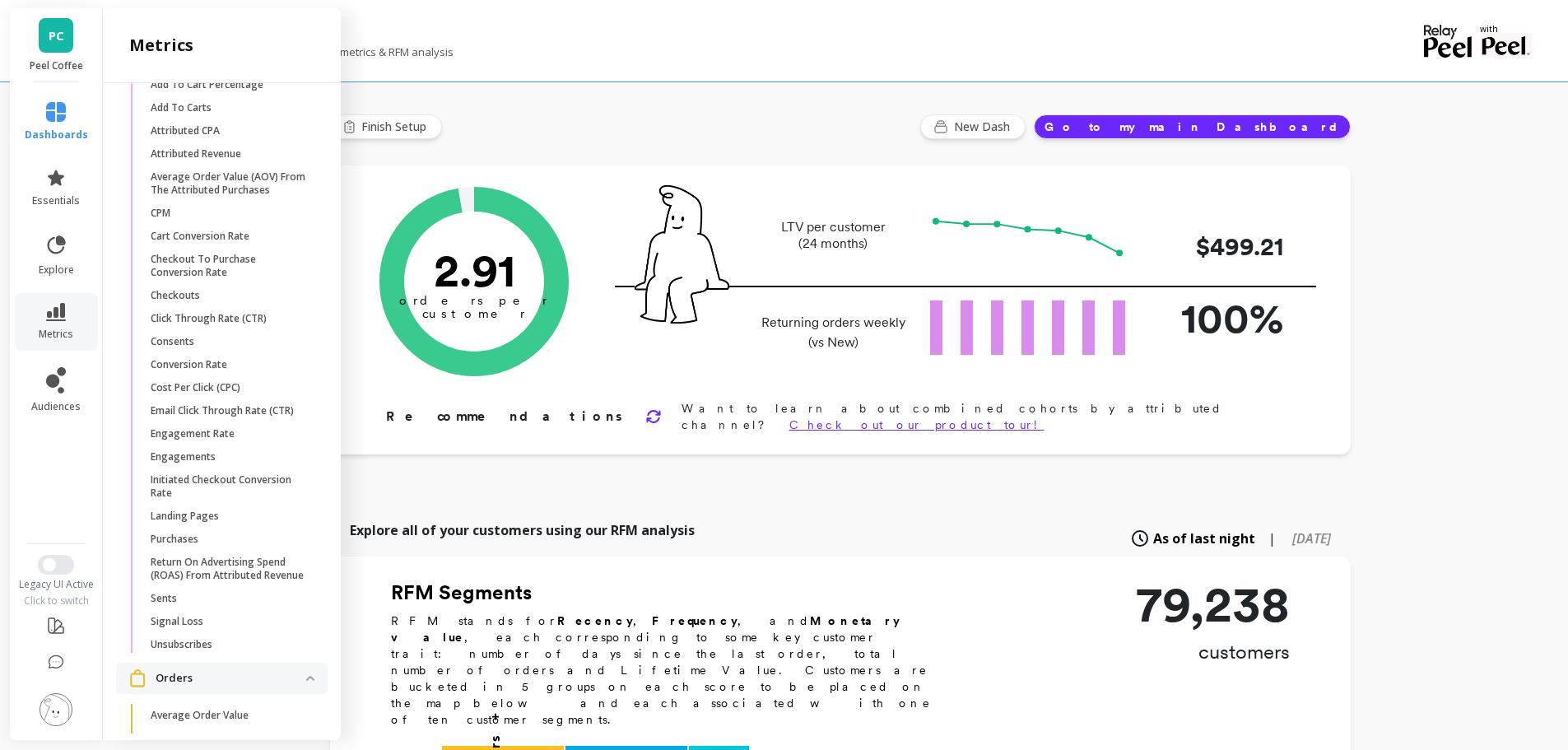
click at [661, 55] on div "Focus on your retention north star metrics & RFM analysis" at bounding box center [770, 60] width 1262 height 32
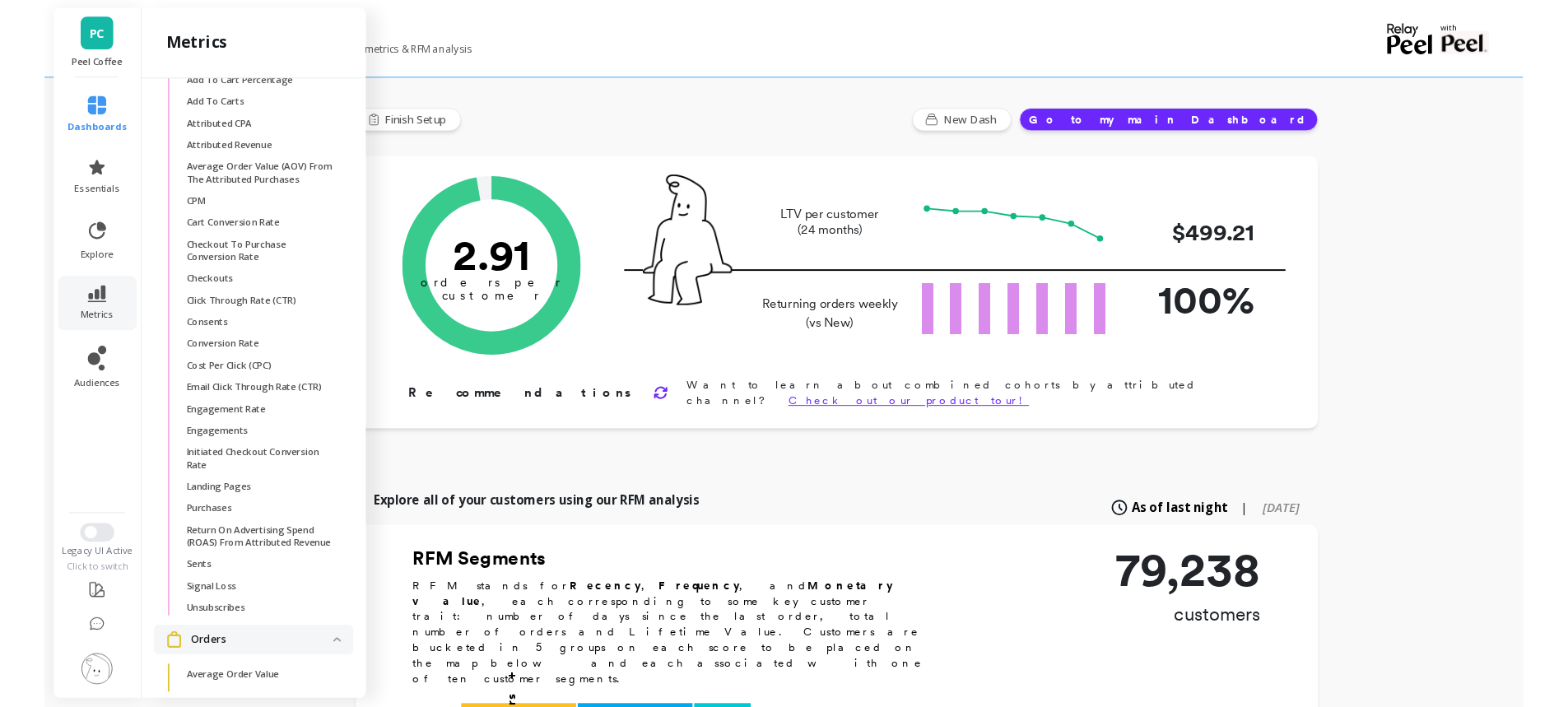
scroll to position [0, 0]
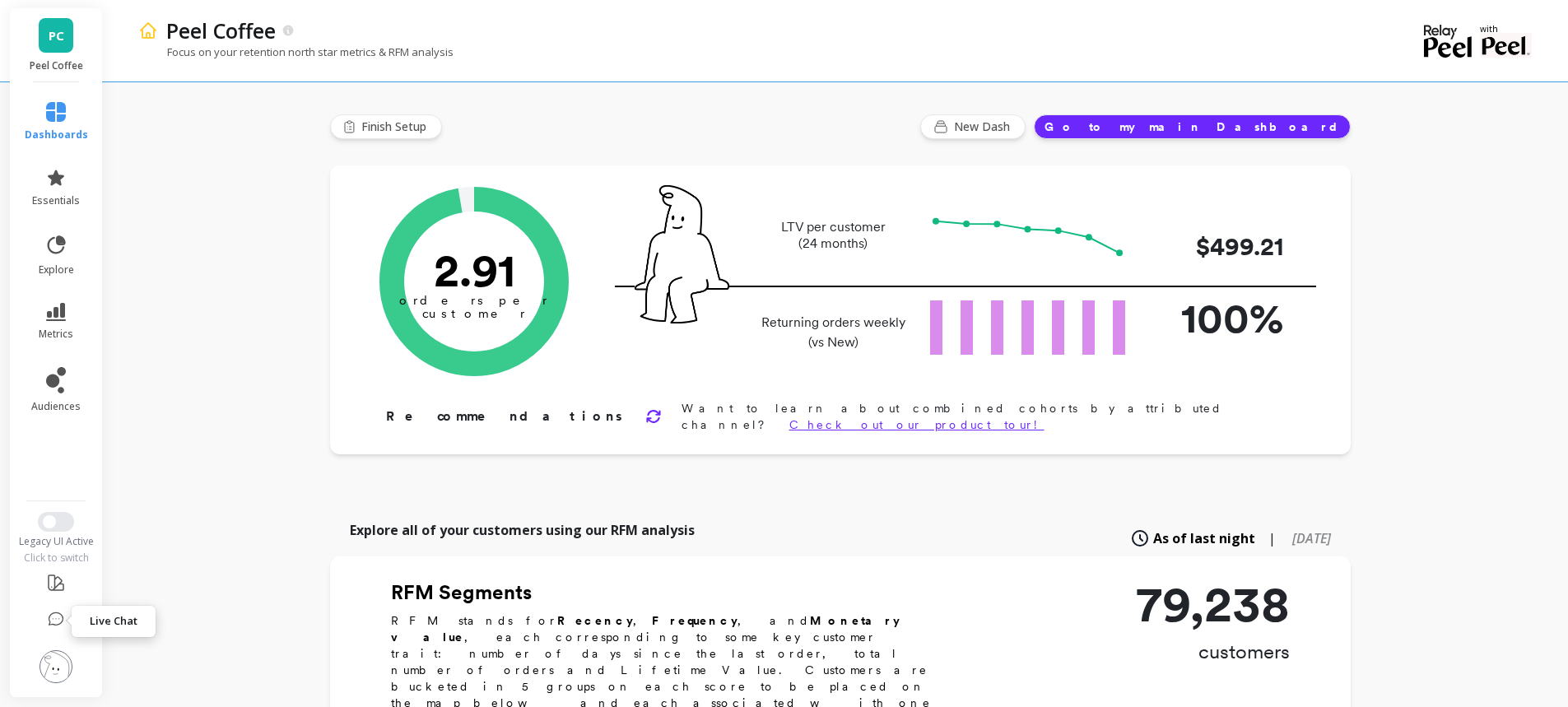
click at [55, 623] on icon at bounding box center [55, 619] width 17 height 17
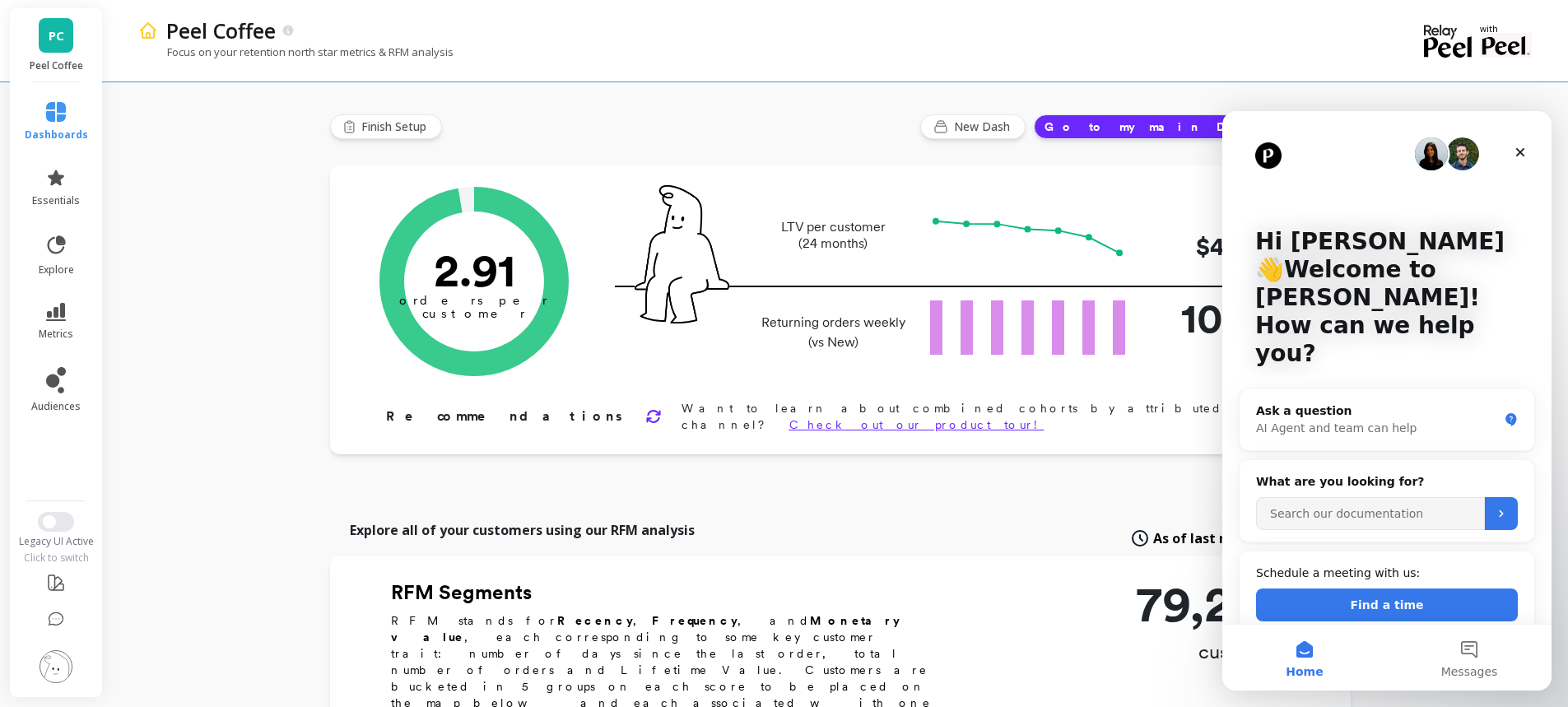
click at [1523, 152] on icon "Close" at bounding box center [1519, 152] width 13 height 13
